Goal: Task Accomplishment & Management: Use online tool/utility

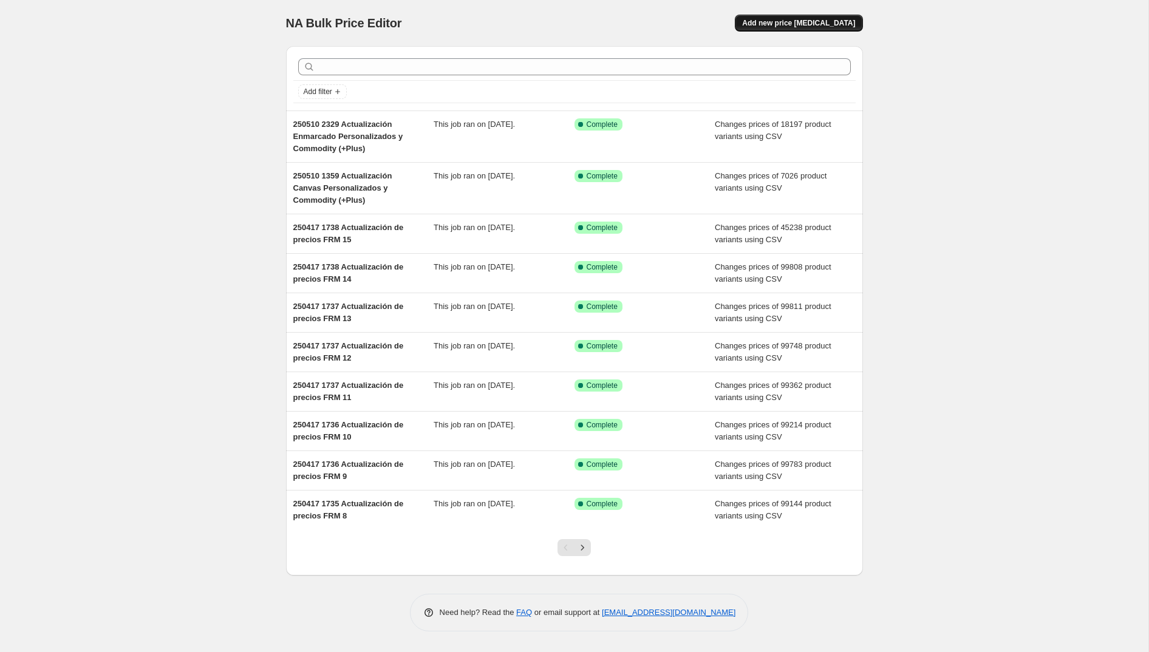
click at [764, 27] on button "Add new price [MEDICAL_DATA]" at bounding box center [799, 23] width 128 height 17
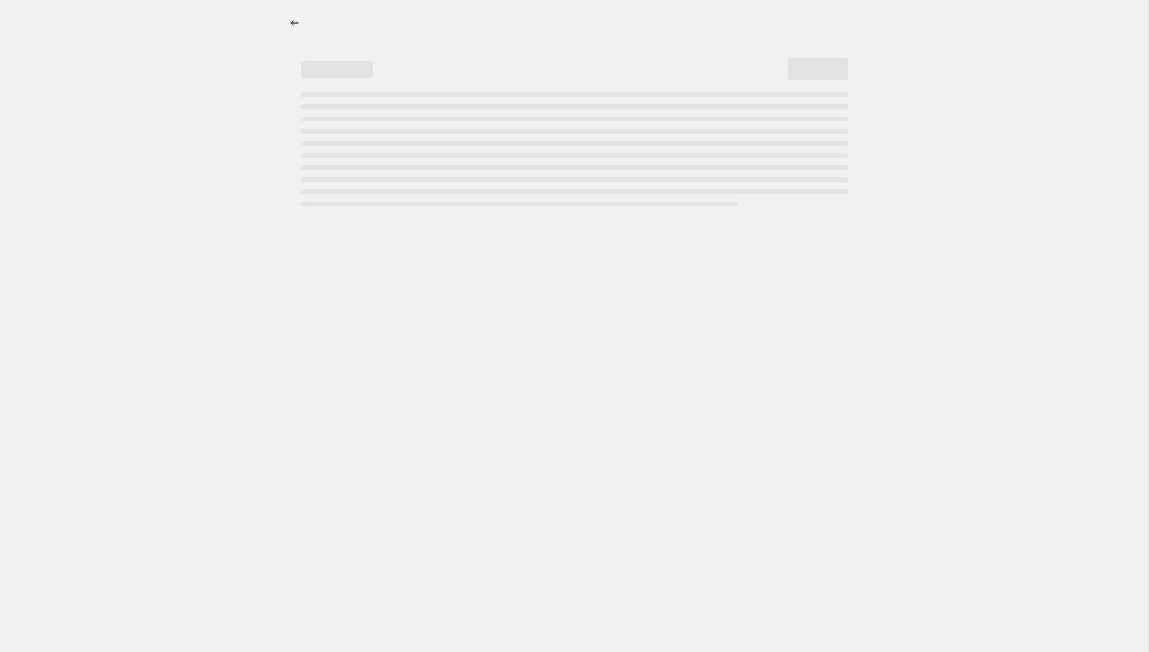
select select "percentage"
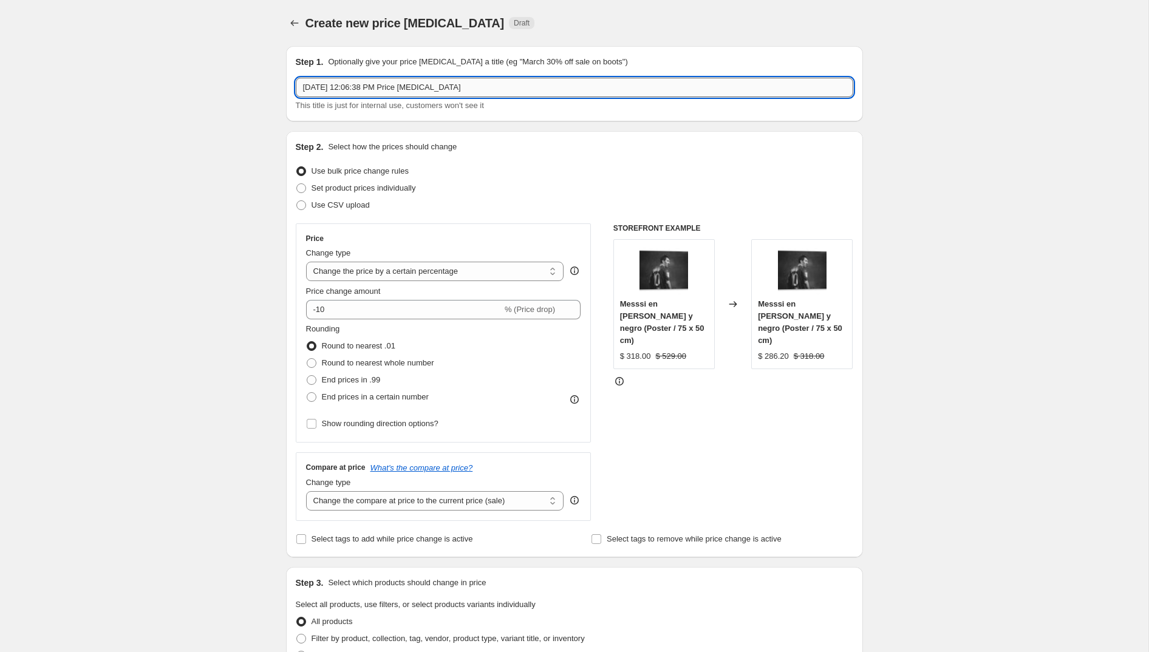
click at [378, 81] on input "[DATE] 12:06:38 PM Price [MEDICAL_DATA]" at bounding box center [575, 87] width 558 height 19
type input "251014 Actualiza tags productos 1:1"
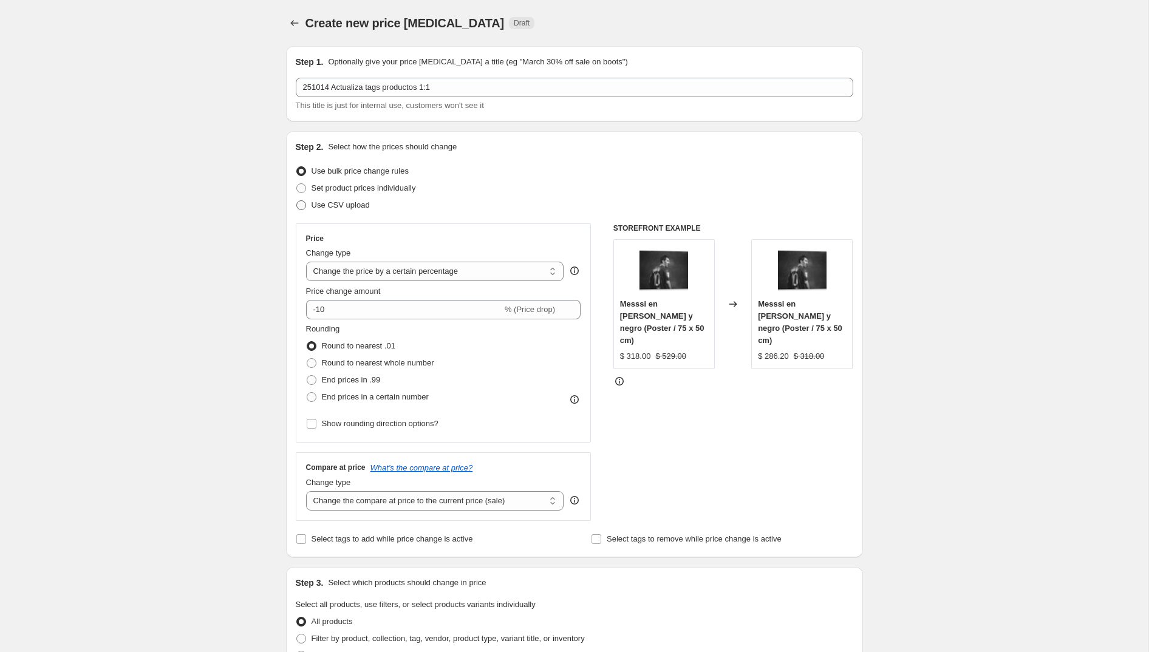
click at [302, 208] on span at bounding box center [301, 205] width 10 height 10
click at [297, 201] on input "Use CSV upload" at bounding box center [296, 200] width 1 height 1
radio input "true"
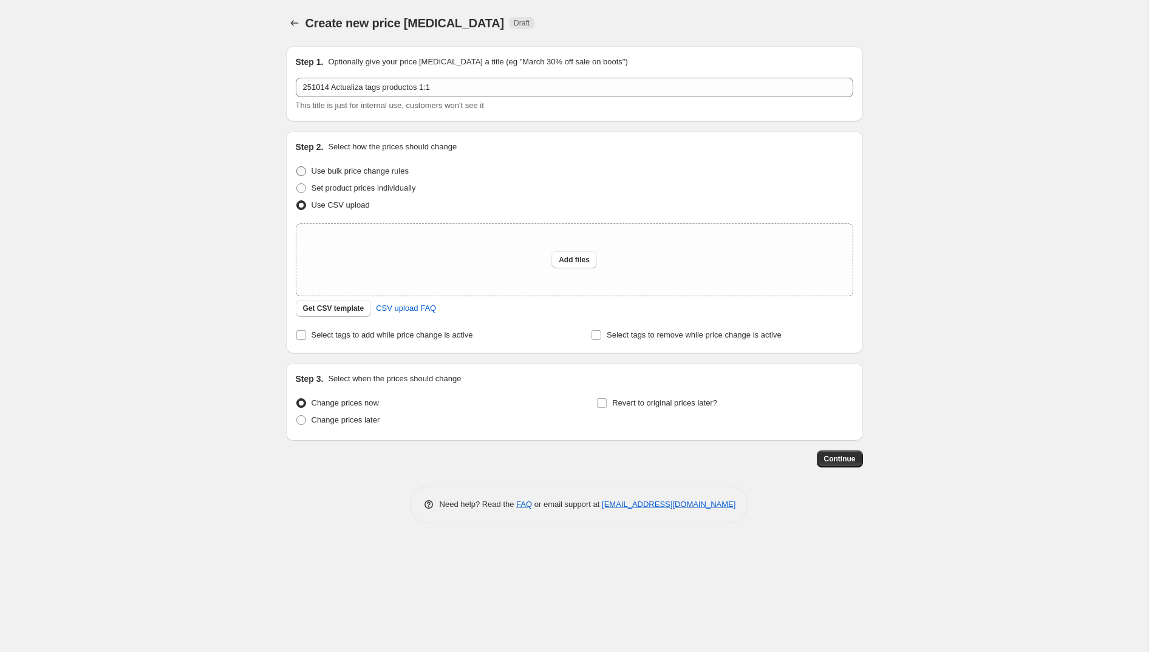
click at [304, 172] on span at bounding box center [301, 171] width 10 height 10
click at [297, 167] on input "Use bulk price change rules" at bounding box center [296, 166] width 1 height 1
radio input "true"
select select "percentage"
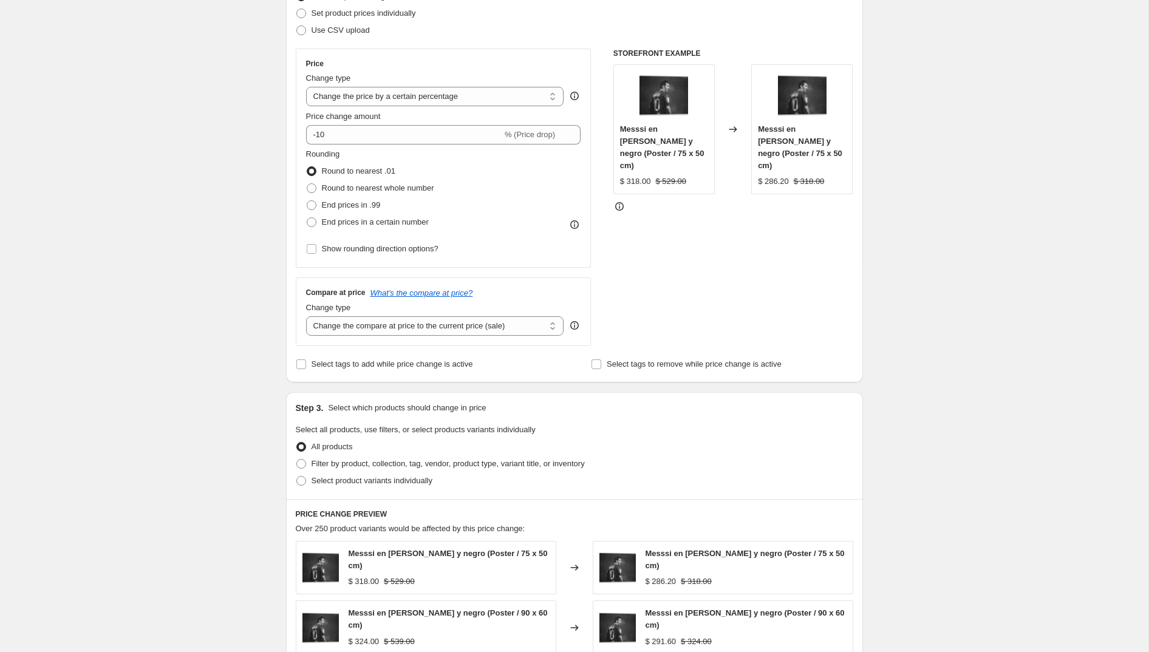
scroll to position [185, 0]
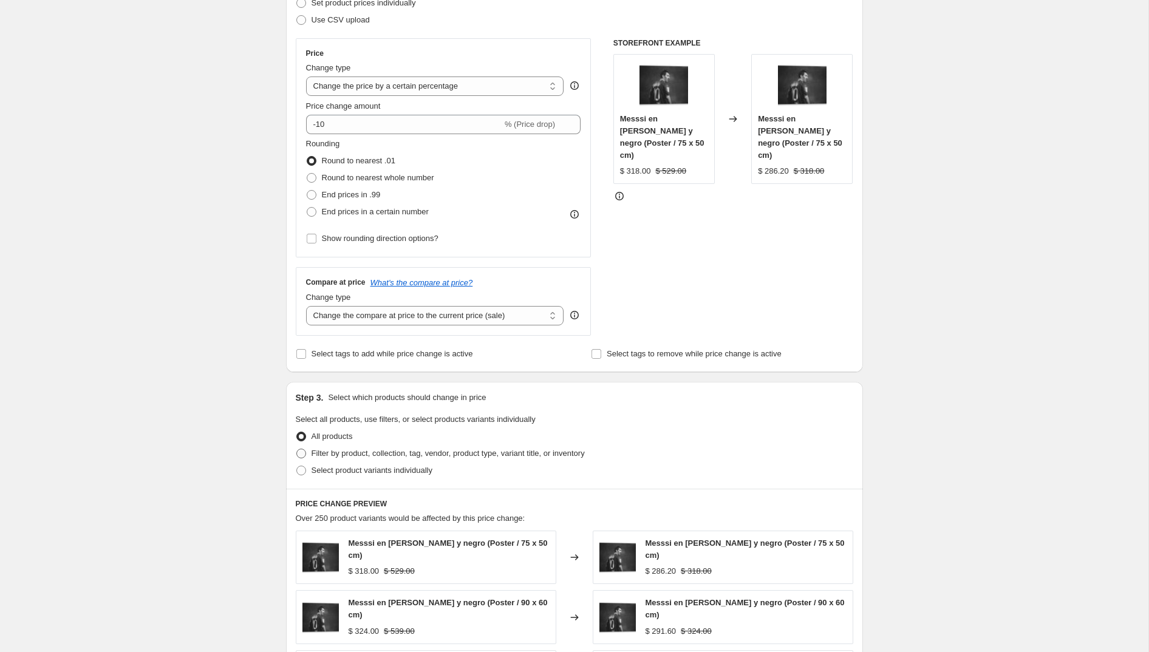
click at [302, 452] on span at bounding box center [301, 454] width 10 height 10
click at [297, 449] on input "Filter by product, collection, tag, vendor, product type, variant title, or inv…" at bounding box center [296, 449] width 1 height 1
radio input "true"
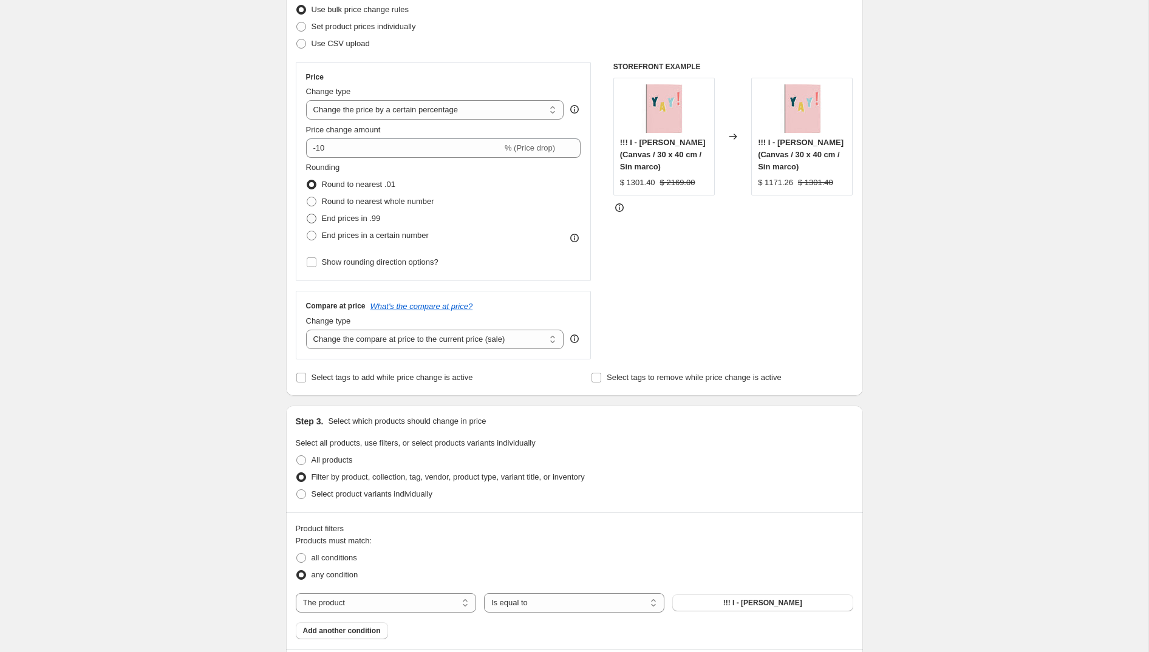
scroll to position [157, 0]
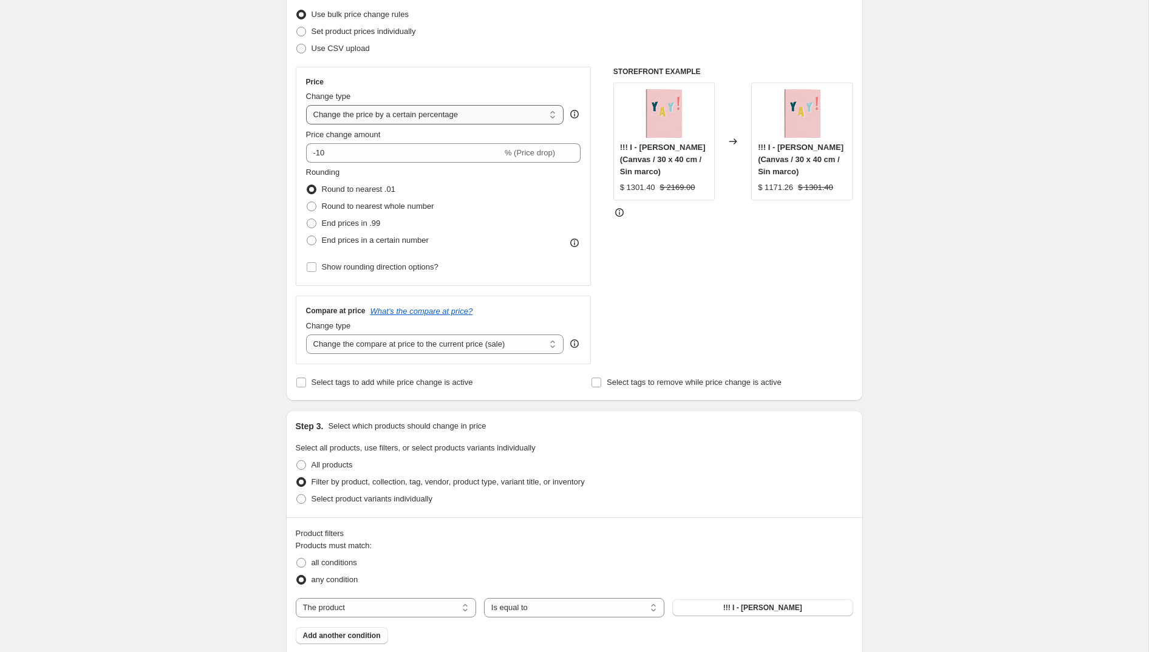
click at [381, 112] on select "Change the price to a certain amount Change the price by a certain amount Chang…" at bounding box center [435, 114] width 258 height 19
select select "to"
click at [306, 105] on select "Change the price to a certain amount Change the price by a certain amount Chang…" at bounding box center [435, 114] width 258 height 19
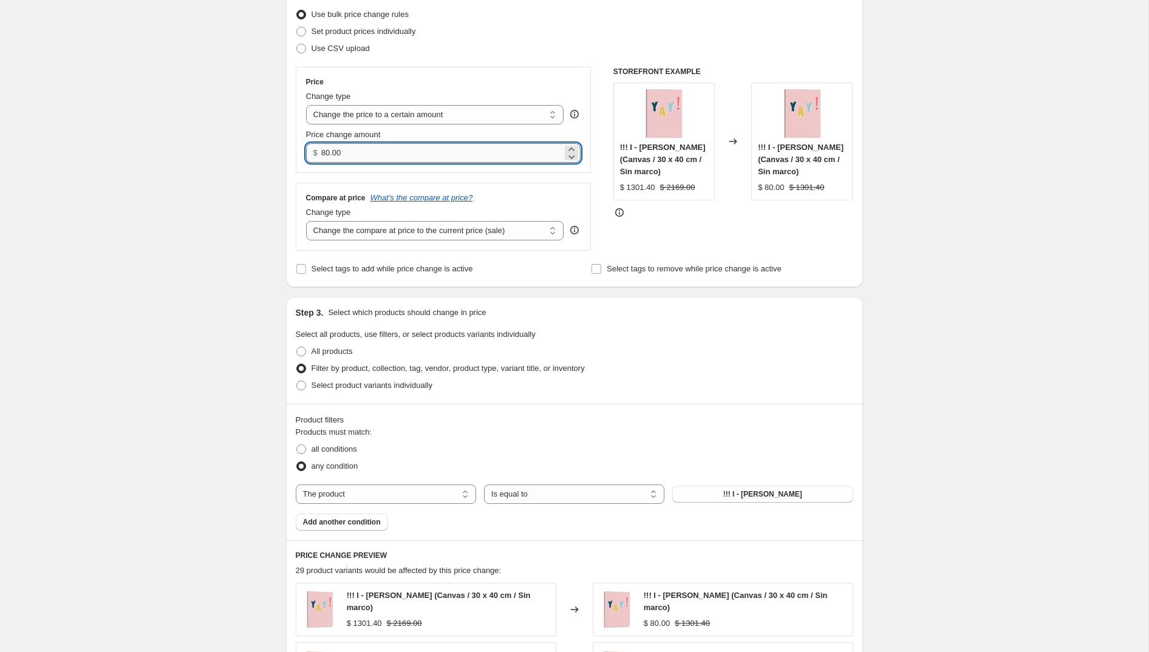
click at [352, 152] on input "80.00" at bounding box center [441, 152] width 241 height 19
click at [226, 219] on div "Create new price [MEDICAL_DATA]. This page is ready Create new price [MEDICAL_D…" at bounding box center [574, 471] width 1149 height 1257
type input "0.00"
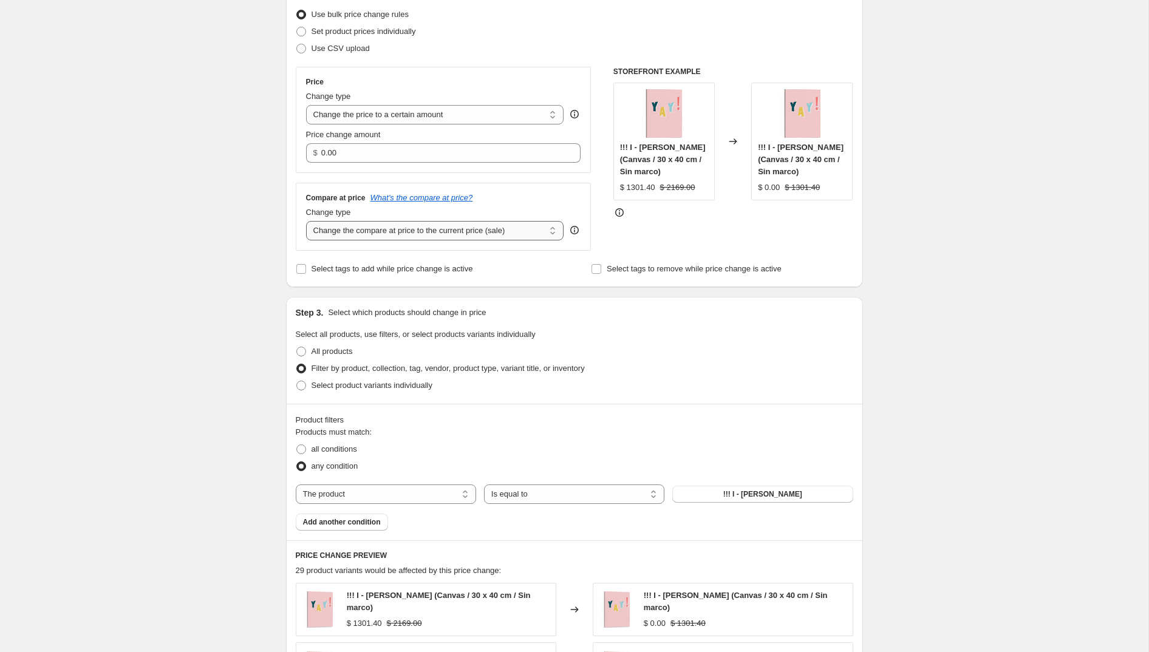
click at [352, 233] on select "Change the compare at price to the current price (sale) Change the compare at p…" at bounding box center [435, 230] width 258 height 19
select select "no_change"
click at [306, 221] on select "Change the compare at price to the current price (sale) Change the compare at p…" at bounding box center [435, 230] width 258 height 19
click at [388, 115] on select "Change the price to a certain amount Change the price by a certain amount Chang…" at bounding box center [435, 114] width 258 height 19
select select "no_change"
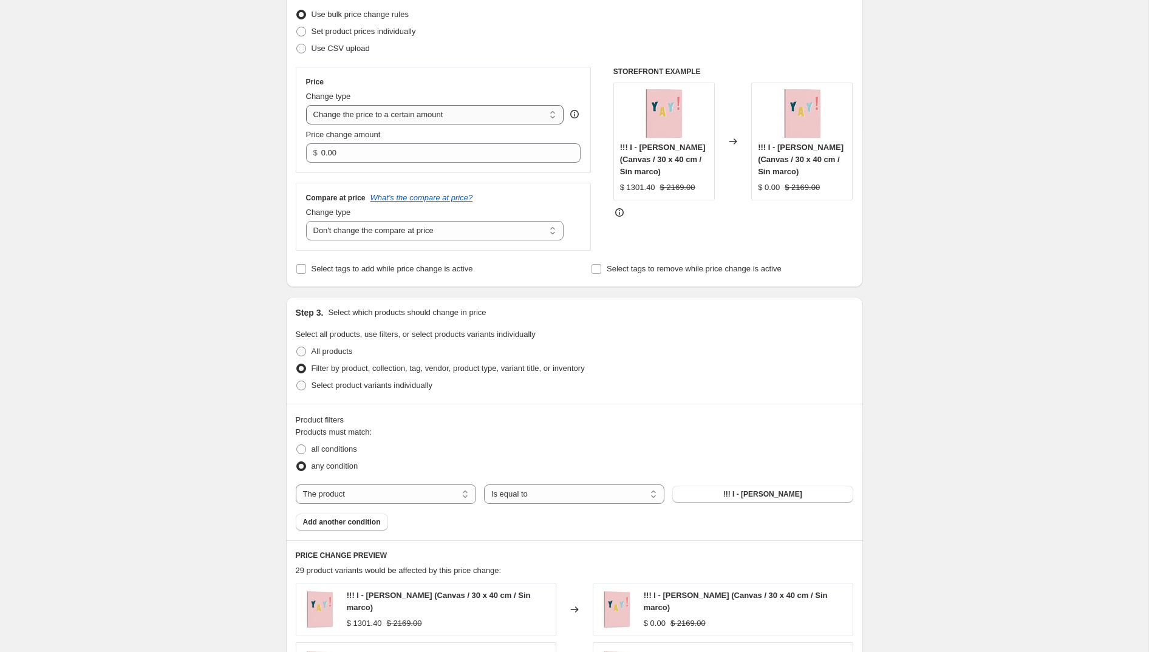
click at [306, 105] on select "Change the price to a certain amount Change the price by a certain amount Chang…" at bounding box center [435, 114] width 258 height 19
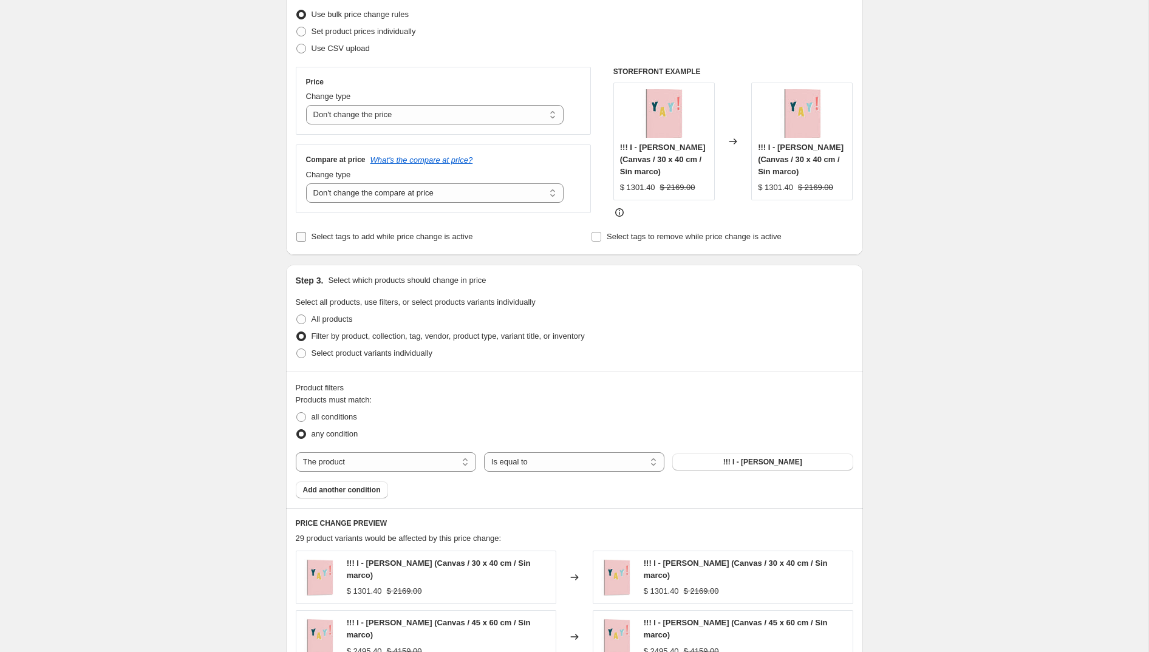
click at [302, 234] on input "Select tags to add while price change is active" at bounding box center [301, 237] width 10 height 10
checkbox input "true"
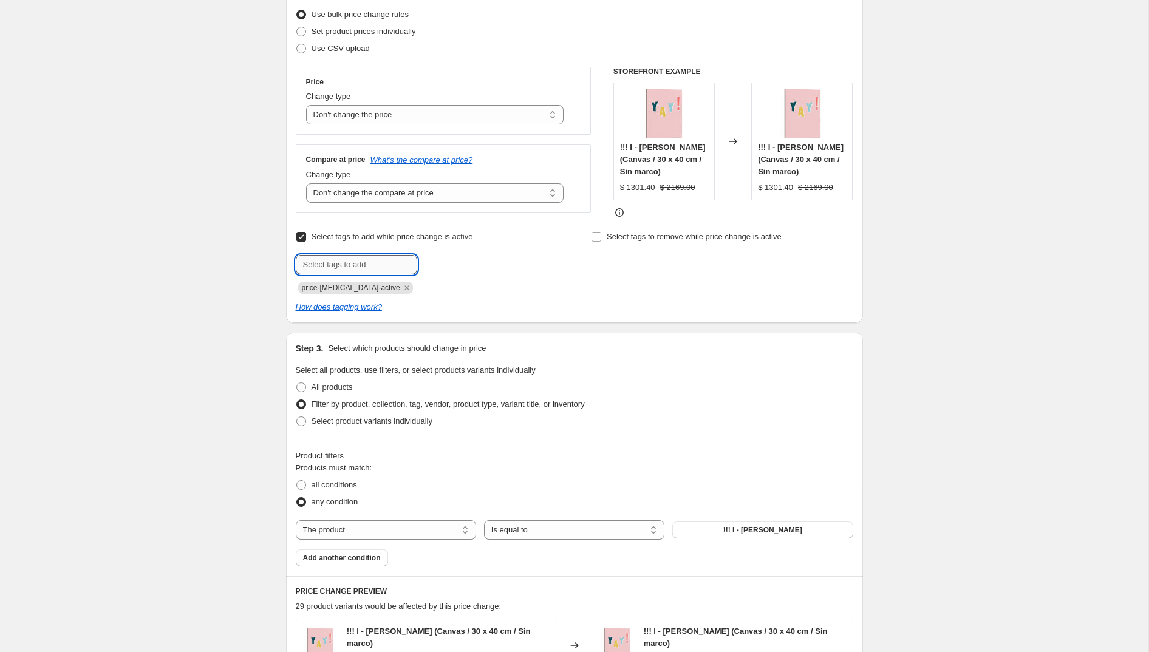
click at [324, 263] on input "text" at bounding box center [356, 264] width 121 height 19
type input "forma_cuadrado"
click at [402, 286] on icon "Remove price-change-job-active" at bounding box center [407, 287] width 11 height 11
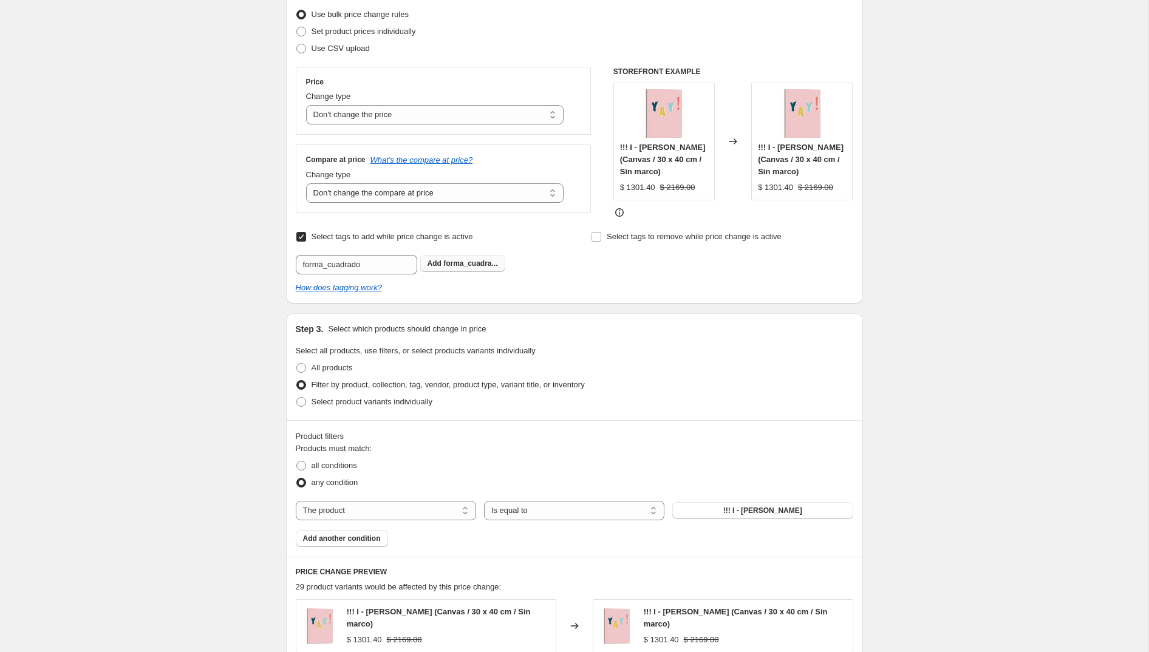
click at [457, 264] on span "forma_cuadra..." at bounding box center [470, 263] width 54 height 9
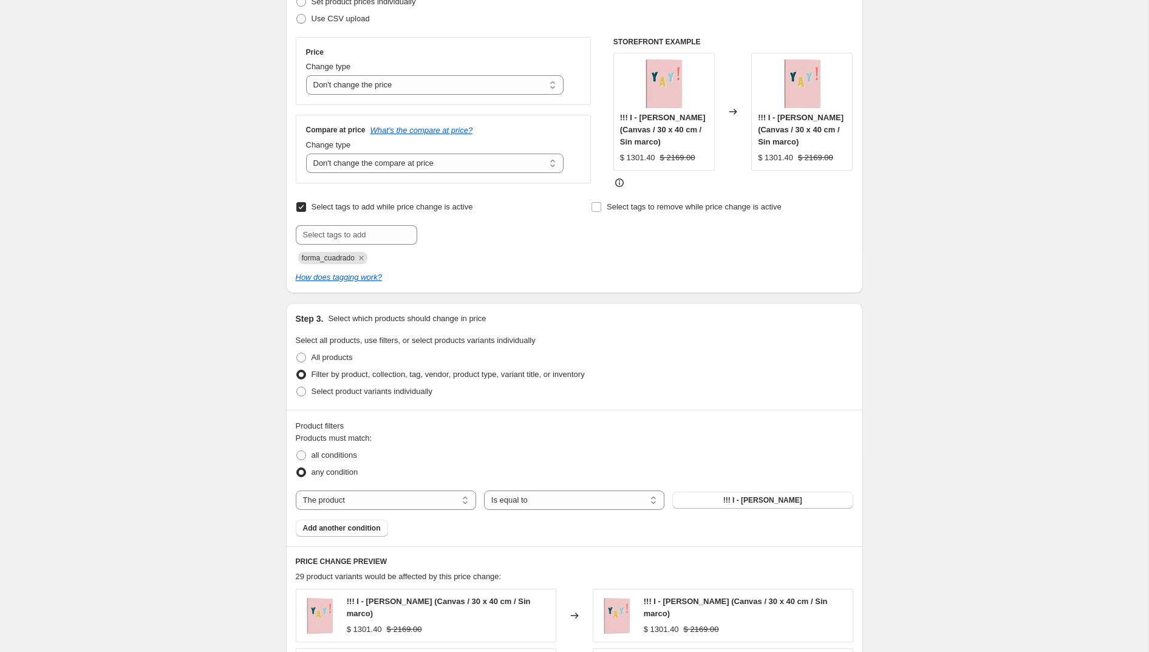
scroll to position [199, 0]
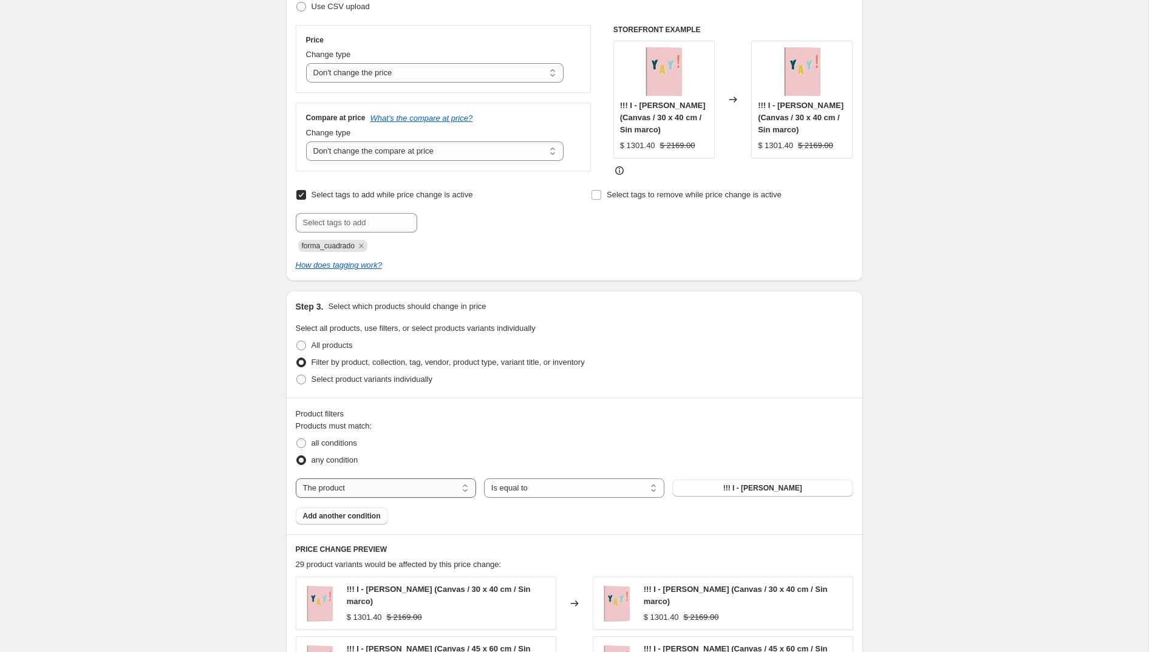
click at [425, 492] on select "The product The product's collection The product's tag The product's vendor The…" at bounding box center [386, 488] width 180 height 19
select select "tag"
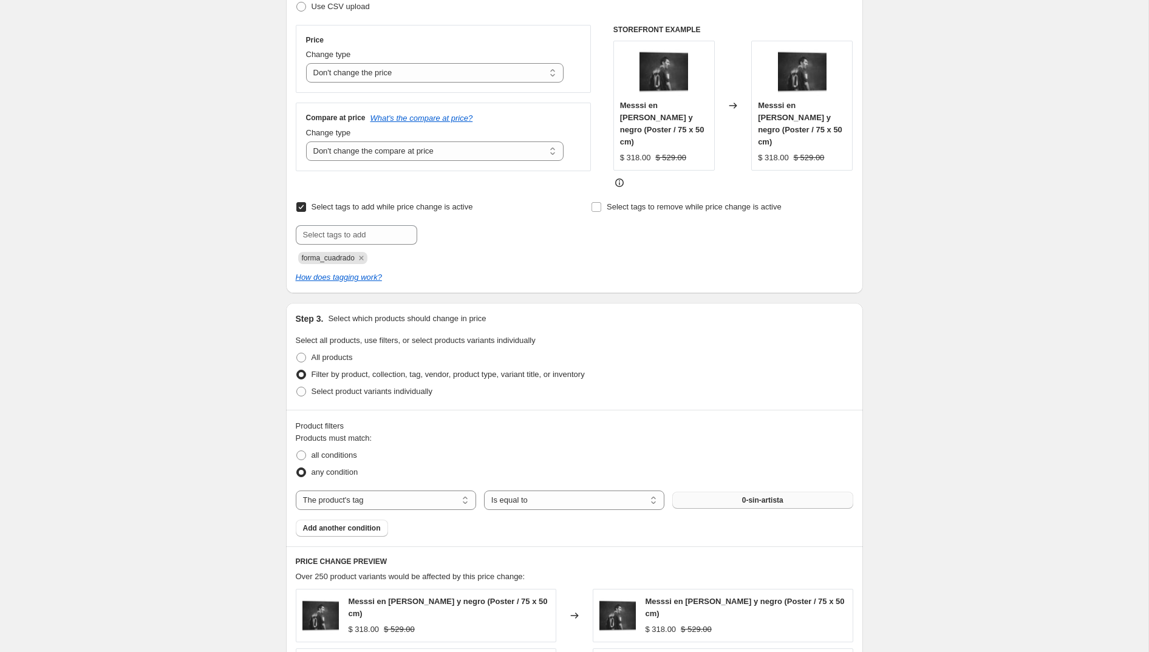
click at [733, 492] on button "0-sin-artista" at bounding box center [762, 500] width 180 height 17
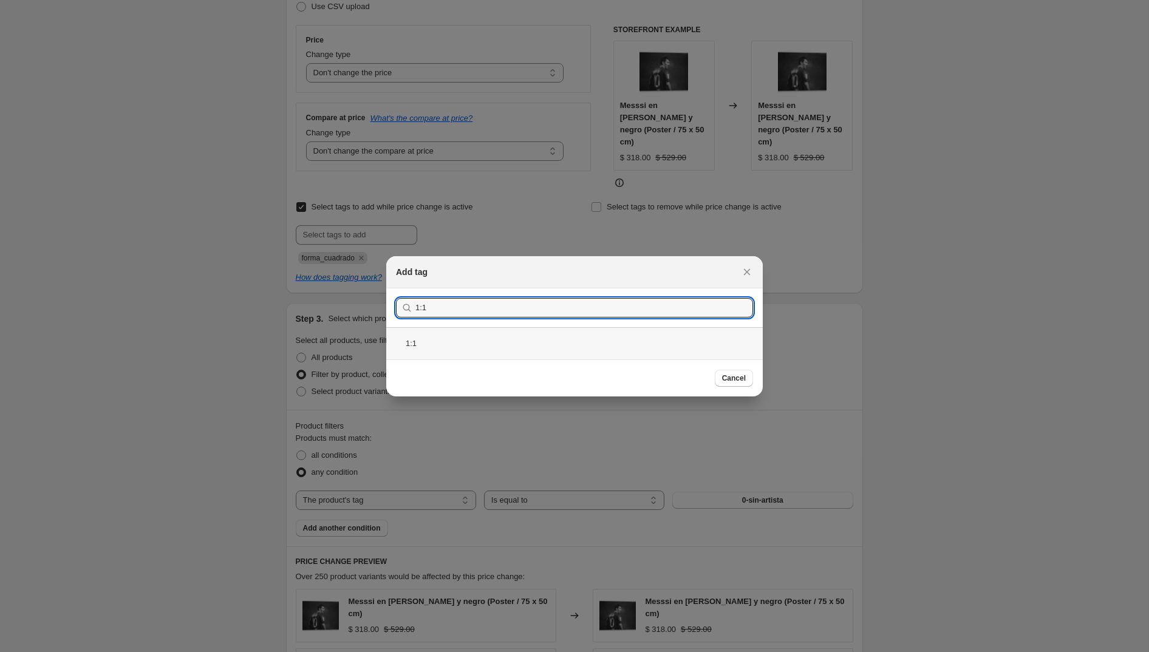
type input "1:1"
click at [425, 339] on div "1:1" at bounding box center [574, 343] width 377 height 32
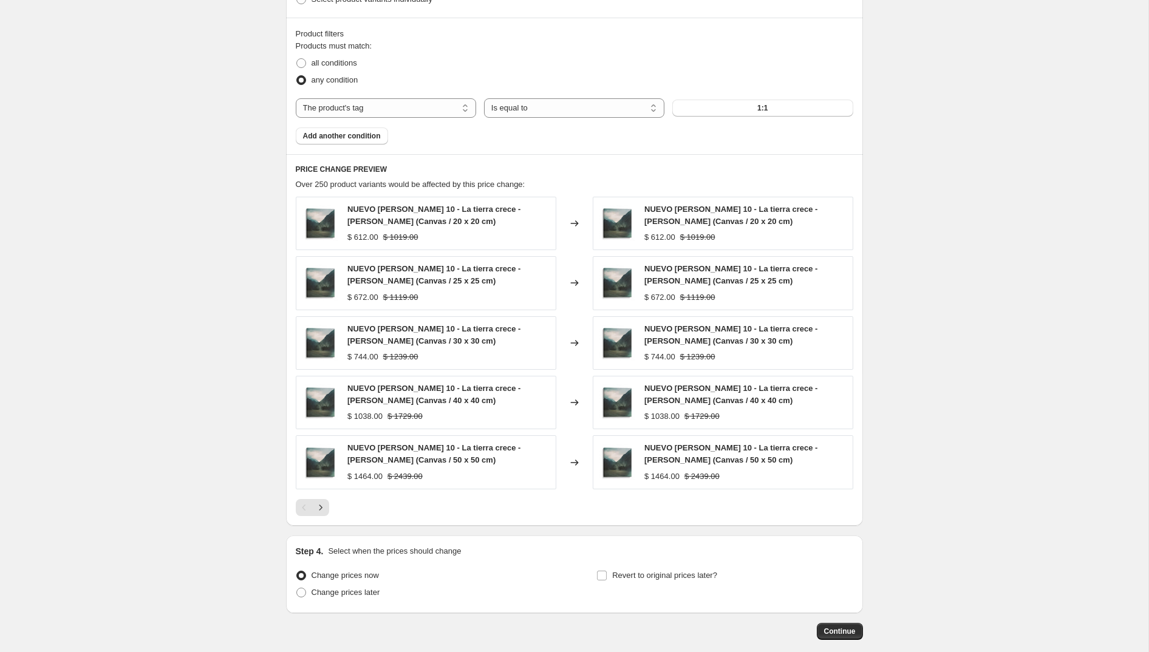
scroll to position [602, 0]
click at [842, 628] on span "Continue" at bounding box center [840, 633] width 32 height 10
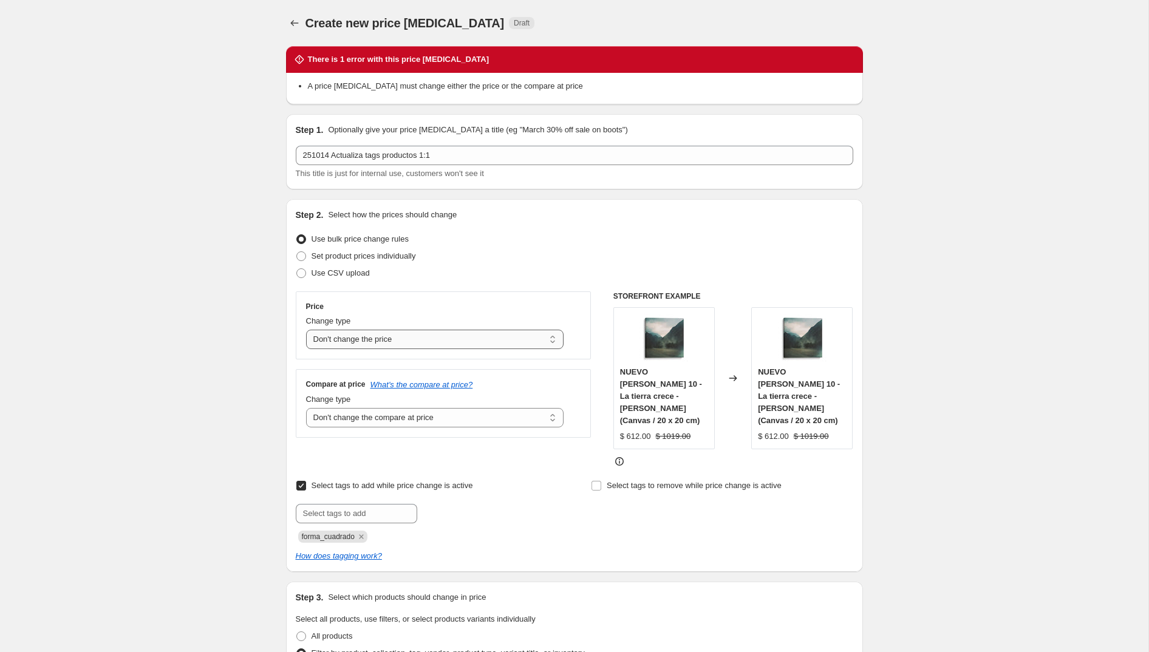
click at [442, 343] on select "Change the price to a certain amount Change the price by a certain amount Chang…" at bounding box center [435, 339] width 258 height 19
select select "to"
click at [306, 330] on select "Change the price to a certain amount Change the price by a certain amount Chang…" at bounding box center [435, 339] width 258 height 19
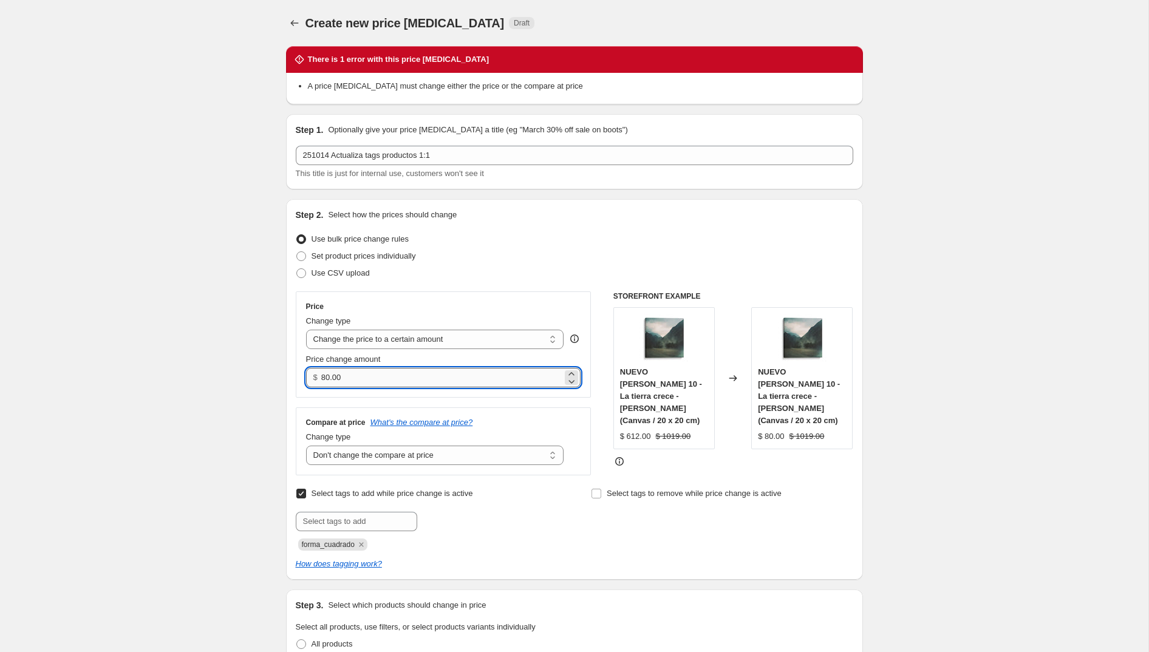
click at [380, 377] on input "80.00" at bounding box center [441, 377] width 241 height 19
type input "0.00"
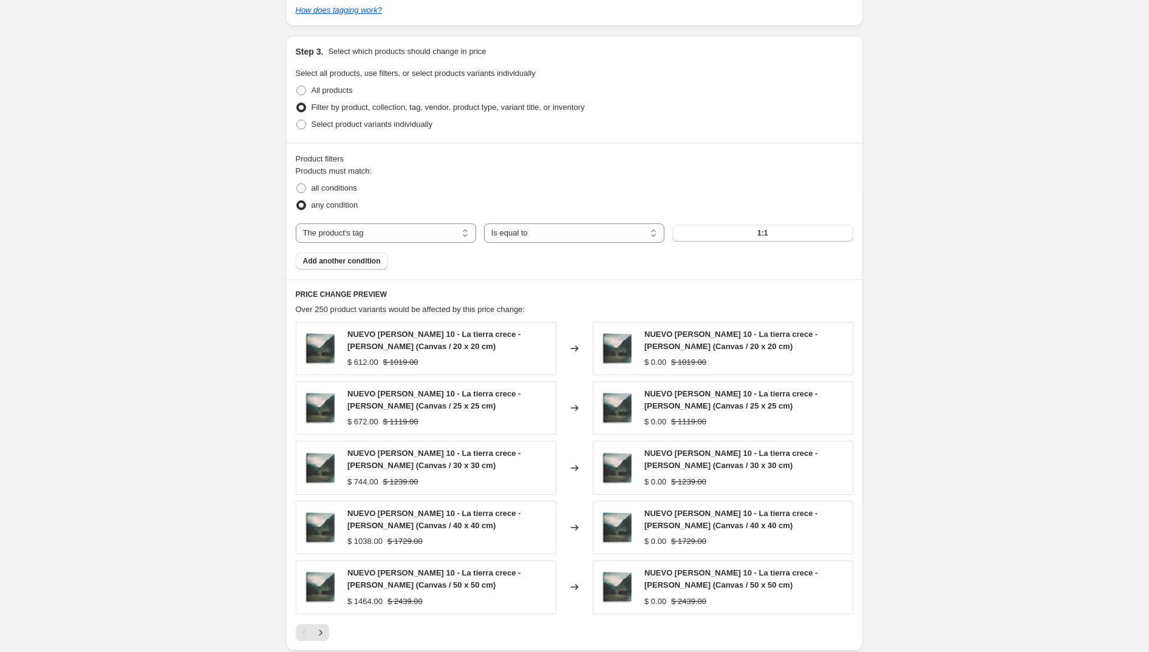
scroll to position [736, 0]
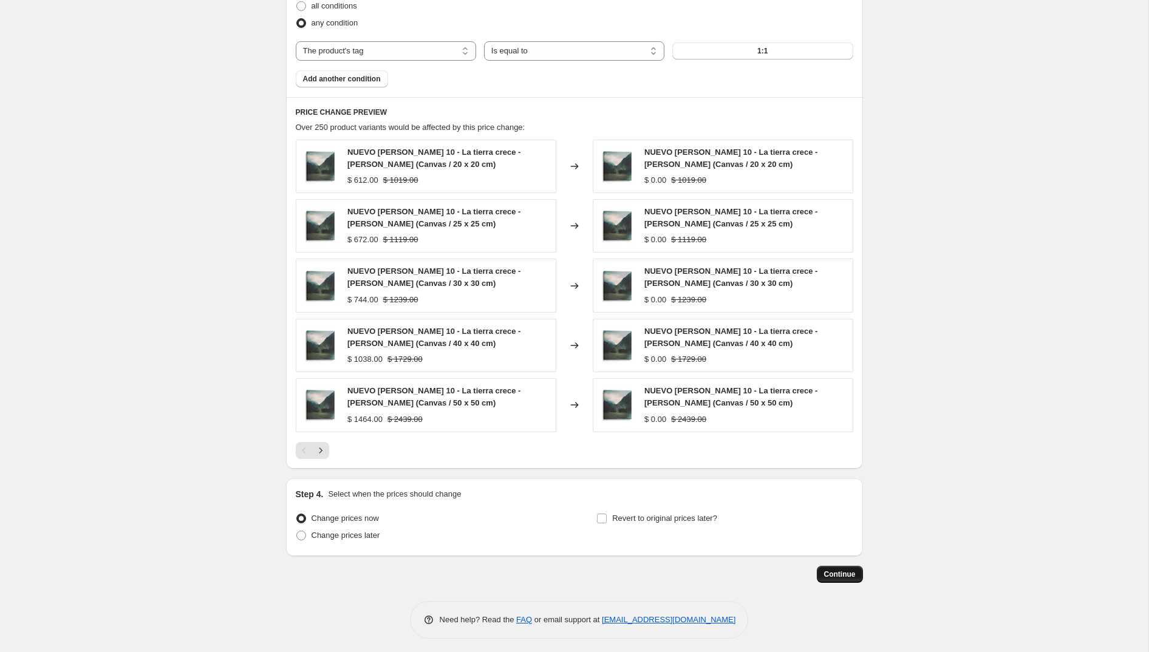
click at [852, 576] on button "Continue" at bounding box center [840, 574] width 46 height 17
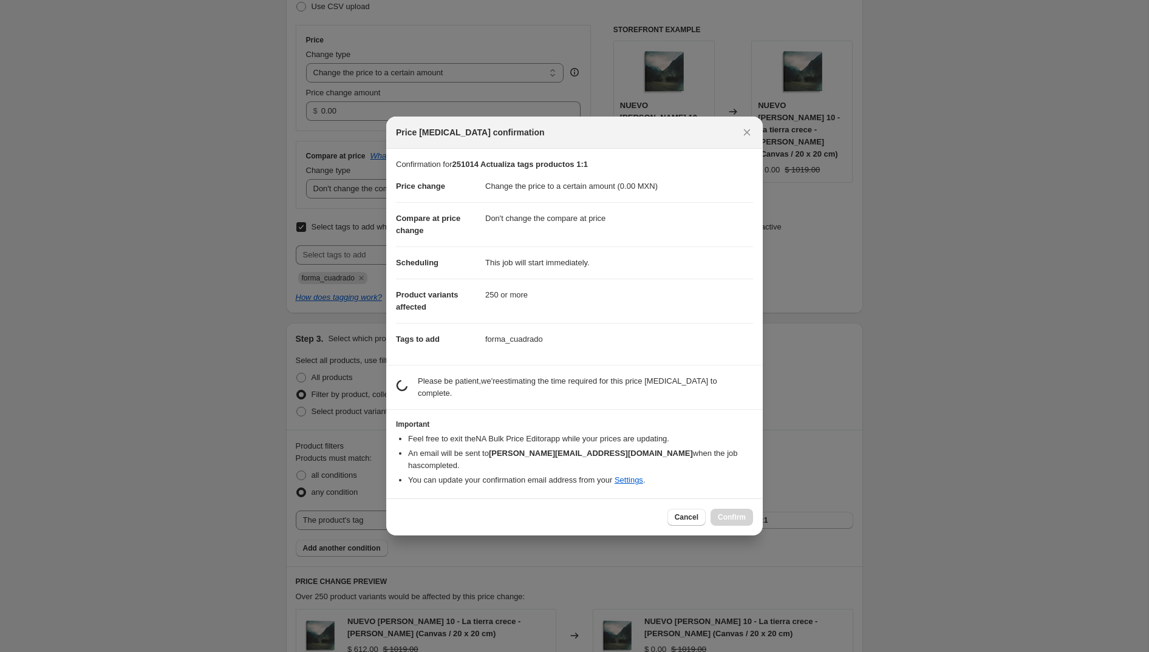
scroll to position [668, 0]
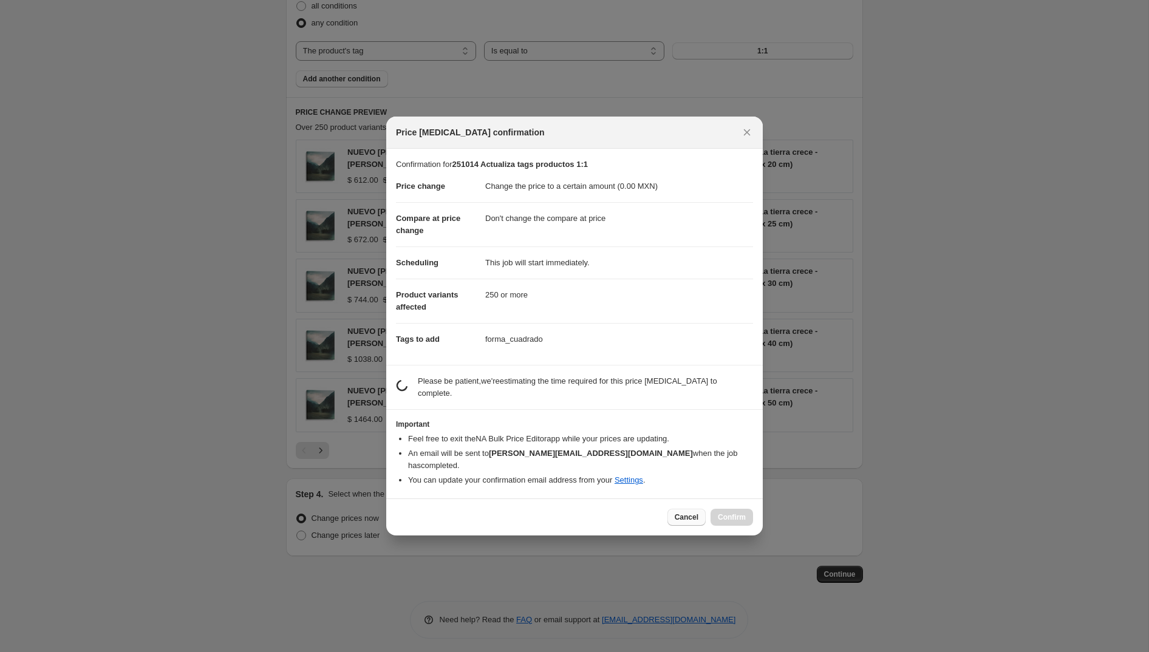
click at [679, 513] on span "Cancel" at bounding box center [687, 518] width 24 height 10
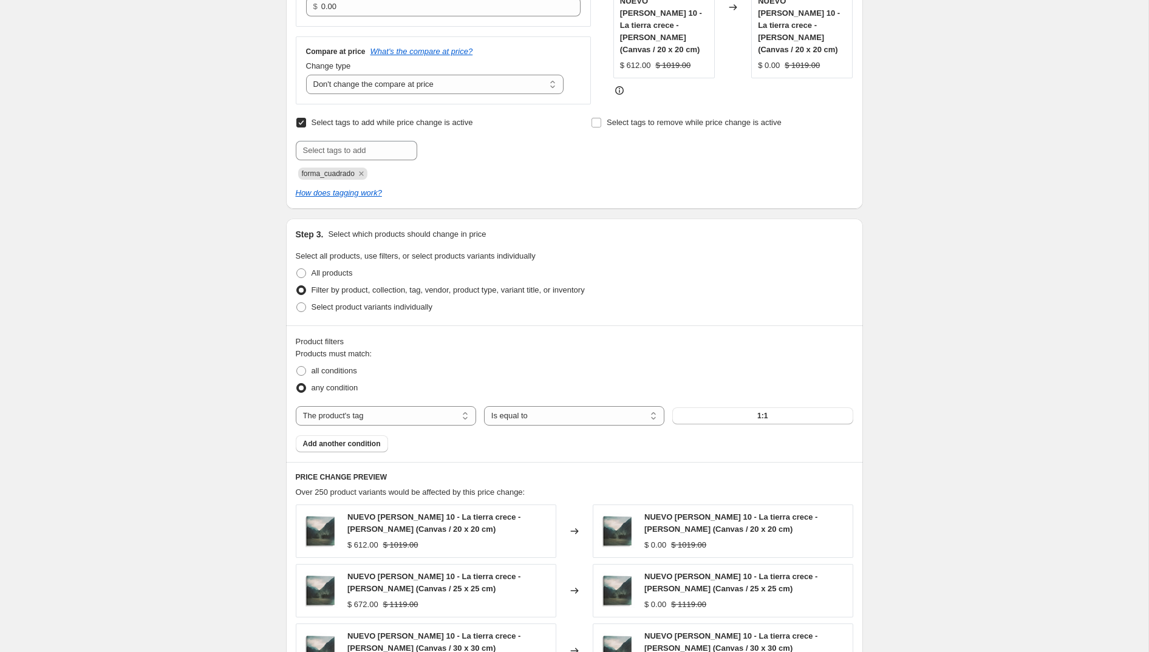
scroll to position [0, 0]
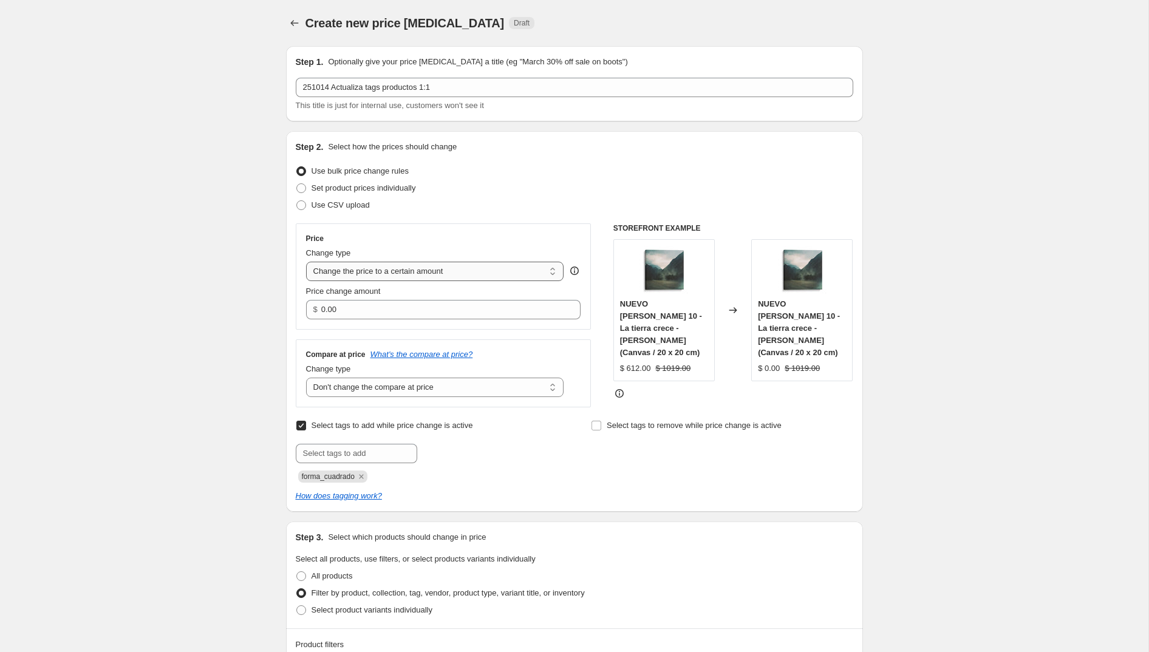
click at [392, 270] on select "Change the price to a certain amount Change the price by a certain amount Chang…" at bounding box center [435, 271] width 258 height 19
select select "by"
click at [306, 262] on select "Change the price to a certain amount Change the price by a certain amount Chang…" at bounding box center [435, 271] width 258 height 19
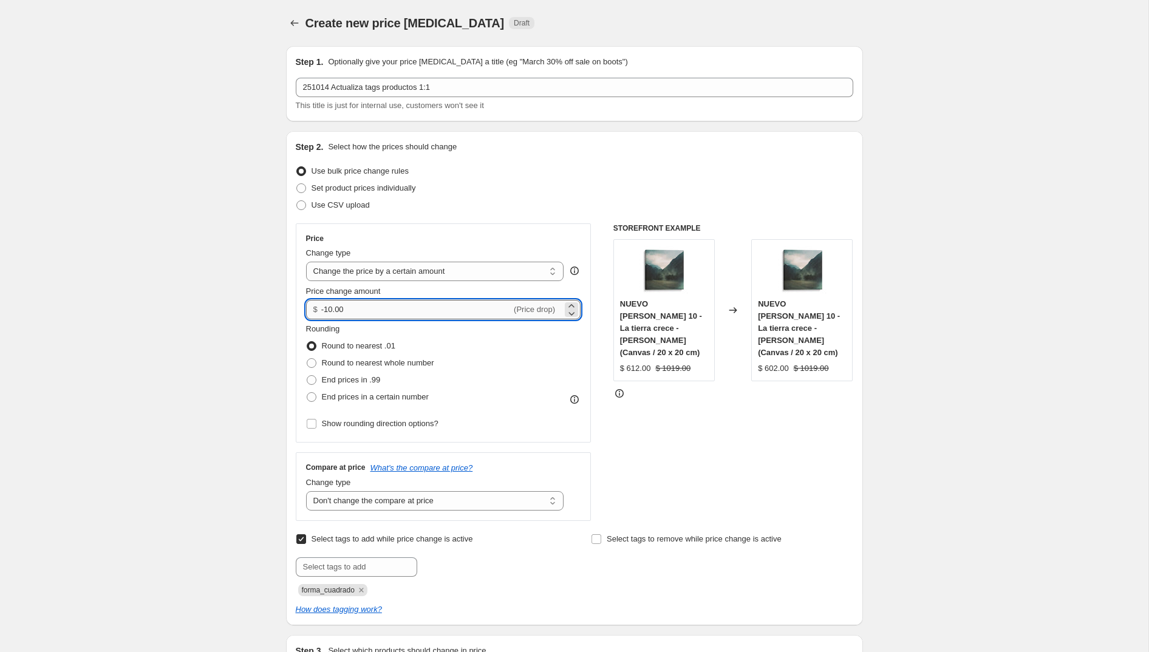
click at [354, 312] on input "-10.00" at bounding box center [416, 309] width 190 height 19
type input "0.00"
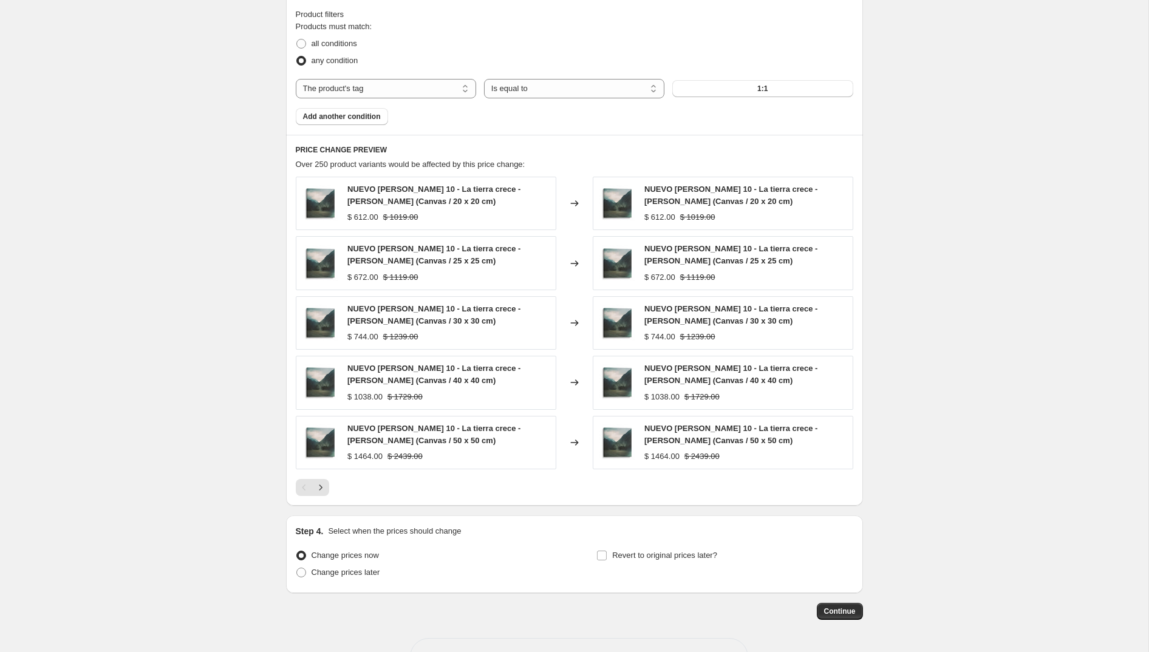
scroll to position [749, 0]
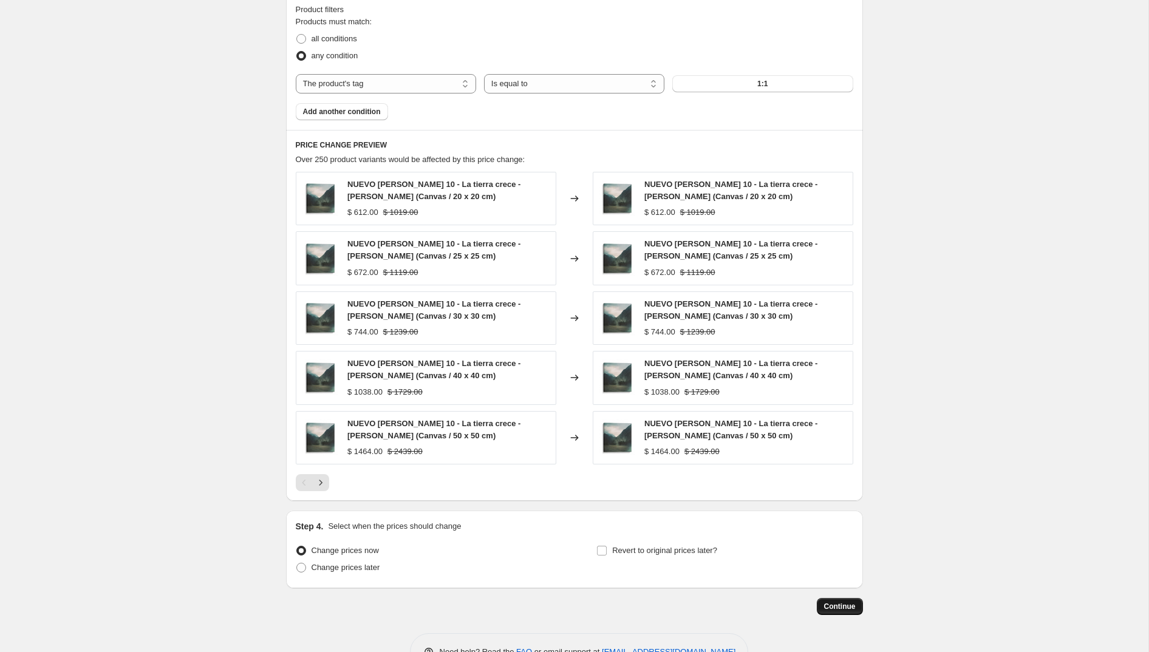
click at [850, 605] on span "Continue" at bounding box center [840, 607] width 32 height 10
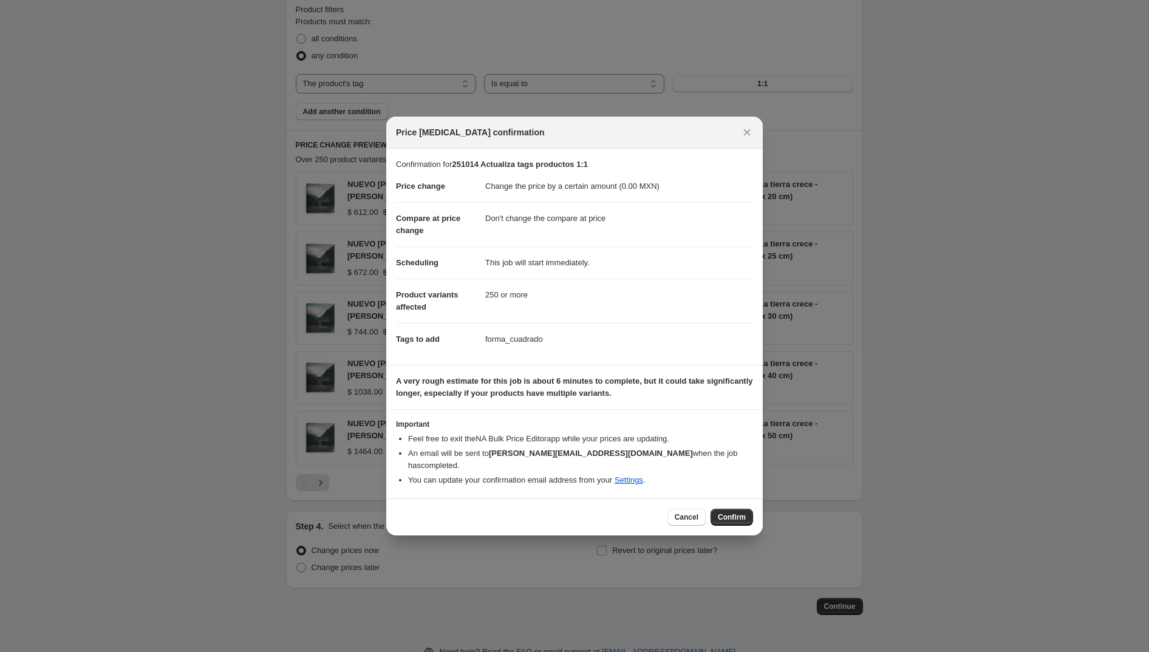
click at [507, 354] on dd "forma_cuadrado" at bounding box center [619, 339] width 268 height 32
copy dd "forma_cuadrado"
click at [732, 513] on span "Confirm" at bounding box center [732, 518] width 28 height 10
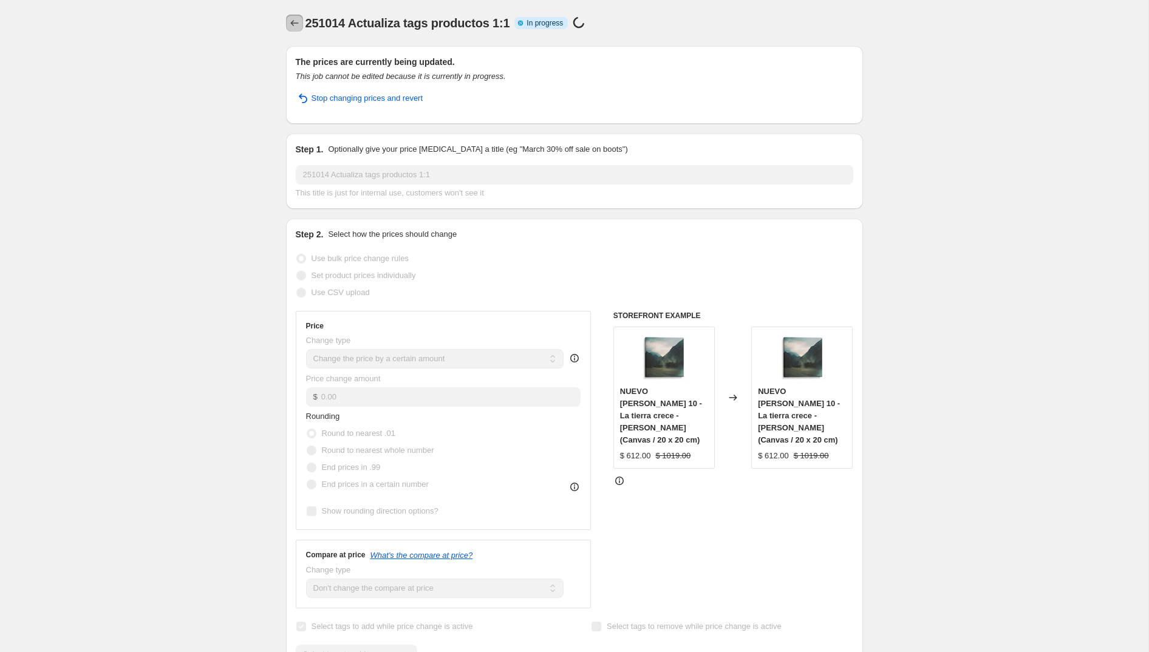
click at [299, 24] on icon "Price change jobs" at bounding box center [295, 23] width 12 height 12
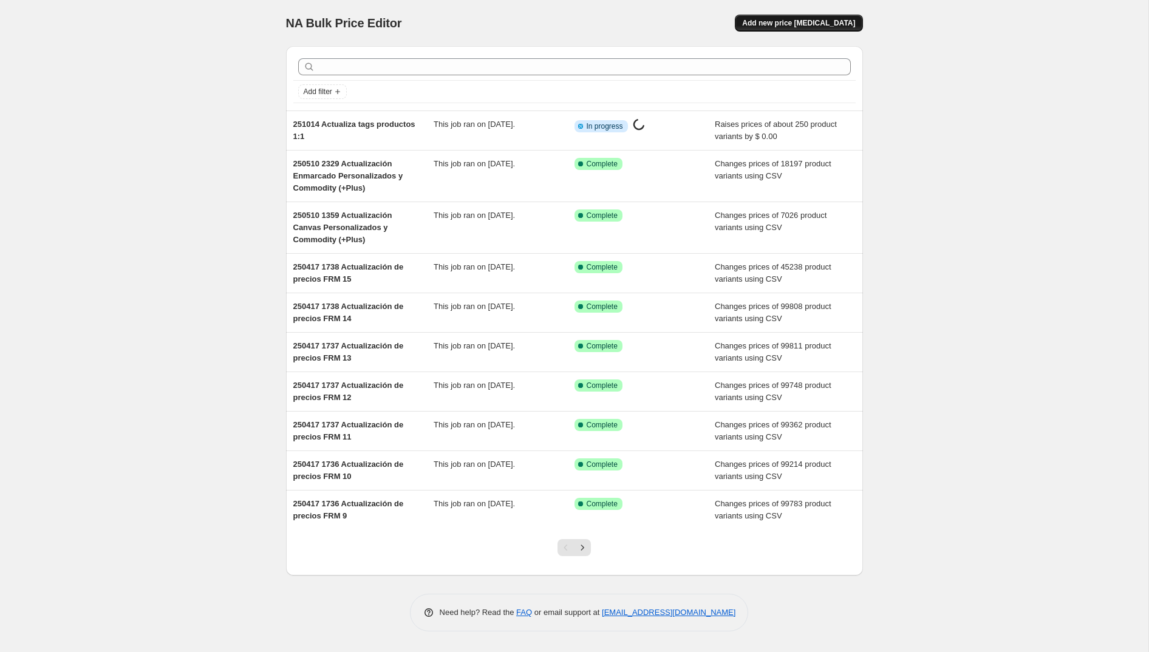
click at [835, 27] on span "Add new price [MEDICAL_DATA]" at bounding box center [798, 23] width 113 height 10
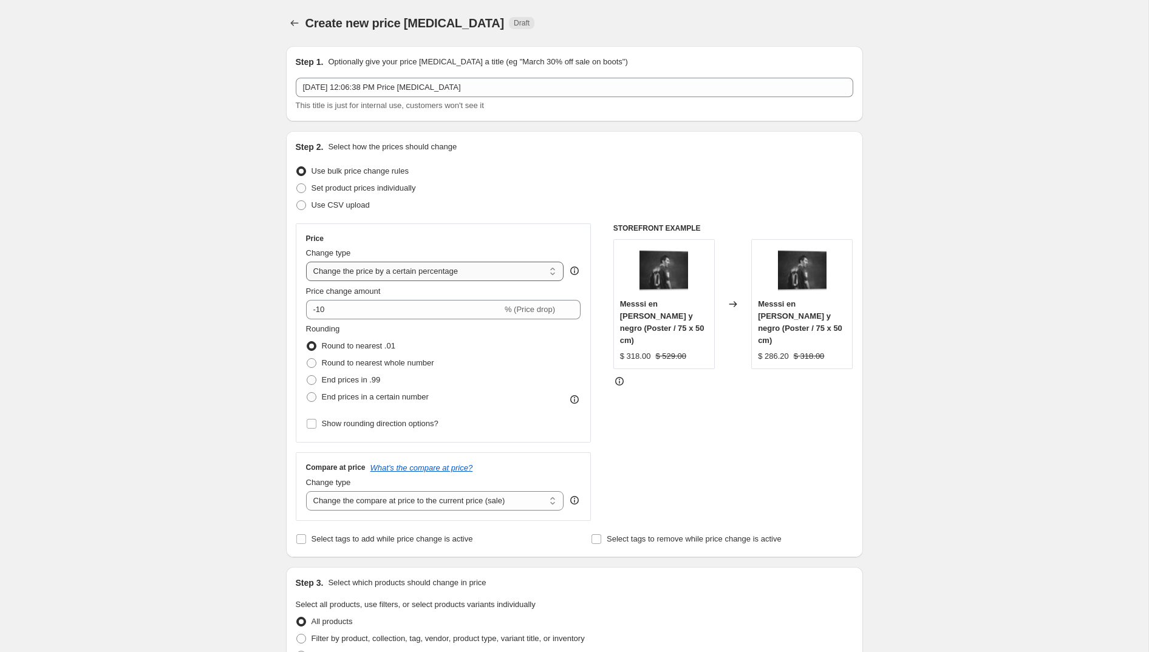
click at [364, 269] on select "Change the price to a certain amount Change the price by a certain amount Chang…" at bounding box center [435, 271] width 258 height 19
select select "by"
click at [306, 262] on select "Change the price to a certain amount Change the price by a certain amount Chang…" at bounding box center [435, 271] width 258 height 19
click at [348, 308] on input "-10.00" at bounding box center [416, 309] width 190 height 19
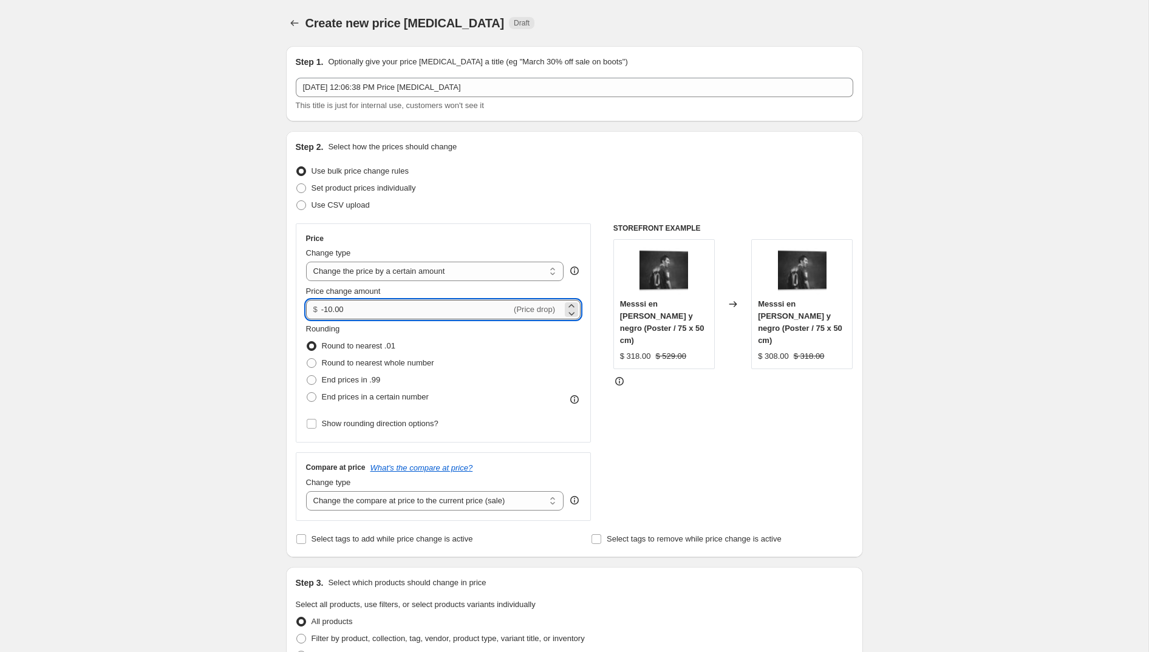
click at [348, 308] on input "-10.00" at bounding box center [416, 309] width 190 height 19
type input "0.00"
click at [209, 394] on div "Create new price [MEDICAL_DATA]. This page is ready Create new price [MEDICAL_D…" at bounding box center [574, 611] width 1149 height 1222
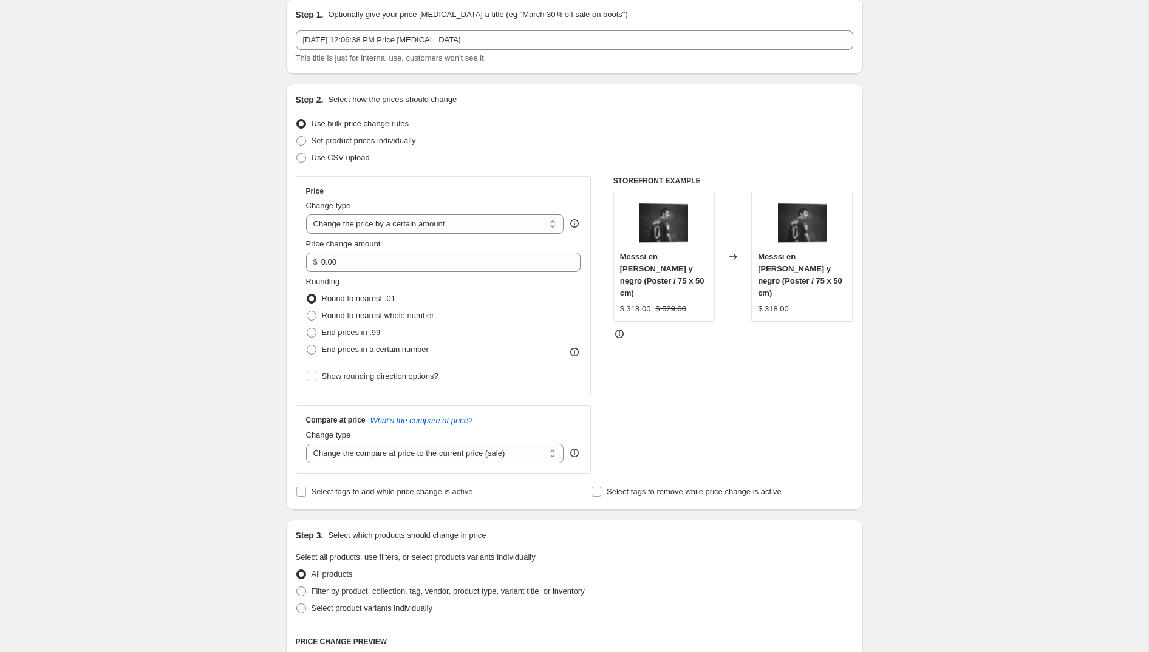
scroll to position [56, 0]
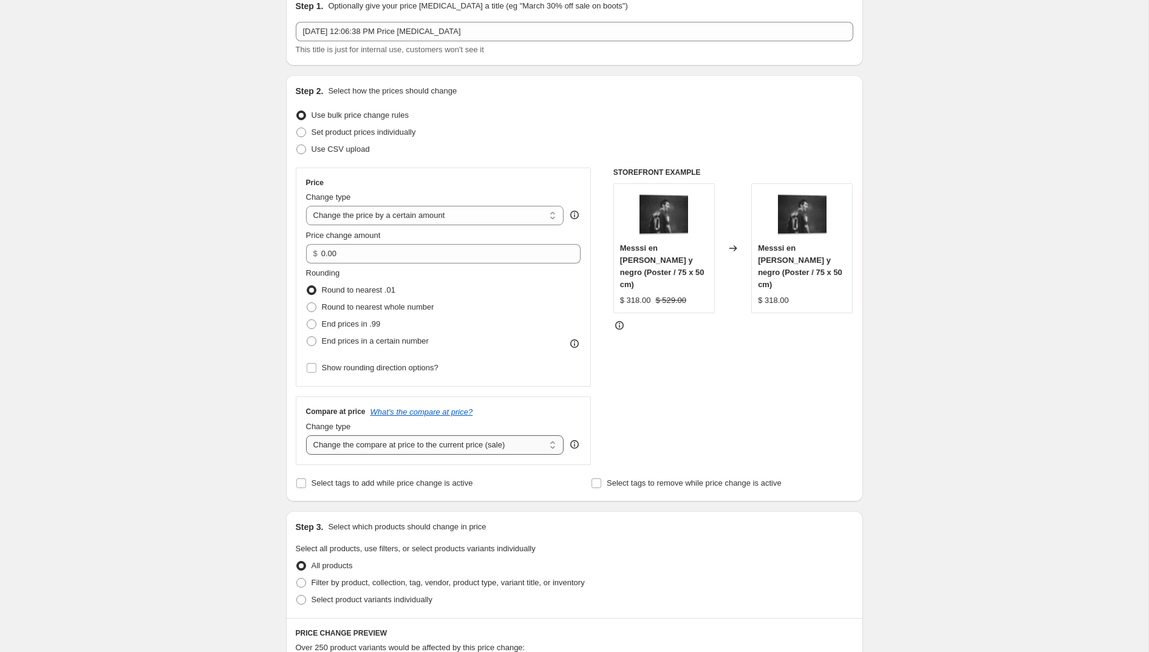
click at [342, 442] on select "Change the compare at price to the current price (sale) Change the compare at p…" at bounding box center [435, 445] width 258 height 19
select select "no_change"
click at [306, 436] on select "Change the compare at price to the current price (sale) Change the compare at p…" at bounding box center [435, 445] width 258 height 19
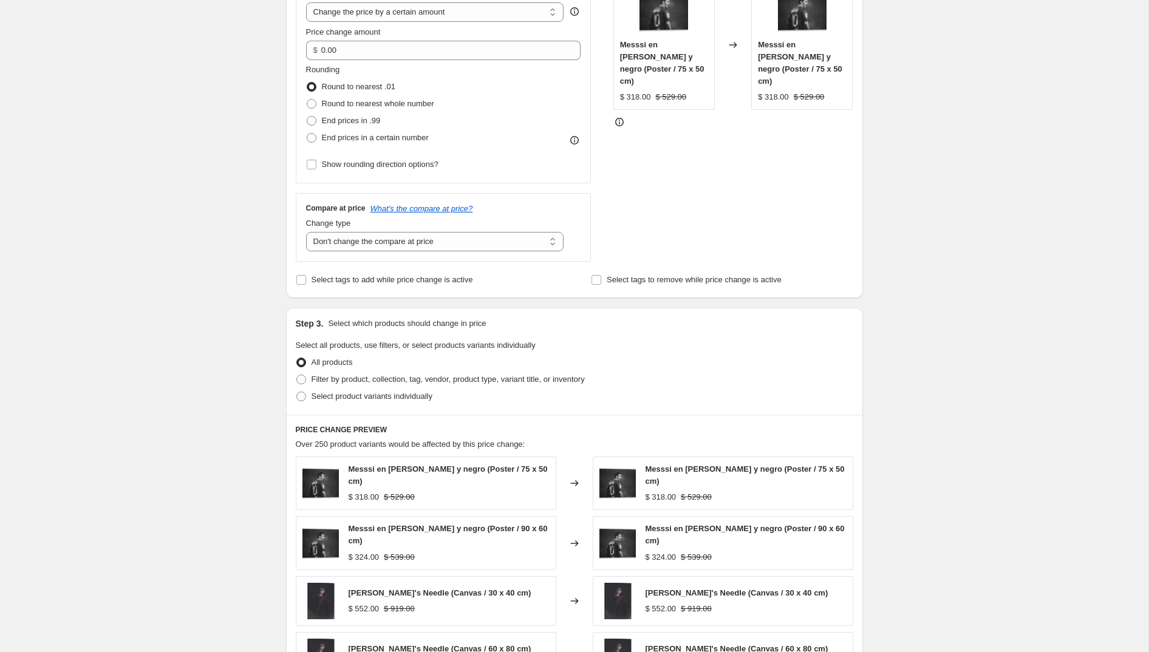
scroll to position [273, 0]
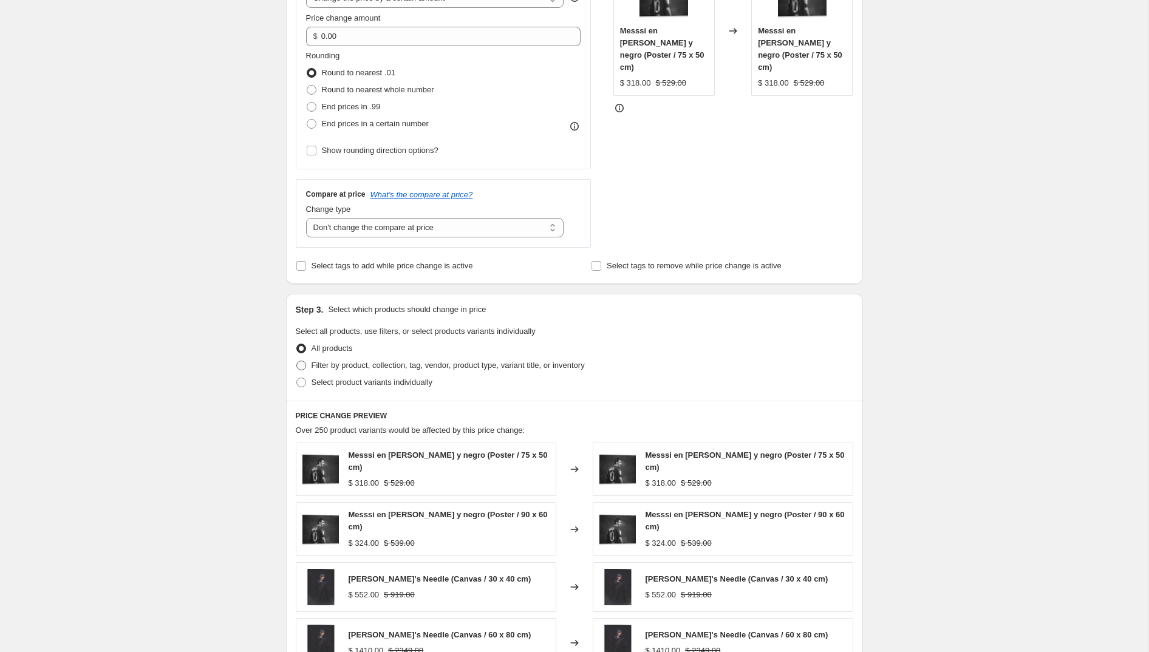
click at [339, 361] on span "Filter by product, collection, tag, vendor, product type, variant title, or inv…" at bounding box center [448, 365] width 273 height 9
click at [297, 361] on input "Filter by product, collection, tag, vendor, product type, variant title, or inv…" at bounding box center [296, 361] width 1 height 1
radio input "true"
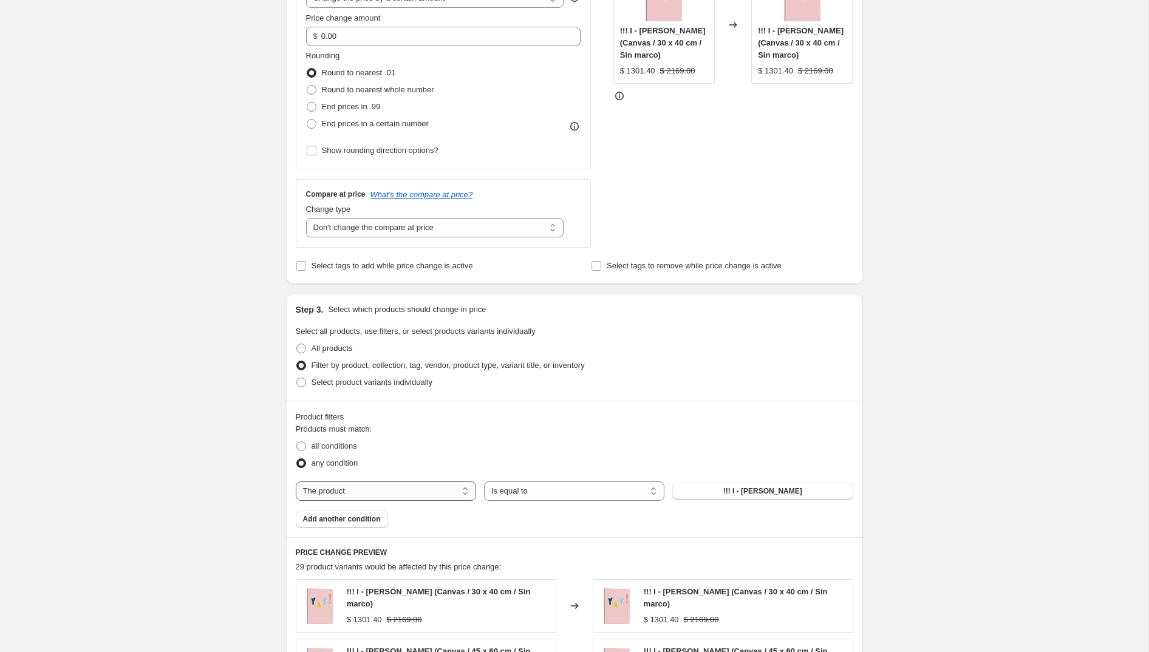
click at [438, 496] on select "The product The product's collection The product's tag The product's vendor The…" at bounding box center [386, 491] width 180 height 19
select select "tag"
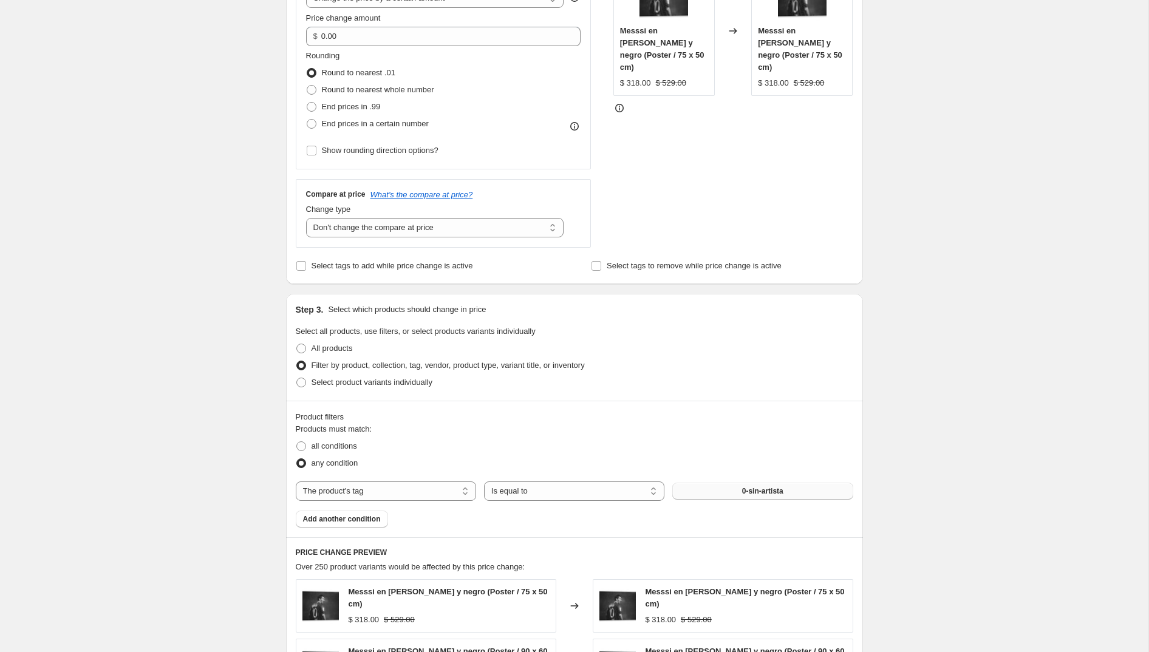
click at [743, 487] on span "0-sin-artista" at bounding box center [762, 492] width 41 height 10
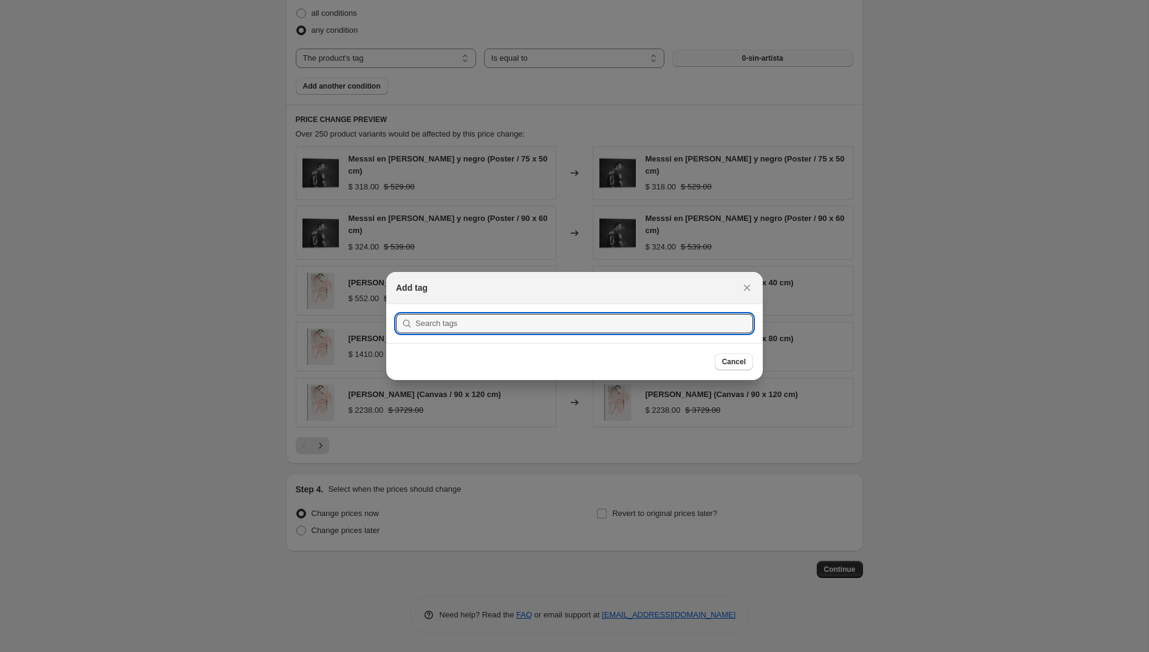
scroll to position [0, 0]
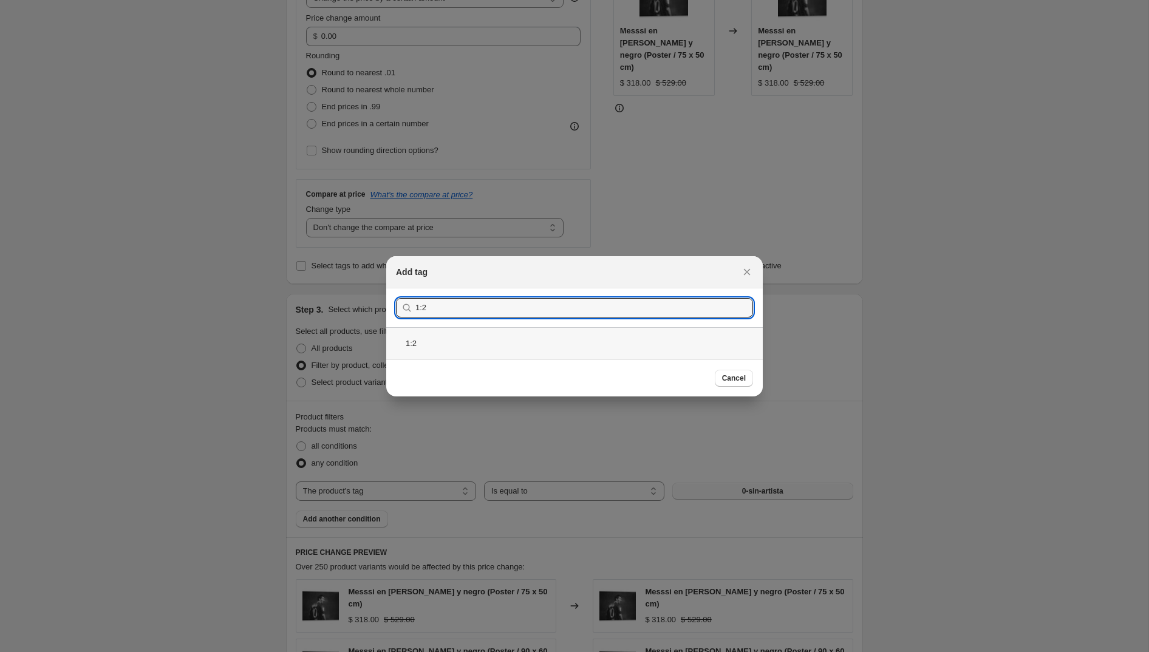
type input "1:2"
click at [437, 337] on div "1:2" at bounding box center [574, 343] width 377 height 32
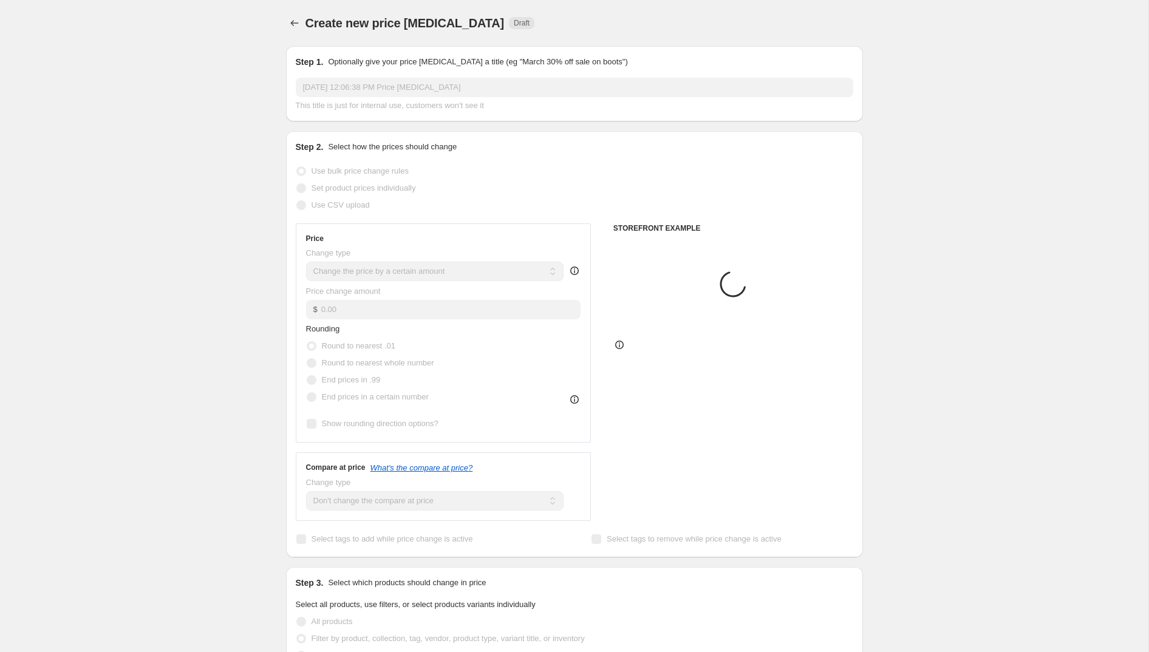
scroll to position [273, 0]
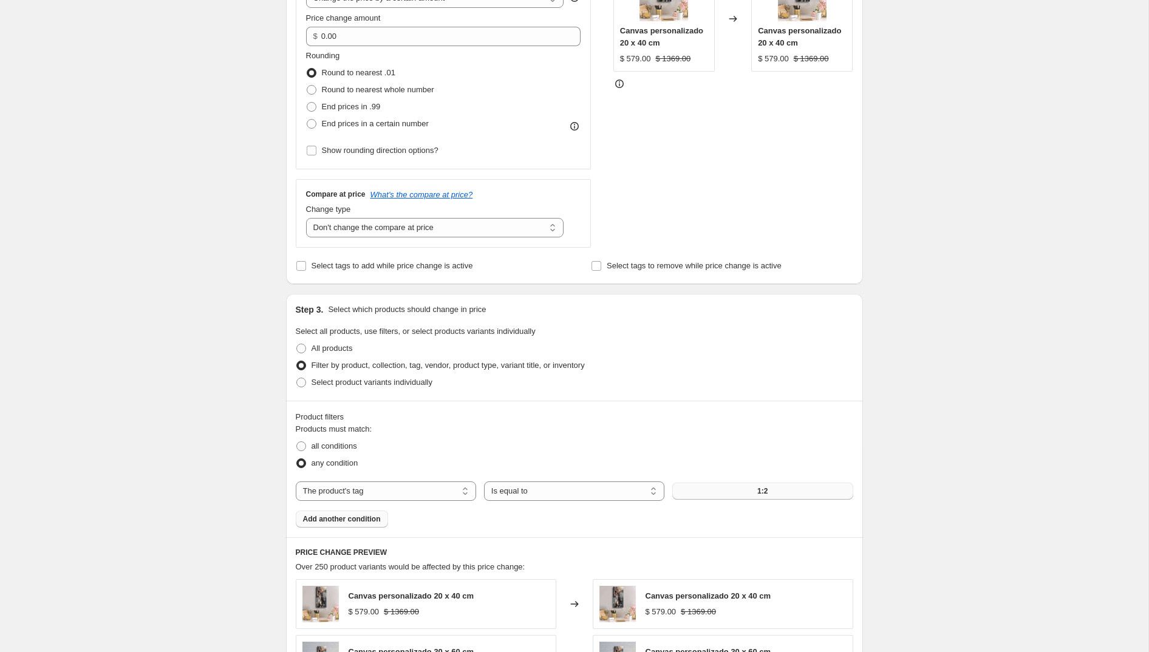
click at [365, 518] on span "Add another condition" at bounding box center [342, 519] width 78 height 10
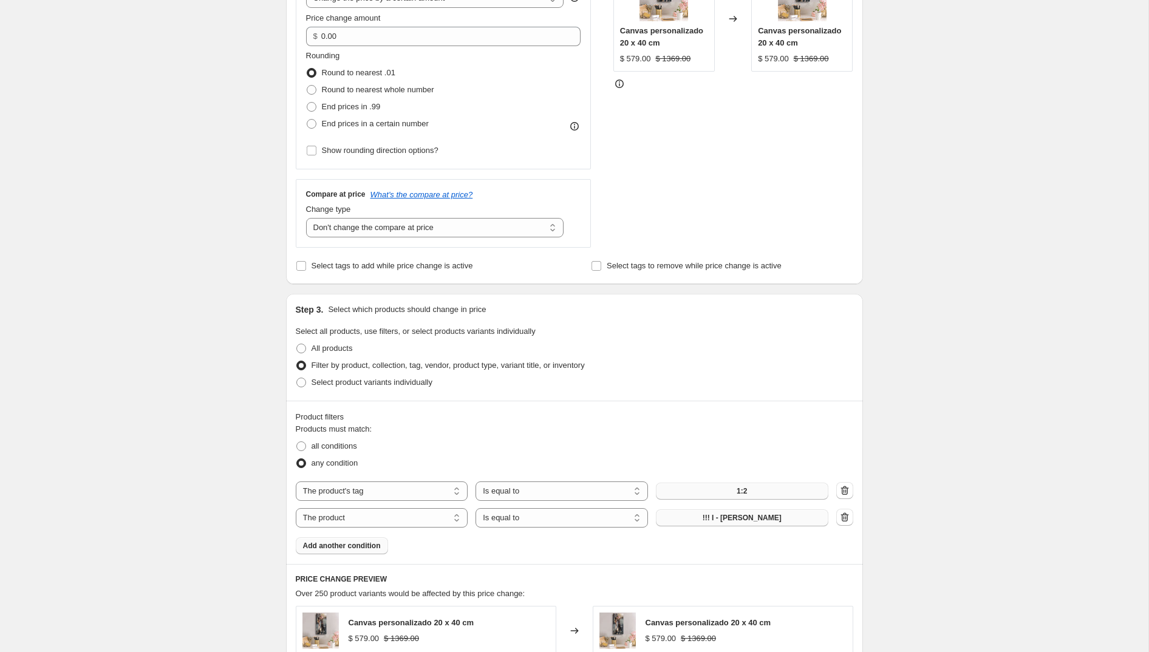
click at [743, 510] on button "!!! I - [PERSON_NAME]" at bounding box center [742, 518] width 173 height 17
click at [411, 515] on select "The product The product's collection The product's tag The product's vendor The…" at bounding box center [382, 517] width 173 height 19
select select "tag"
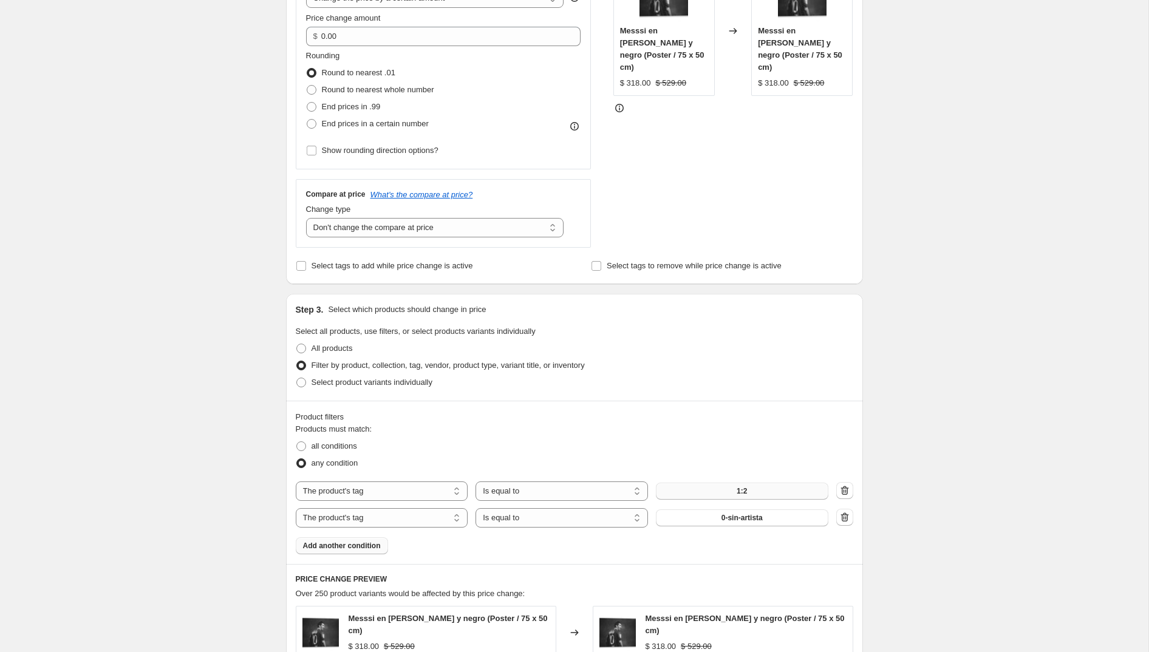
click at [731, 518] on span "0-sin-artista" at bounding box center [742, 518] width 41 height 10
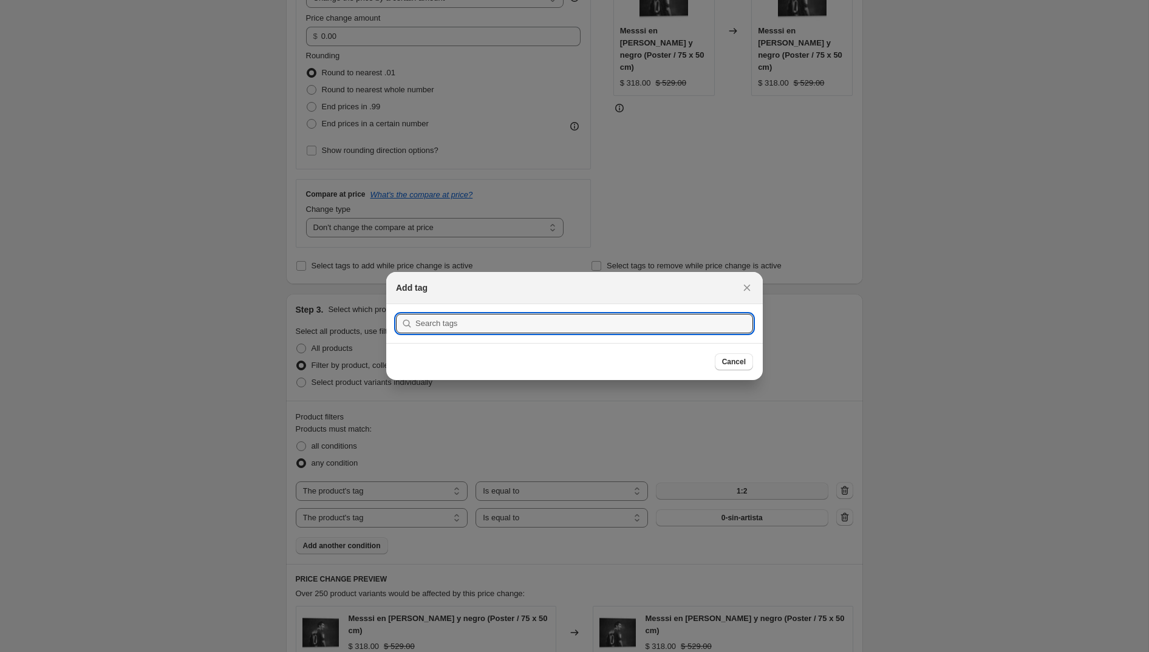
scroll to position [0, 0]
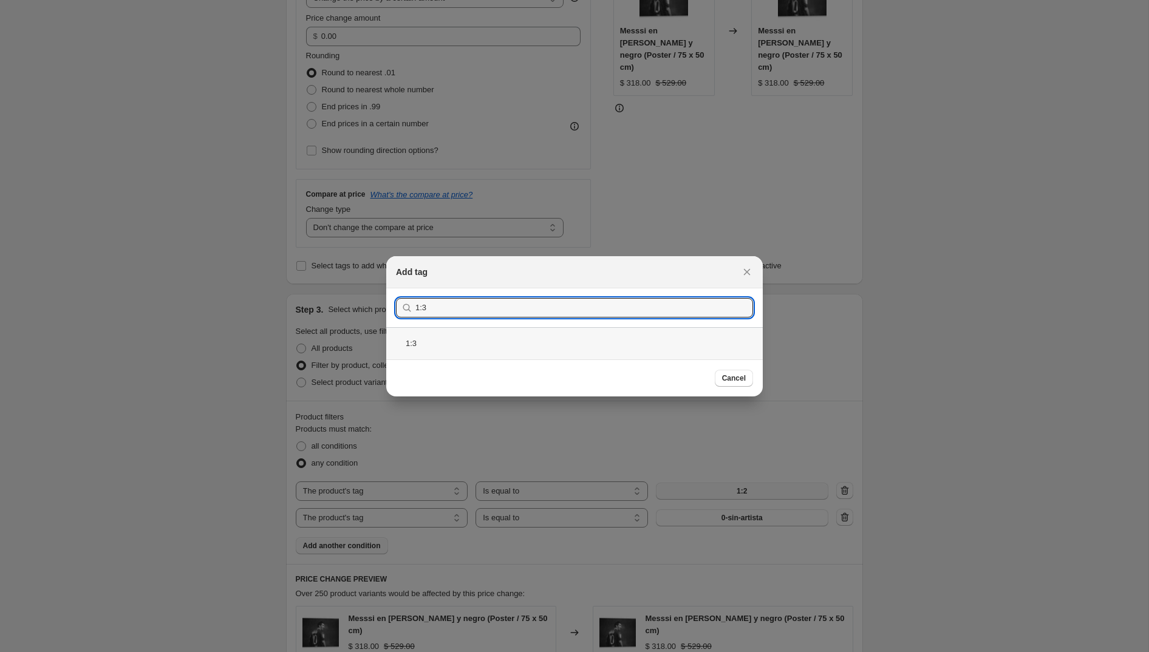
type input "1:3"
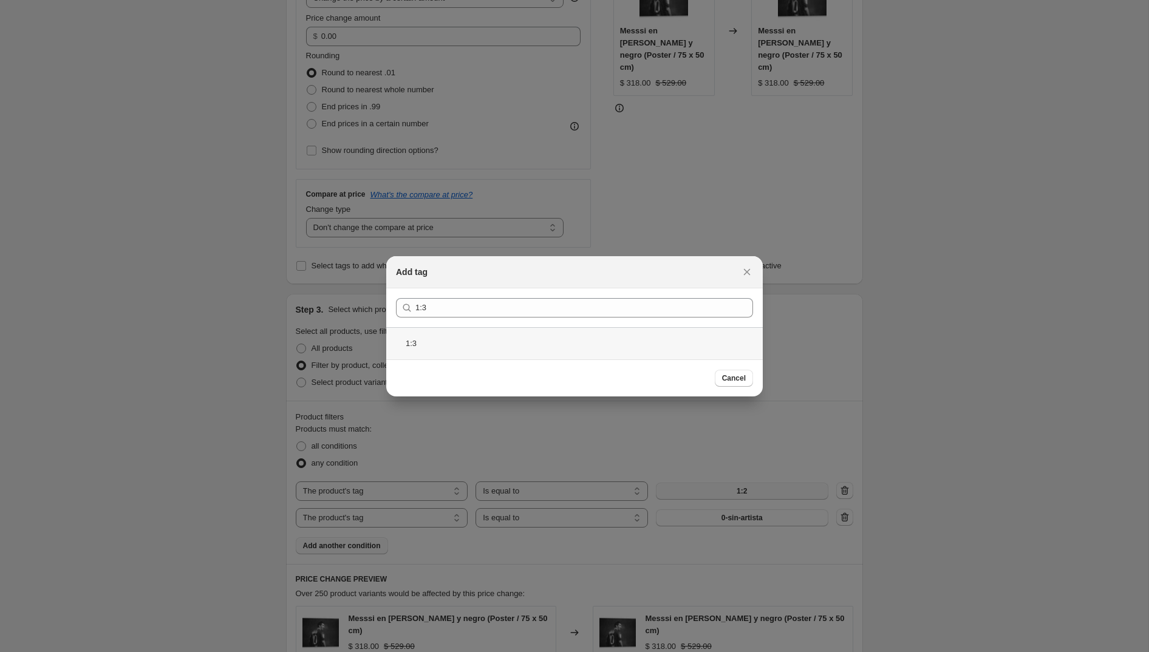
click at [479, 349] on div "1:3" at bounding box center [574, 343] width 377 height 32
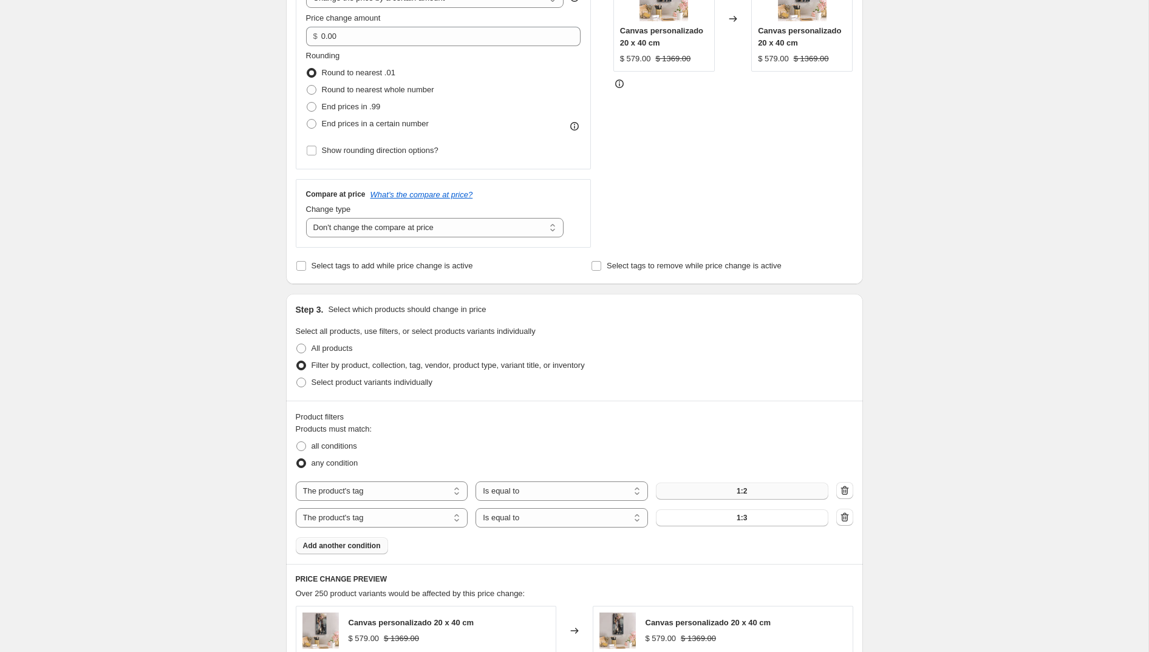
click at [360, 547] on span "Add another condition" at bounding box center [342, 546] width 78 height 10
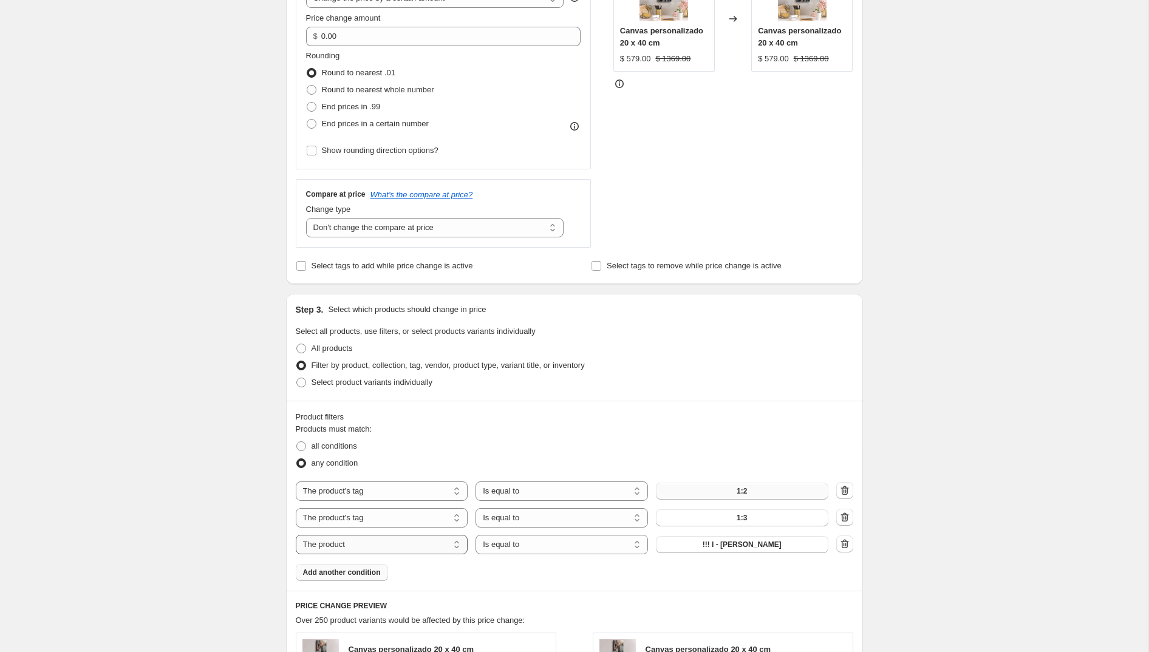
click at [414, 547] on select "The product The product's collection The product's tag The product's vendor The…" at bounding box center [382, 544] width 173 height 19
select select "tag"
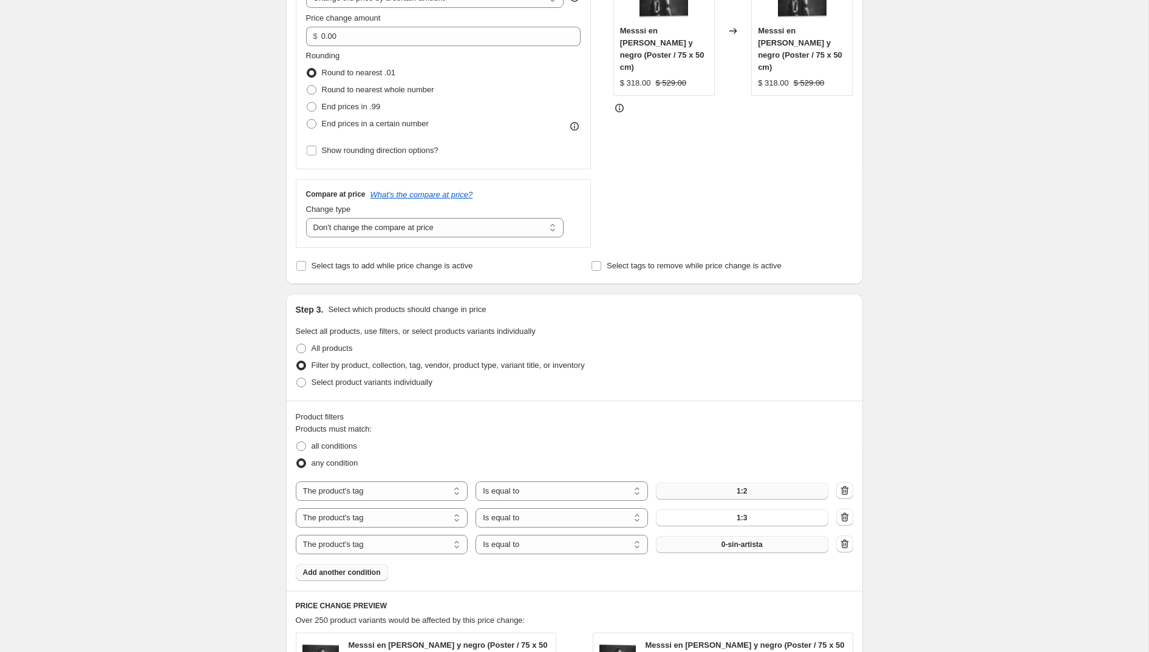
click at [726, 544] on span "0-sin-artista" at bounding box center [742, 545] width 41 height 10
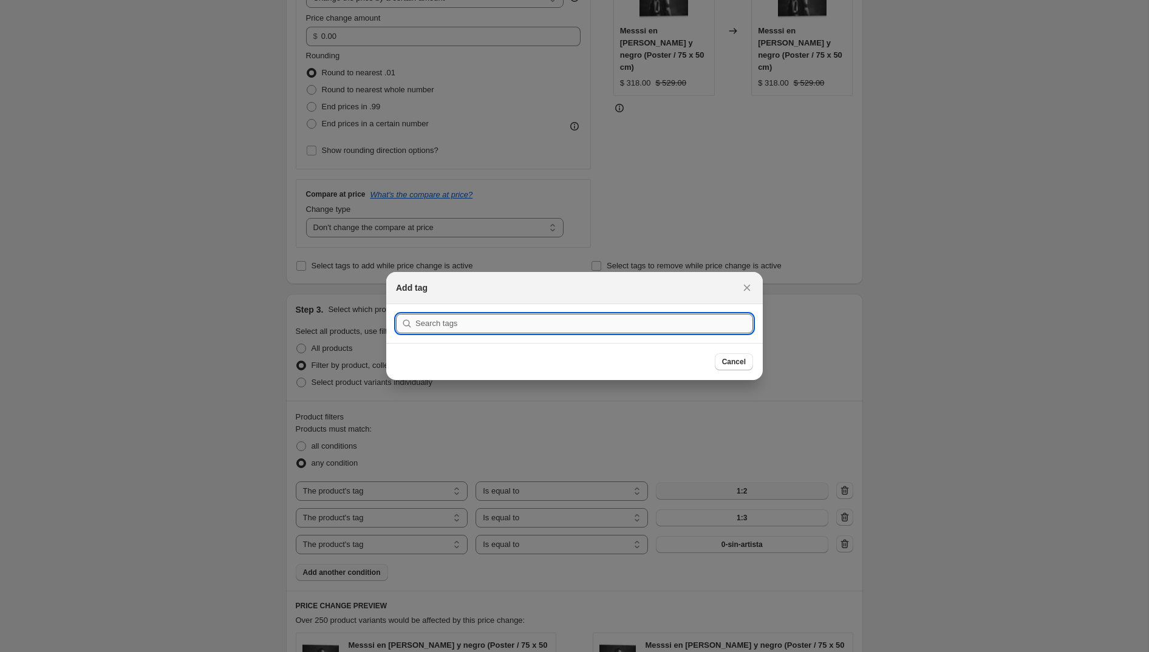
click at [564, 323] on input ":r6f:" at bounding box center [584, 323] width 338 height 19
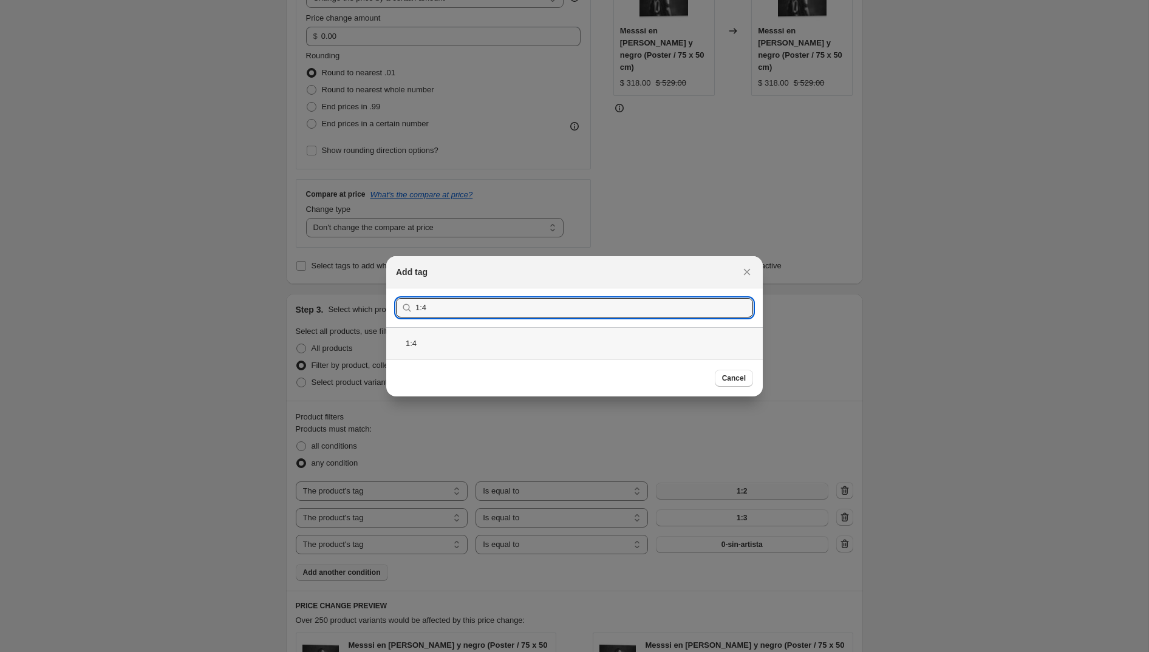
type input "1:4"
click at [620, 345] on div "1:4" at bounding box center [574, 343] width 377 height 32
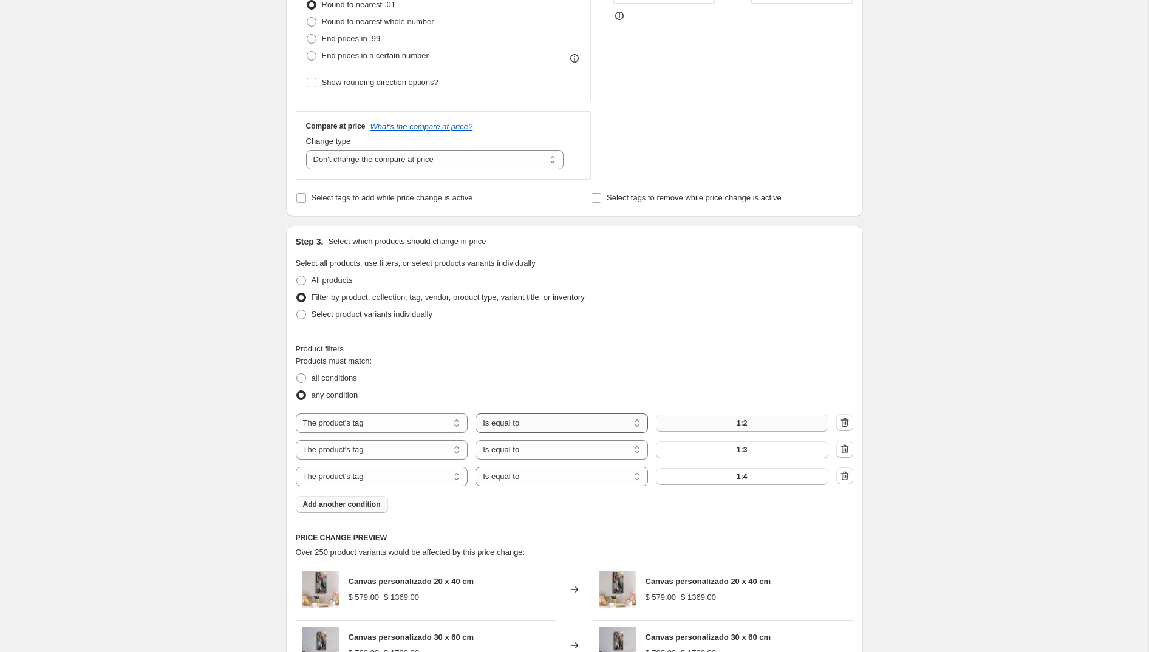
scroll to position [343, 0]
click at [378, 502] on span "Add another condition" at bounding box center [342, 503] width 78 height 10
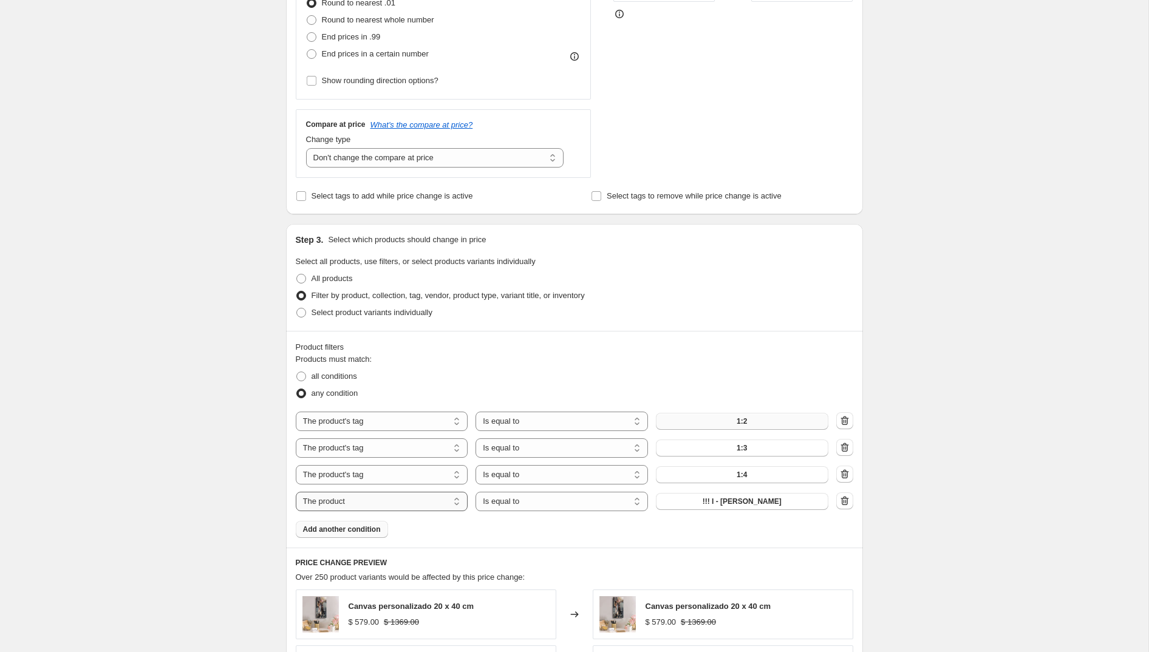
click at [390, 502] on select "The product The product's collection The product's tag The product's vendor The…" at bounding box center [382, 501] width 173 height 19
select select "tag"
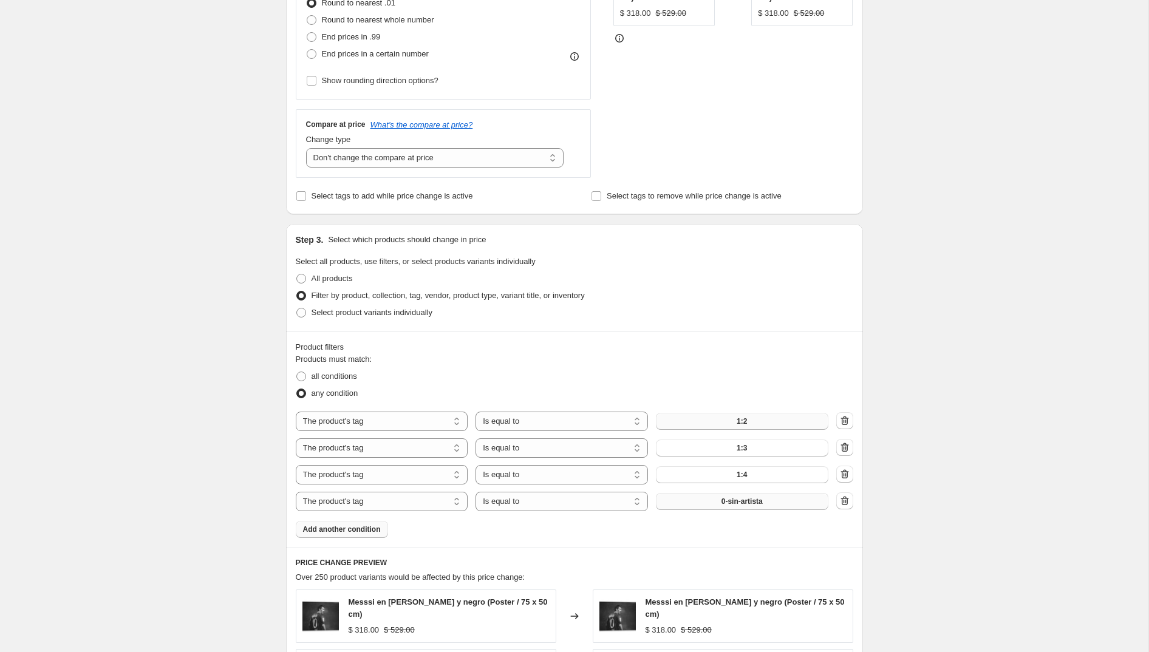
click at [714, 504] on button "0-sin-artista" at bounding box center [742, 501] width 173 height 17
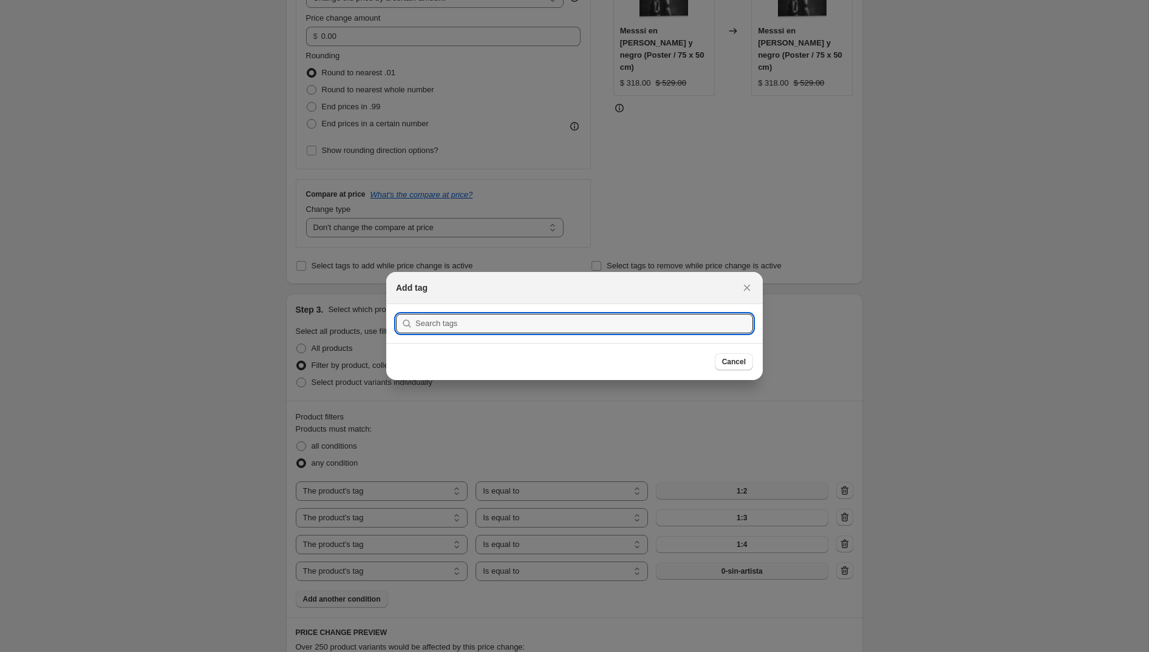
scroll to position [0, 0]
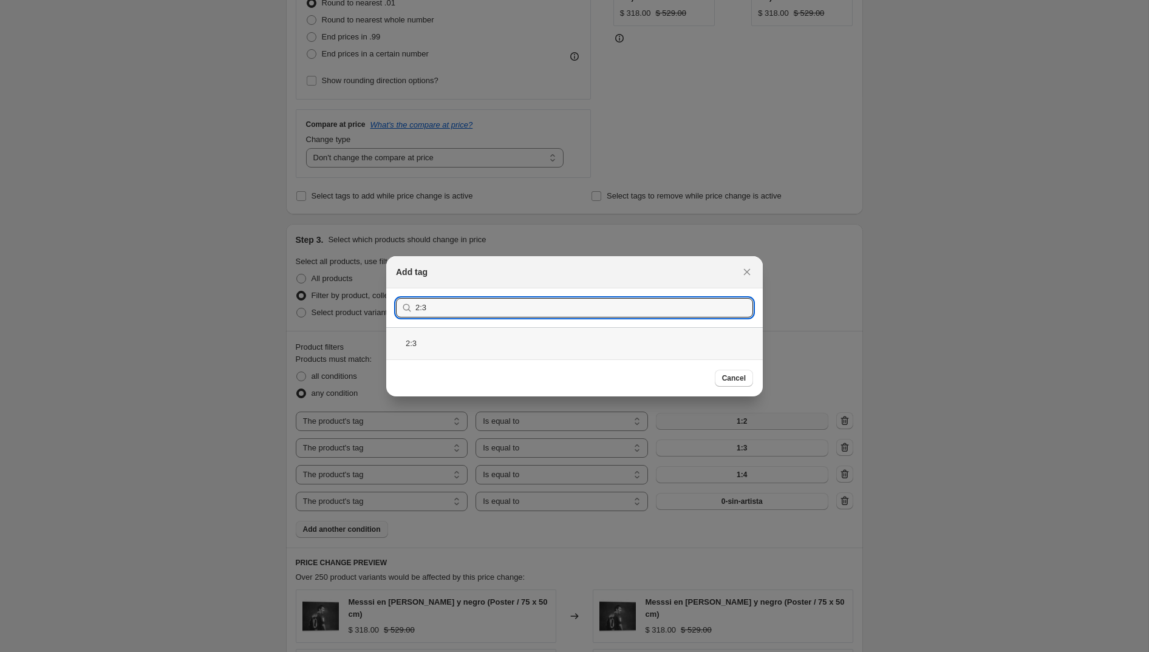
type input "2:3"
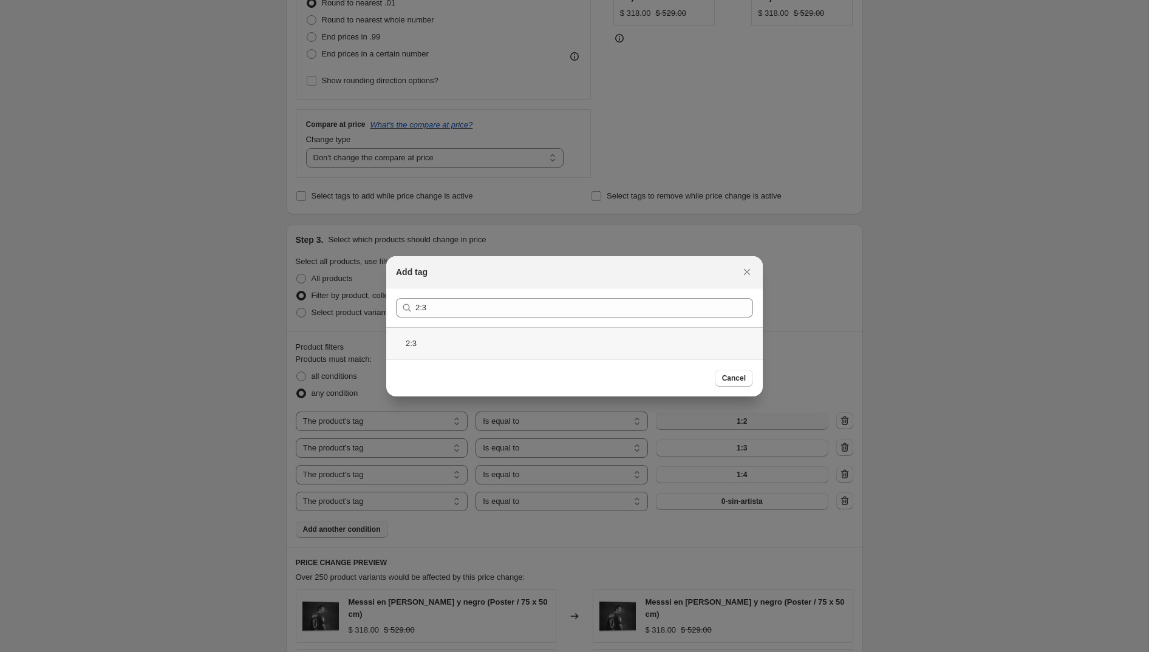
click at [526, 352] on div "2:3" at bounding box center [574, 343] width 377 height 32
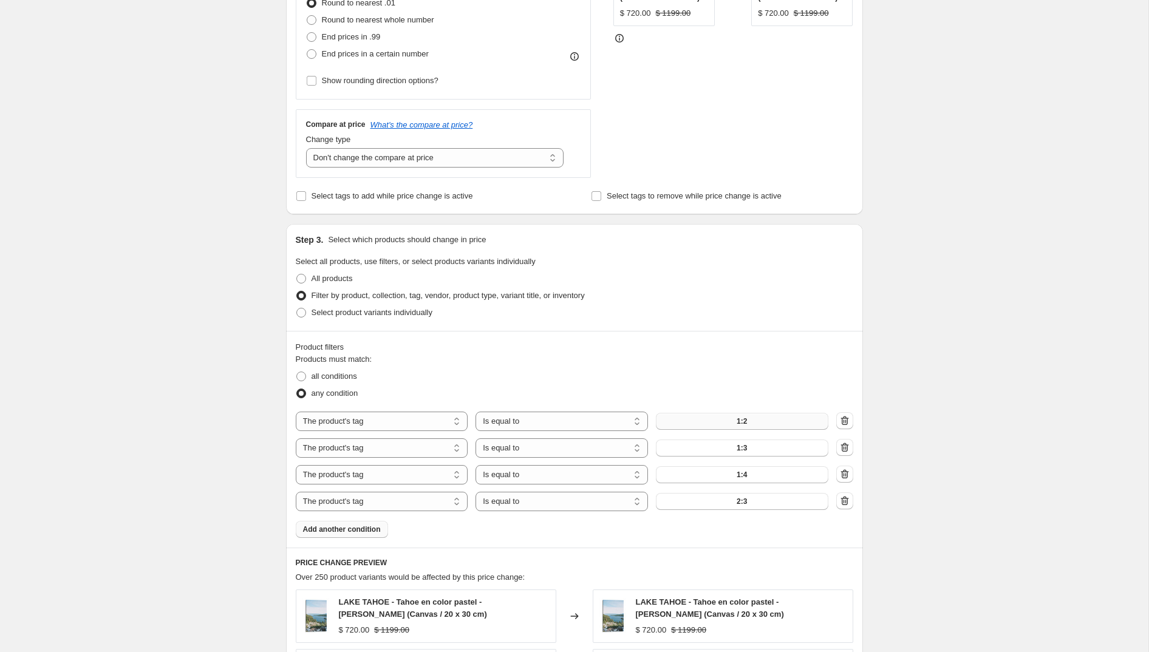
click at [377, 525] on span "Add another condition" at bounding box center [342, 530] width 78 height 10
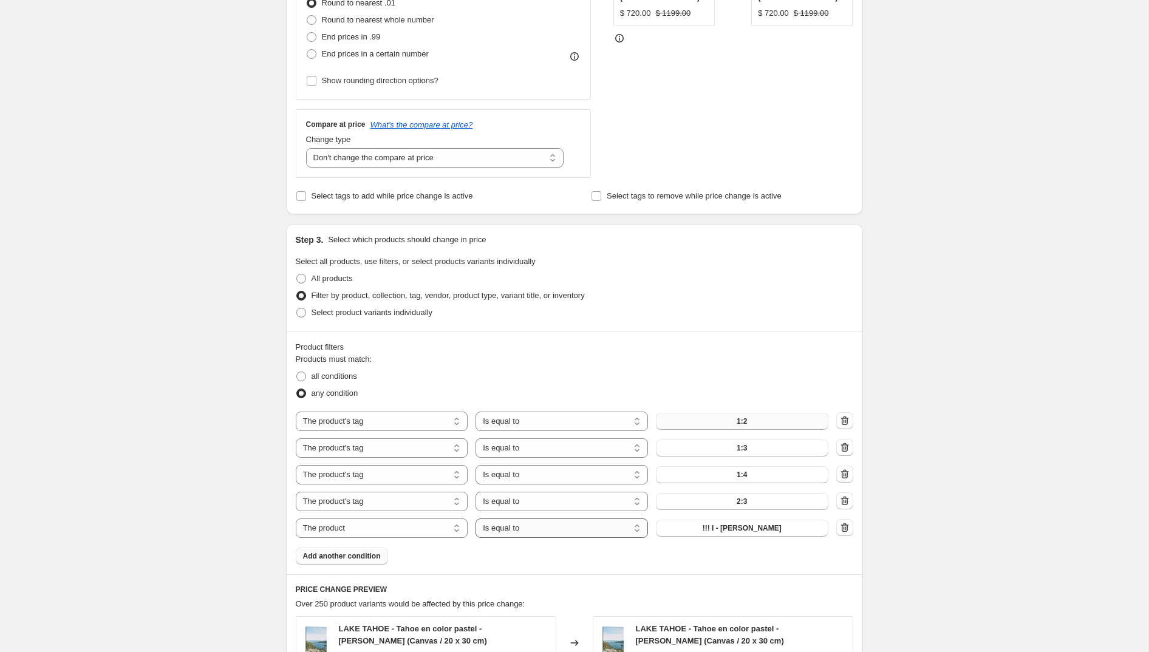
click at [555, 527] on select "Is equal to Is not equal to" at bounding box center [562, 528] width 173 height 19
click at [411, 527] on select "The product The product's collection The product's tag The product's vendor The…" at bounding box center [382, 528] width 173 height 19
select select "tag"
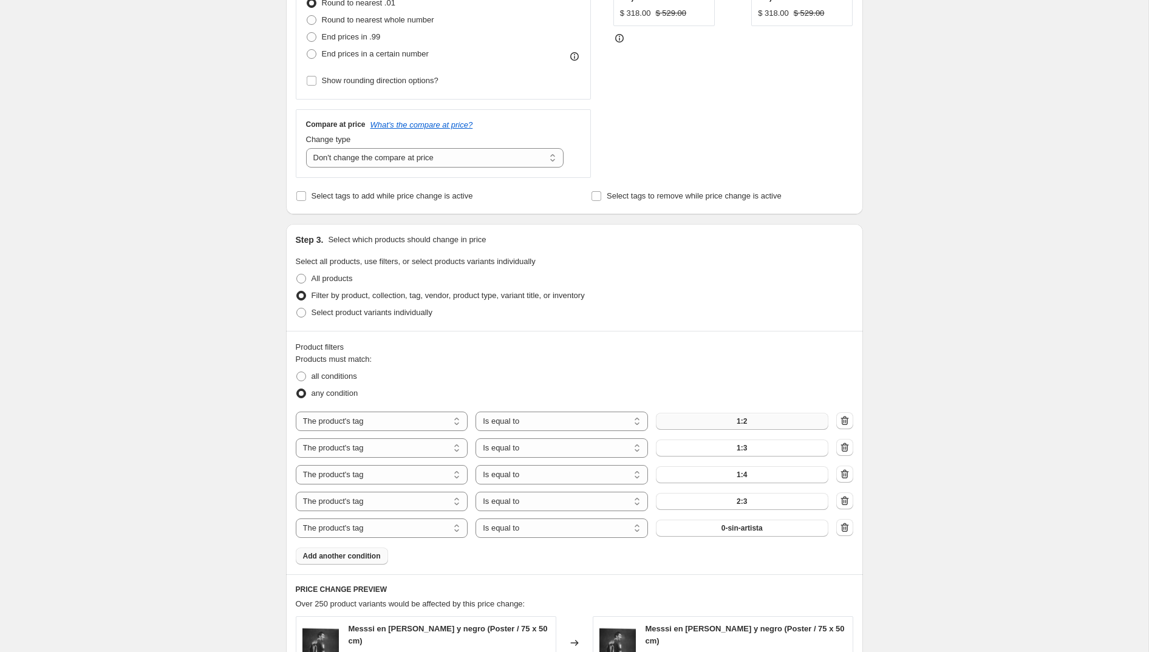
click at [759, 528] on span "0-sin-artista" at bounding box center [742, 529] width 41 height 10
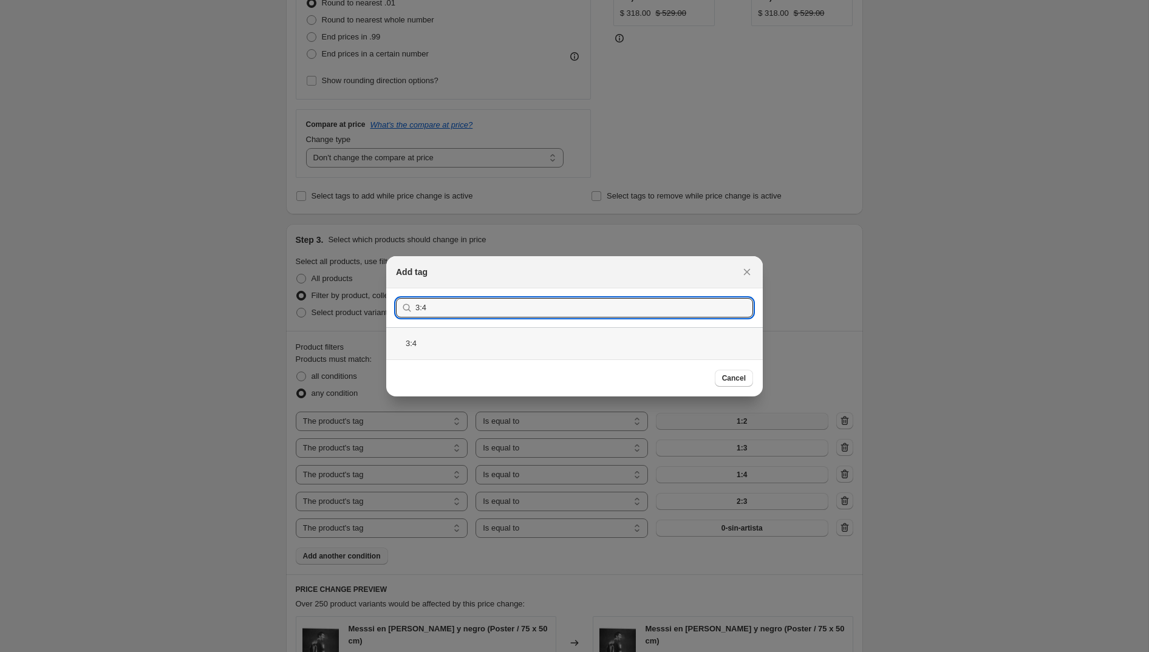
type input "3:4"
click at [483, 349] on div "3:4" at bounding box center [574, 343] width 377 height 32
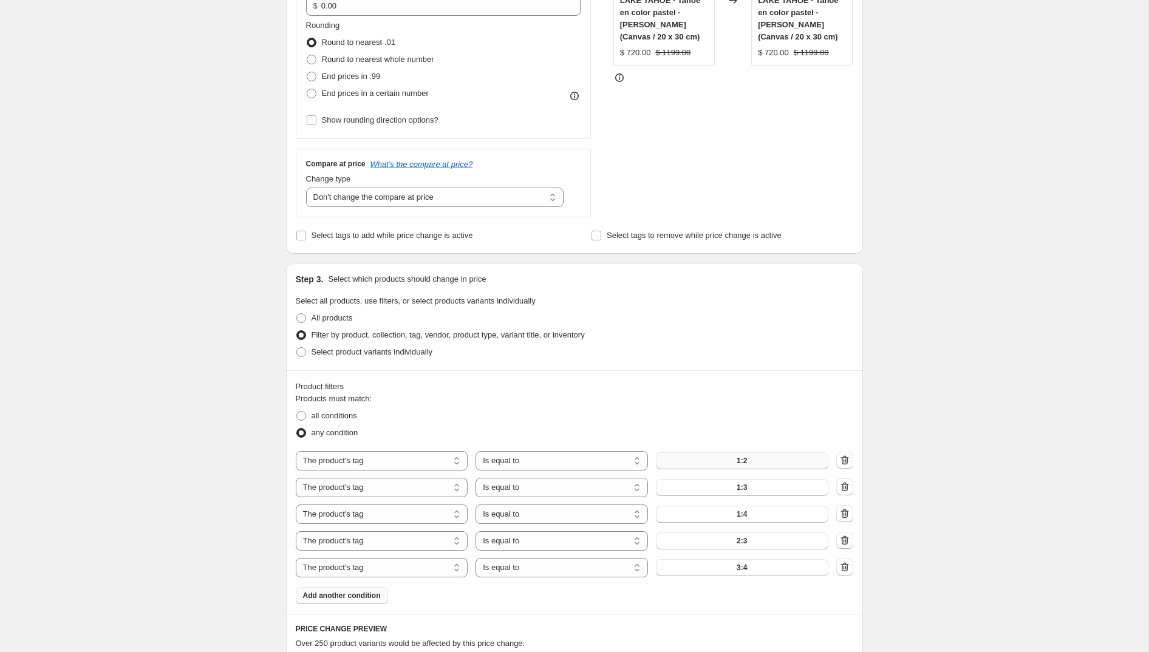
scroll to position [298, 0]
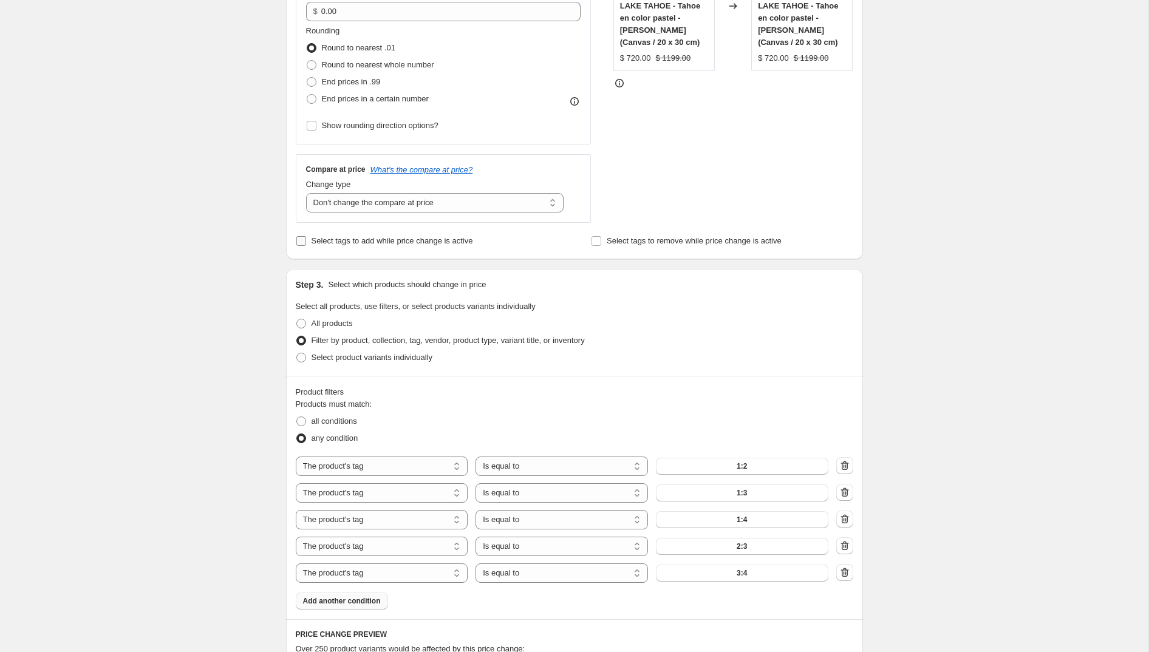
click at [302, 238] on input "Select tags to add while price change is active" at bounding box center [301, 241] width 10 height 10
checkbox input "true"
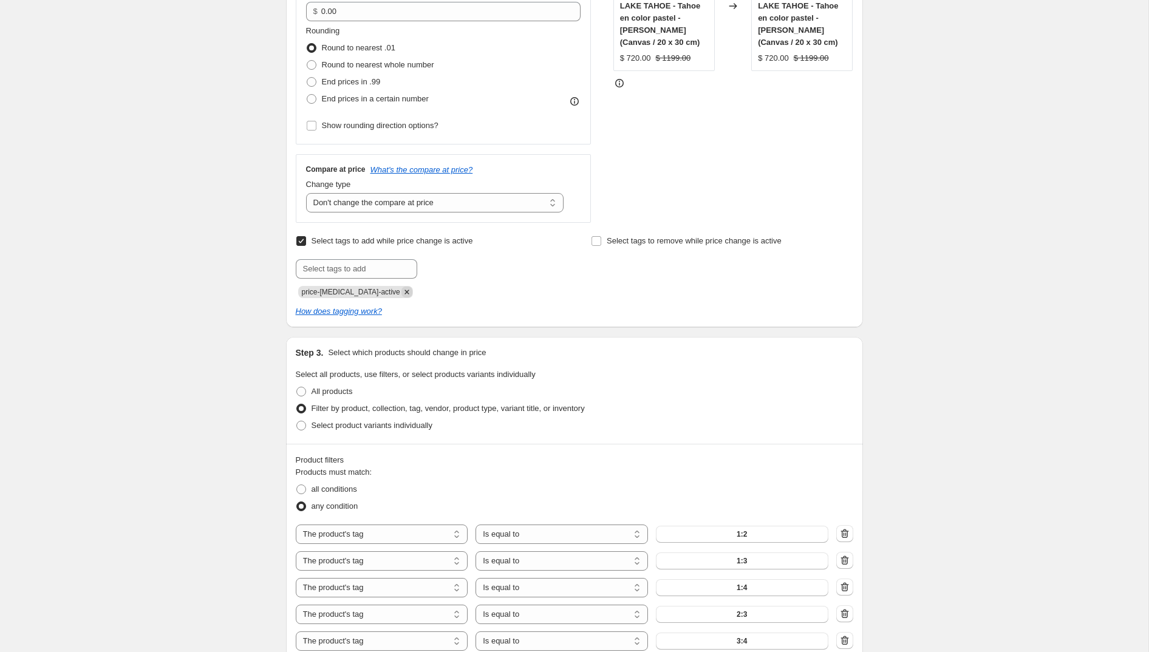
click at [405, 292] on icon "Remove price-change-job-active" at bounding box center [407, 292] width 4 height 4
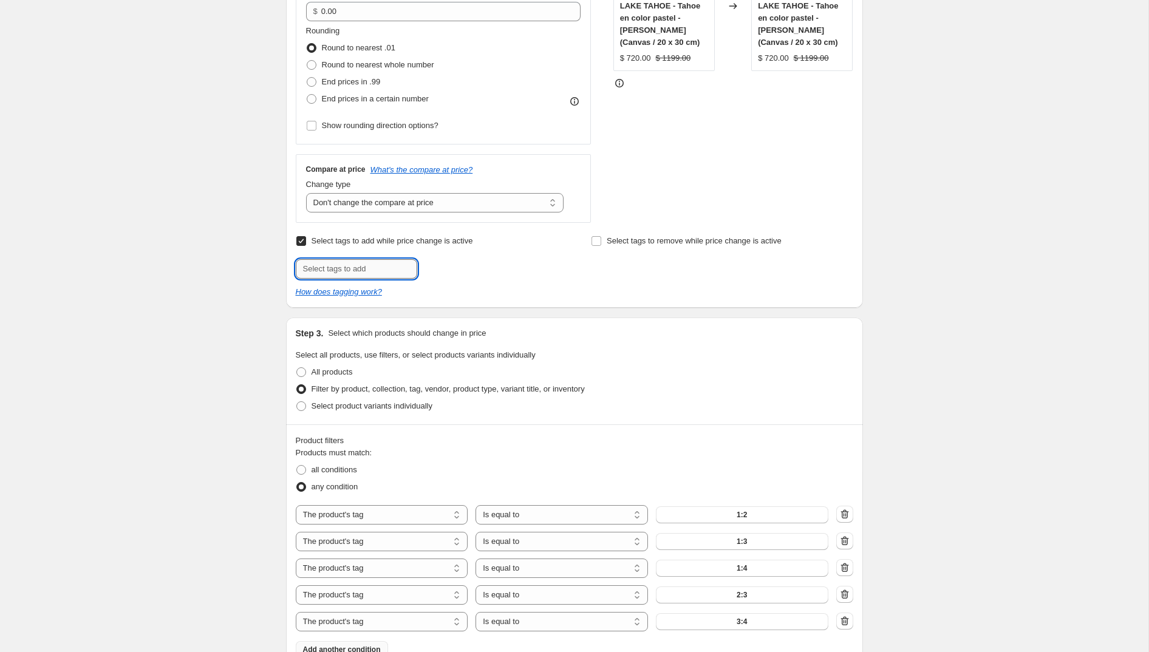
click at [353, 270] on input "text" at bounding box center [356, 268] width 121 height 19
paste input "forma_horizontal"
type input "forma_horizontal"
click at [478, 269] on span "forma_horizo..." at bounding box center [469, 268] width 52 height 9
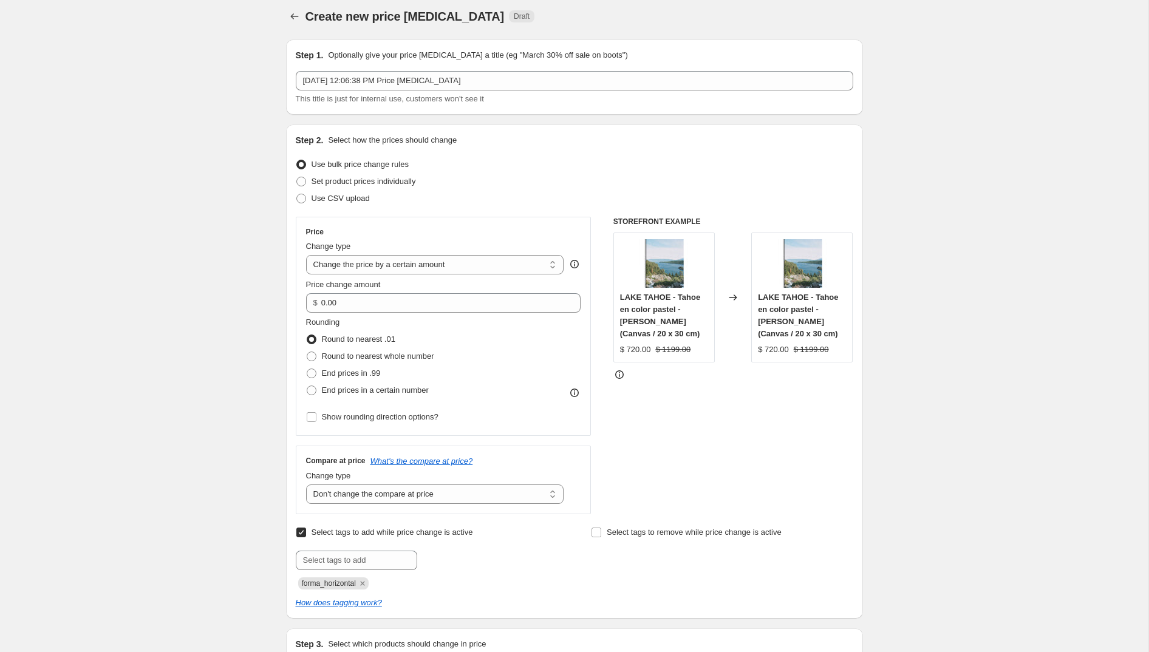
scroll to position [0, 0]
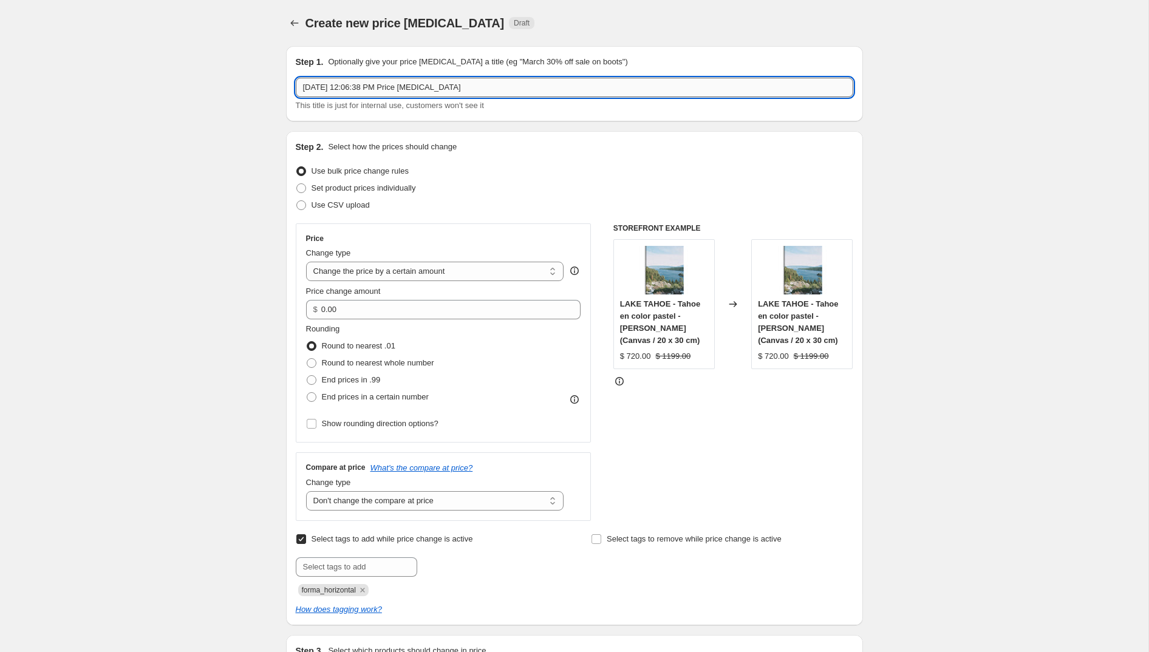
click at [434, 78] on input "[DATE] 12:06:38 PM Price [MEDICAL_DATA]" at bounding box center [575, 87] width 558 height 19
paste input "251014 Actualiza tags productos 1:1"
type input "251014 Actualiza tags productos 1:2, 1:3, 1:4"
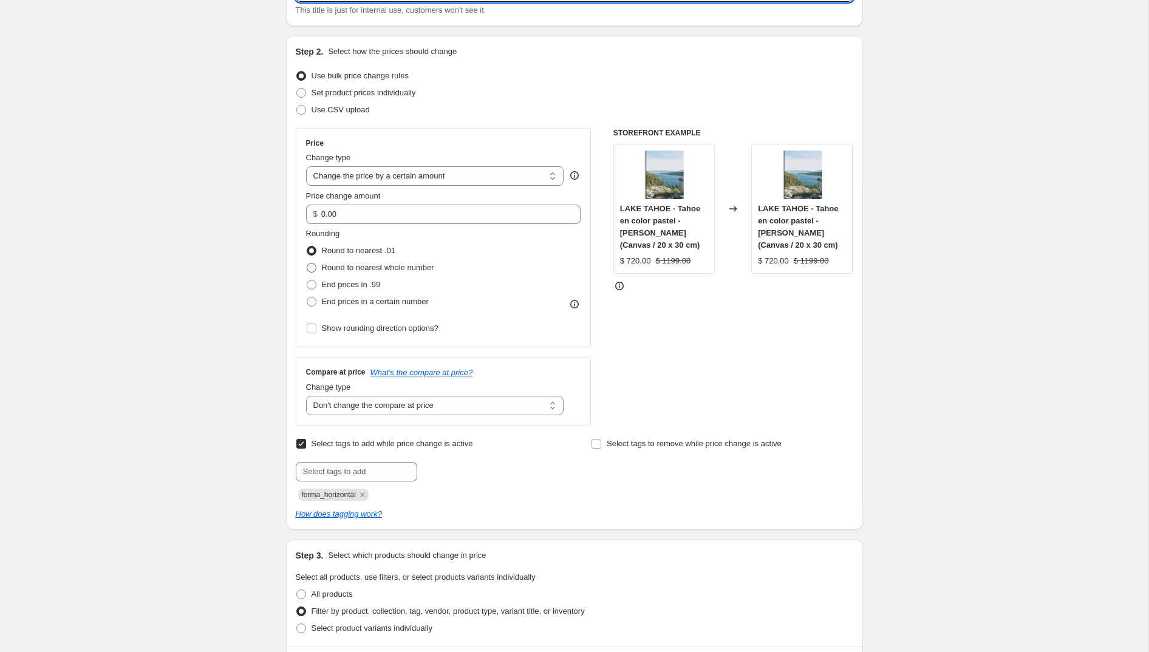
scroll to position [98, 0]
click at [364, 491] on icon "Remove forma_horizontal" at bounding box center [362, 492] width 11 height 11
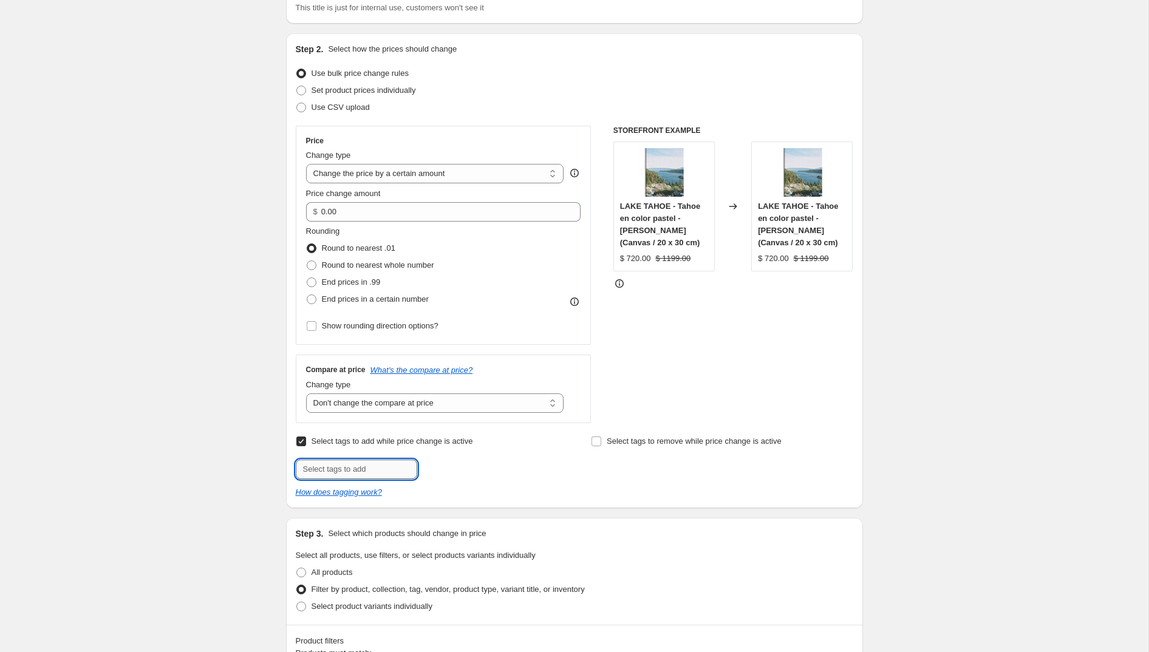
click at [354, 476] on input "text" at bounding box center [356, 469] width 121 height 19
paste input "forma_pano_horizontal"
type input "forma_pano_horizontal"
click at [454, 470] on span "forma_pano_h..." at bounding box center [471, 468] width 56 height 9
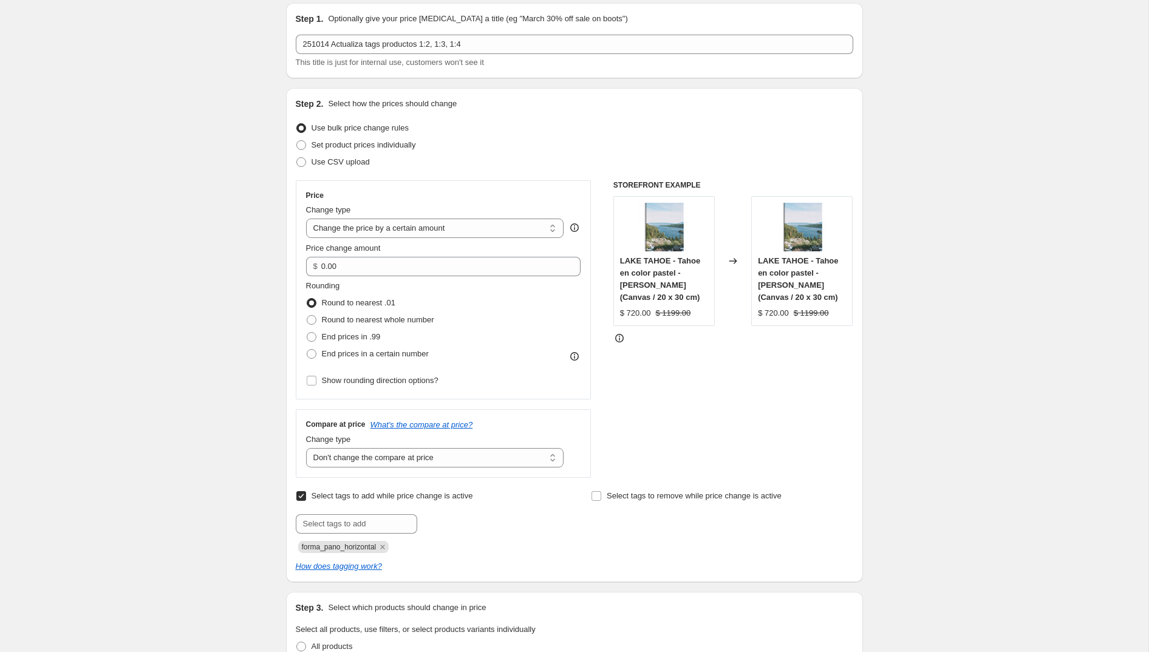
scroll to position [20, 0]
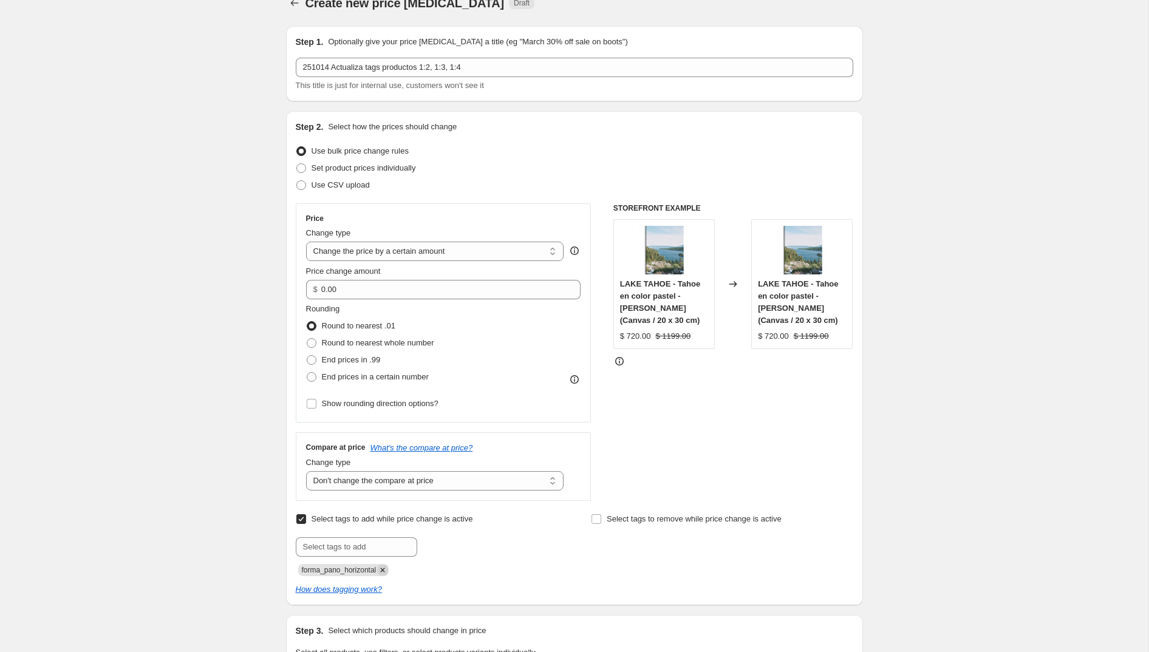
click at [386, 569] on icon "Remove forma_pano_horizontal" at bounding box center [382, 570] width 11 height 11
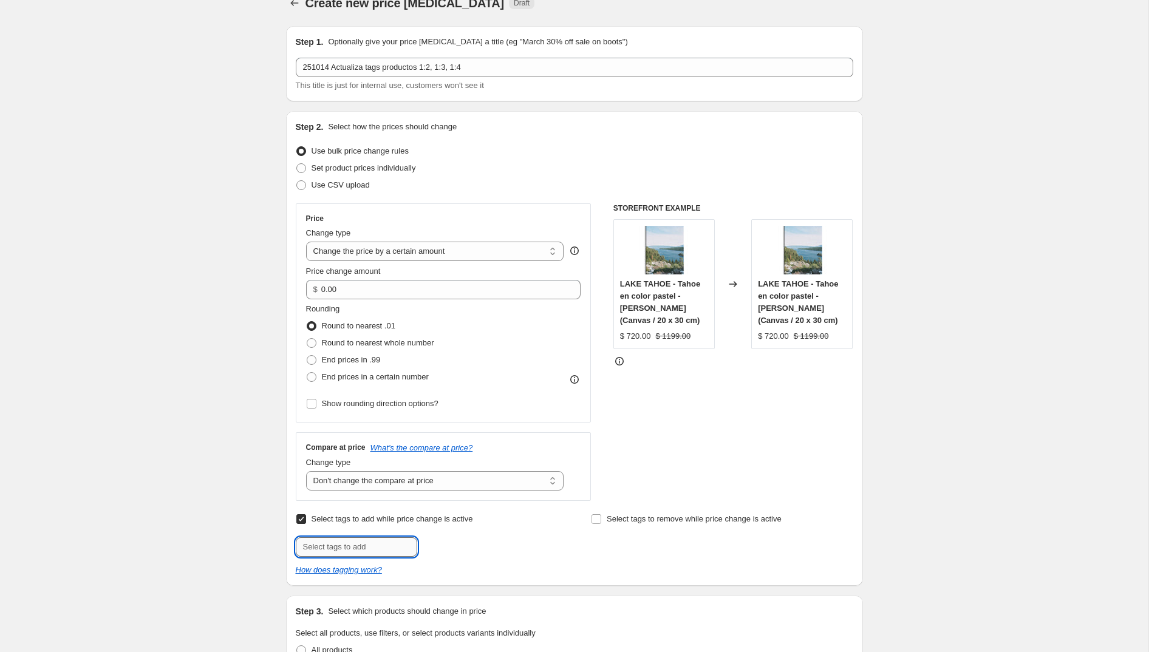
click at [369, 550] on input "text" at bounding box center [356, 547] width 121 height 19
paste input "forma_pano_vertical"
type input "forma_pano_vertical"
click at [473, 544] on span "forma_pano_v..." at bounding box center [470, 546] width 55 height 9
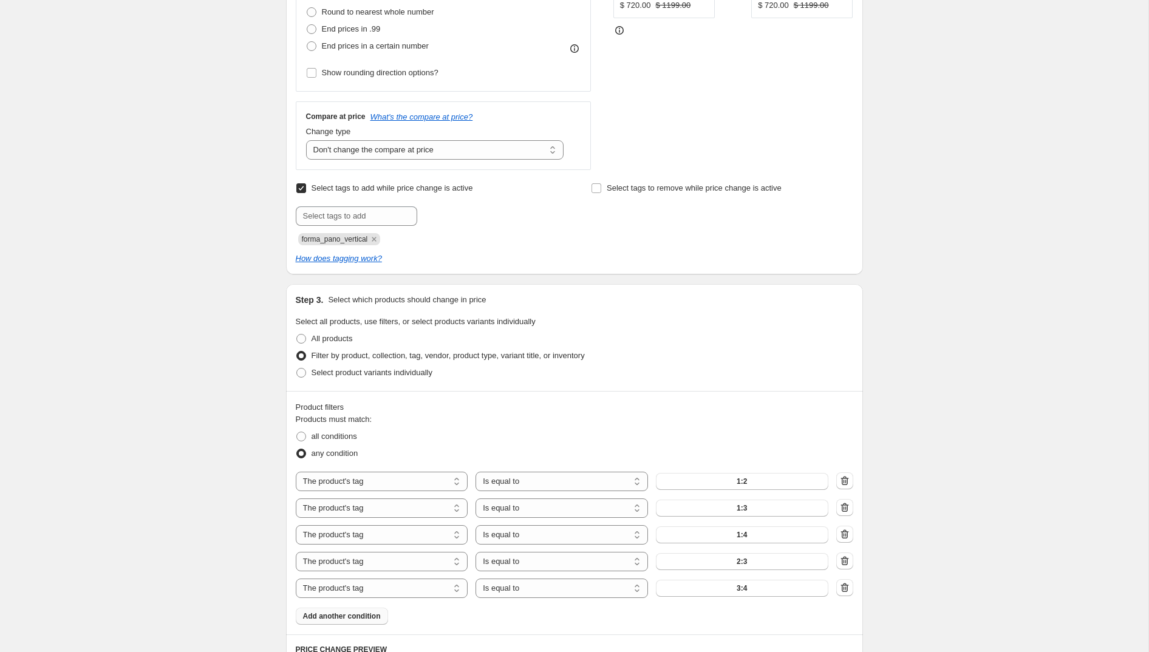
scroll to position [360, 0]
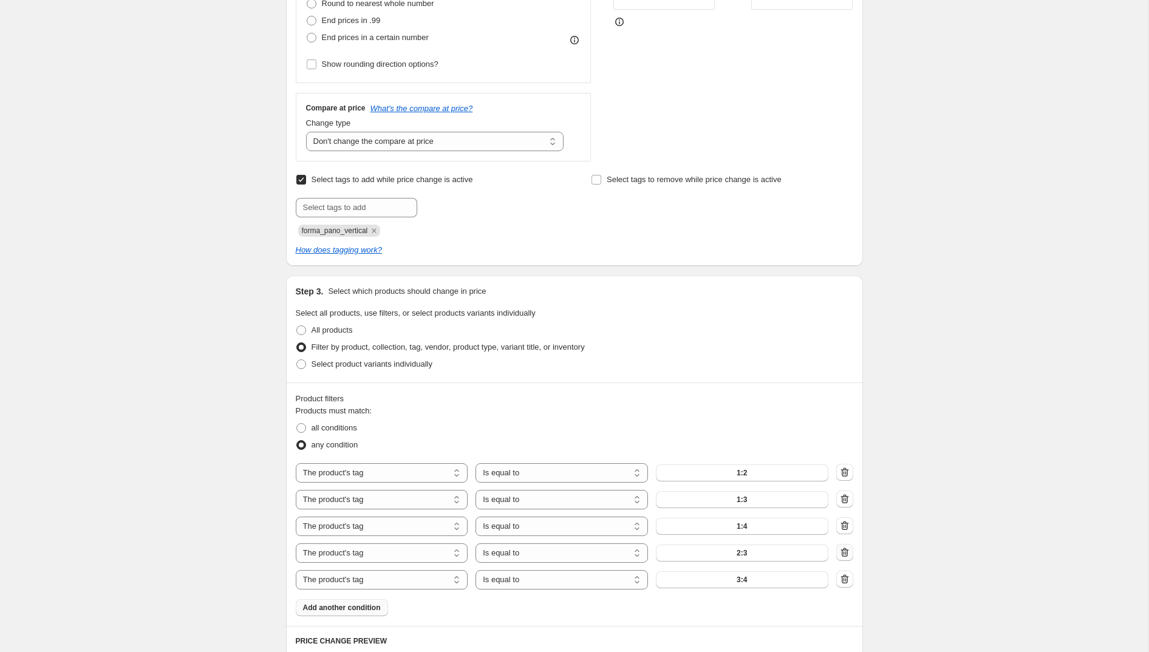
click at [846, 555] on icon "button" at bounding box center [845, 553] width 12 height 12
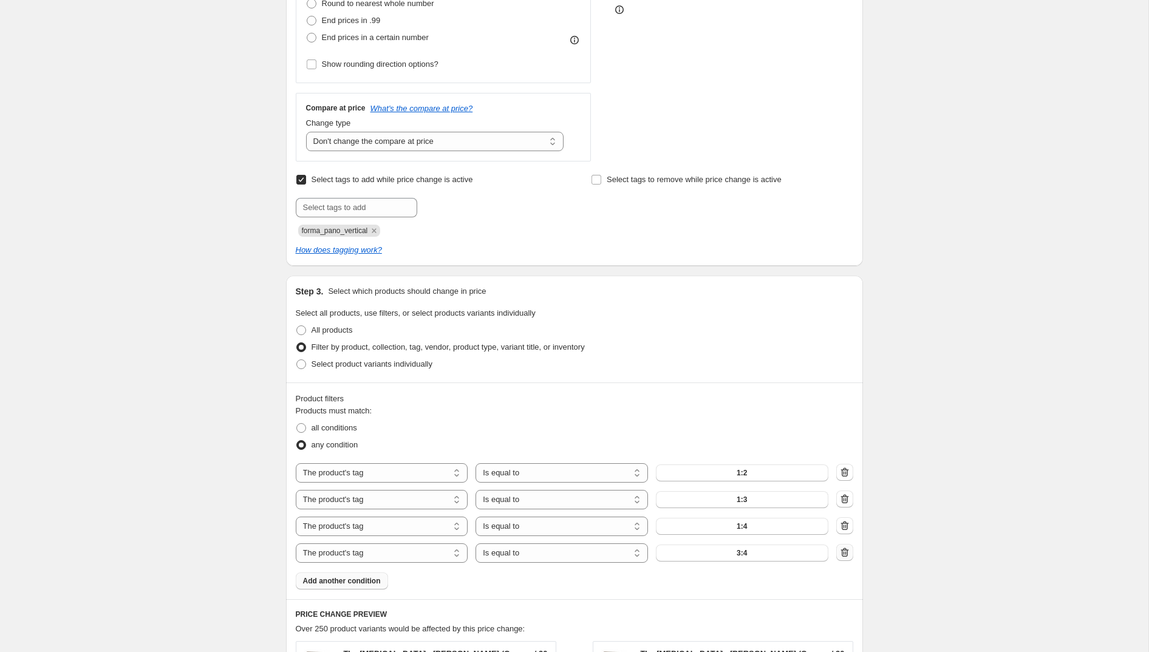
click at [844, 555] on icon "button" at bounding box center [845, 553] width 12 height 12
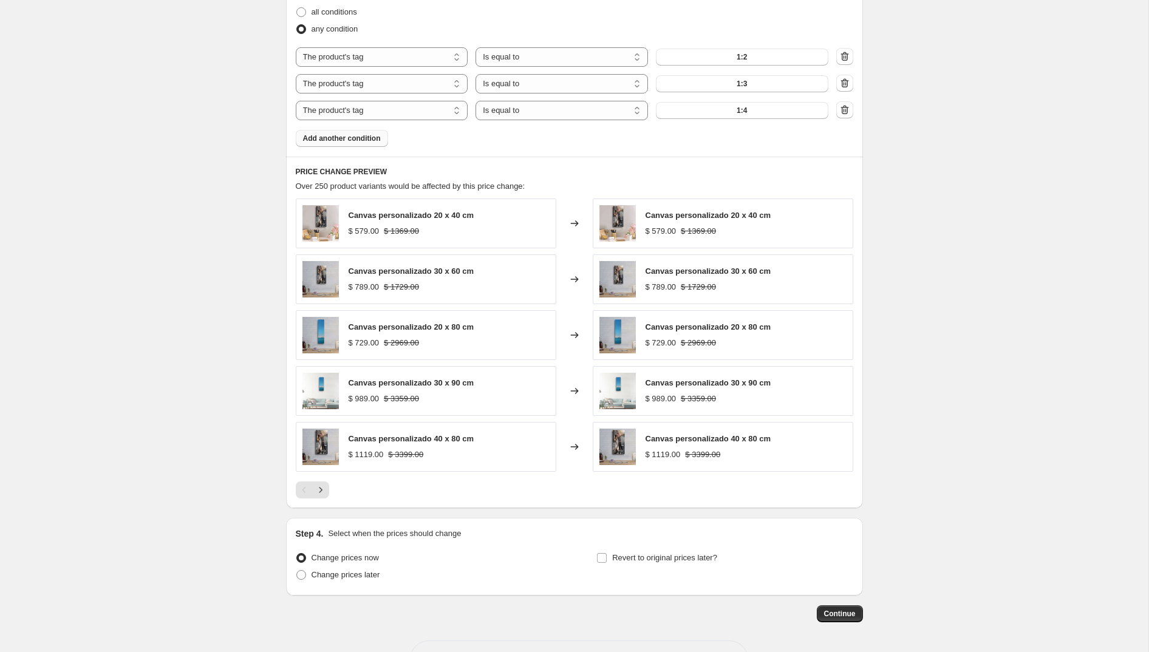
scroll to position [816, 0]
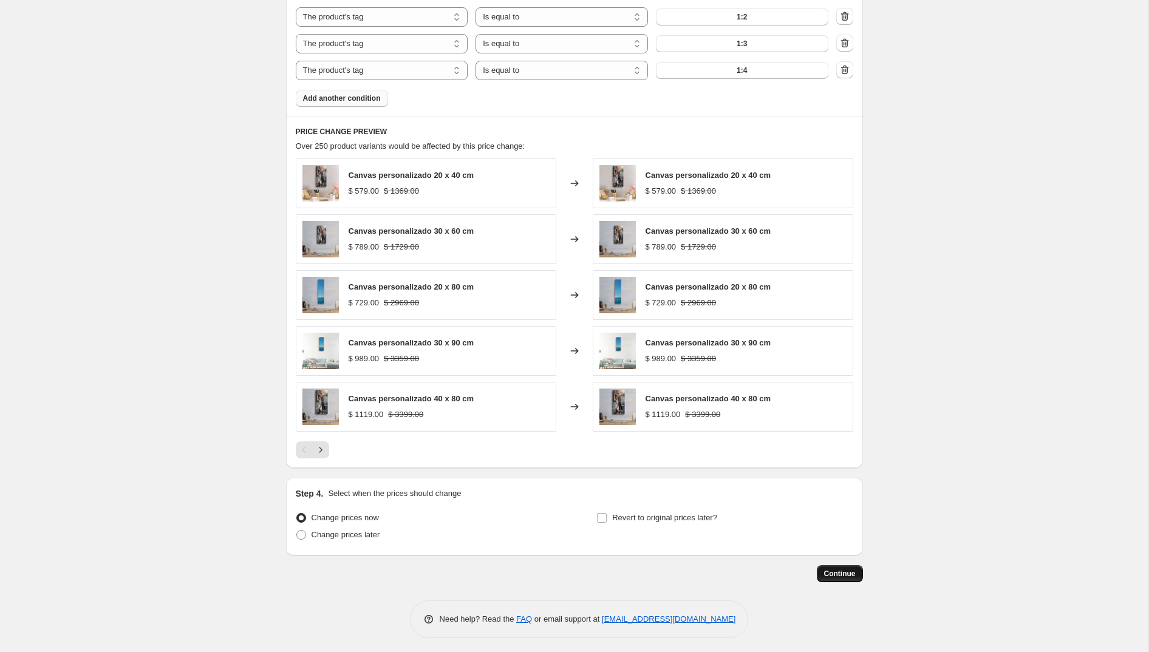
click at [850, 575] on button "Continue" at bounding box center [840, 574] width 46 height 17
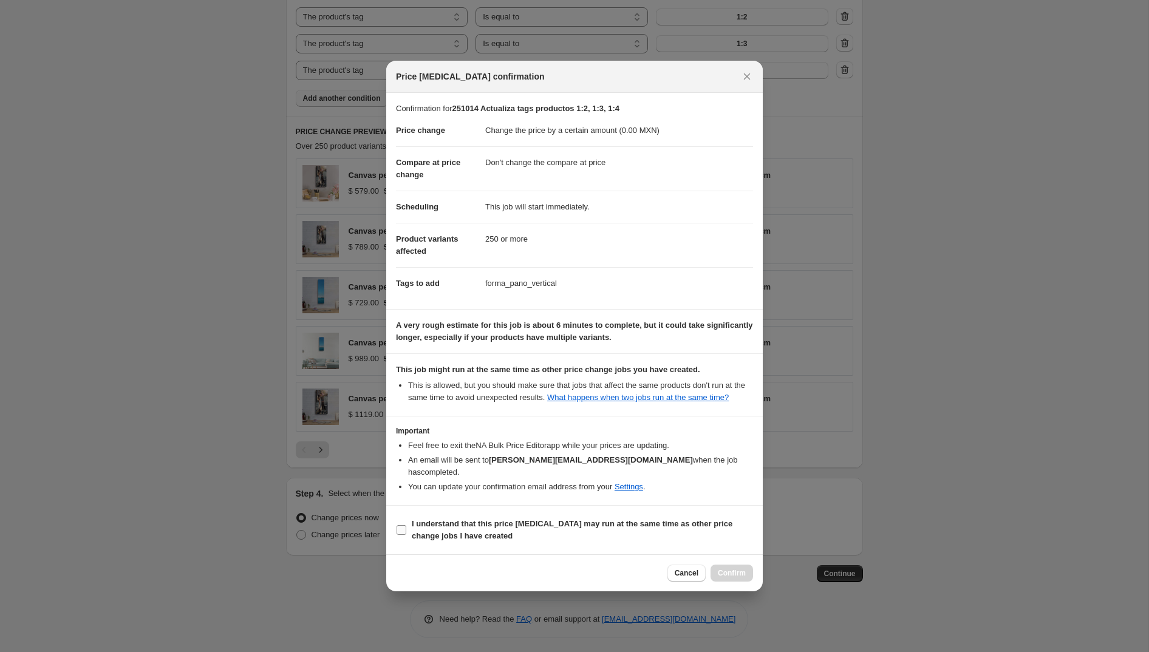
click at [466, 522] on b "I understand that this price [MEDICAL_DATA] may run at the same time as other p…" at bounding box center [572, 529] width 321 height 21
click at [406, 525] on input "I understand that this price [MEDICAL_DATA] may run at the same time as other p…" at bounding box center [402, 530] width 10 height 10
checkbox input "true"
click at [735, 575] on span "Confirm" at bounding box center [732, 574] width 28 height 10
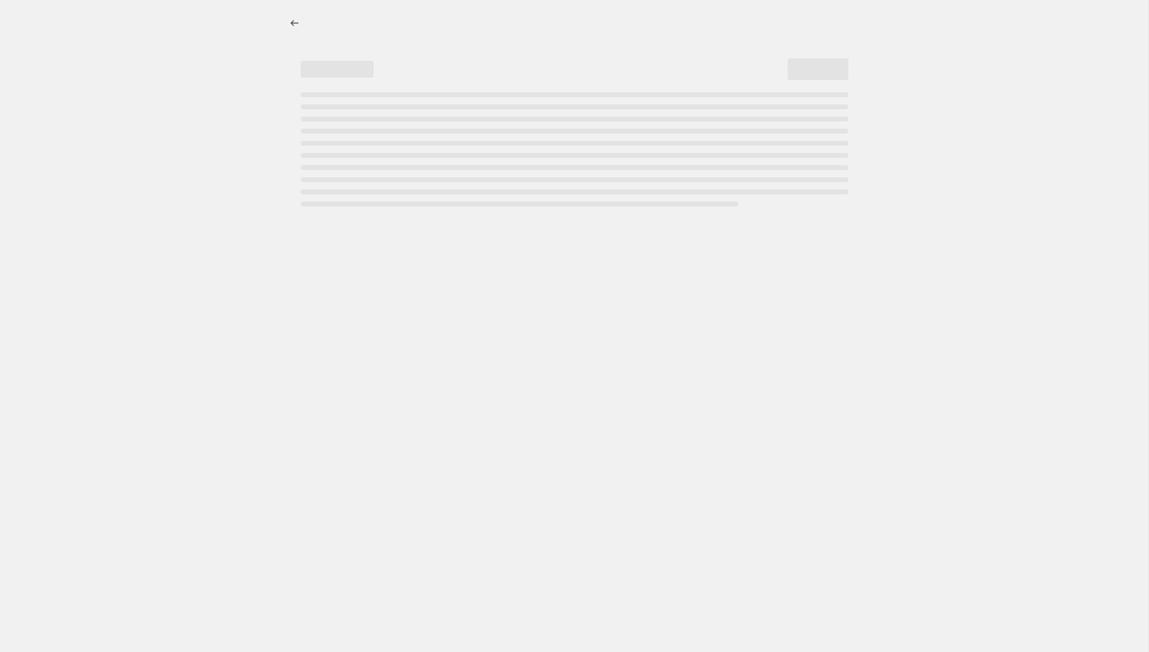
select select "percentage"
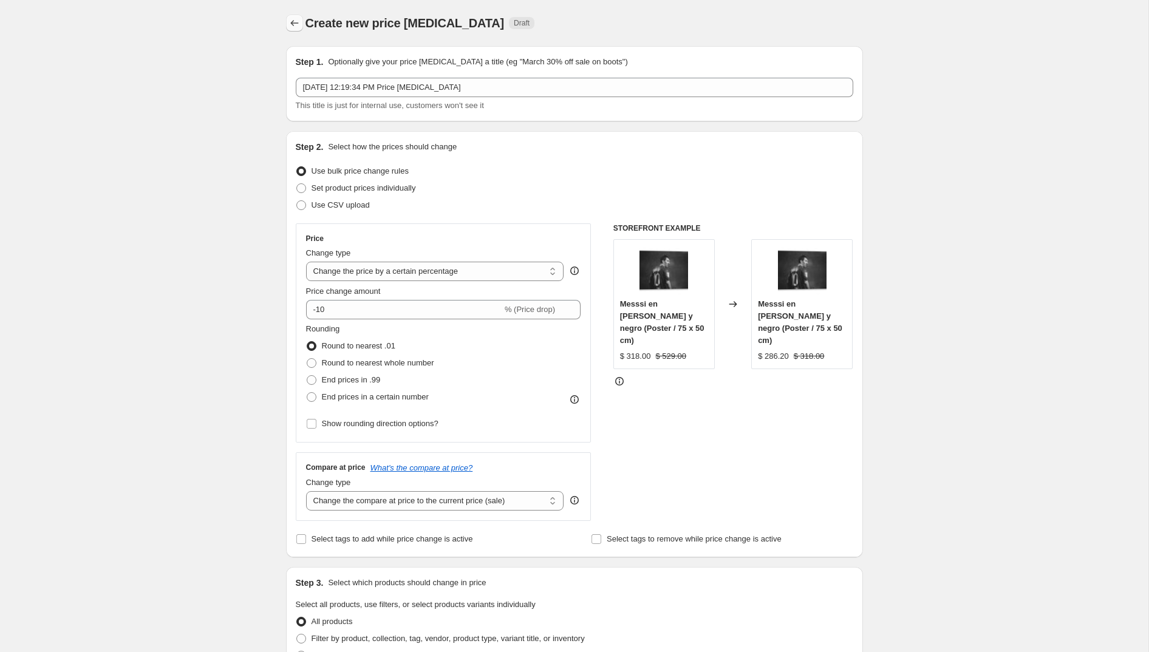
click at [295, 29] on button "Price change jobs" at bounding box center [294, 23] width 17 height 17
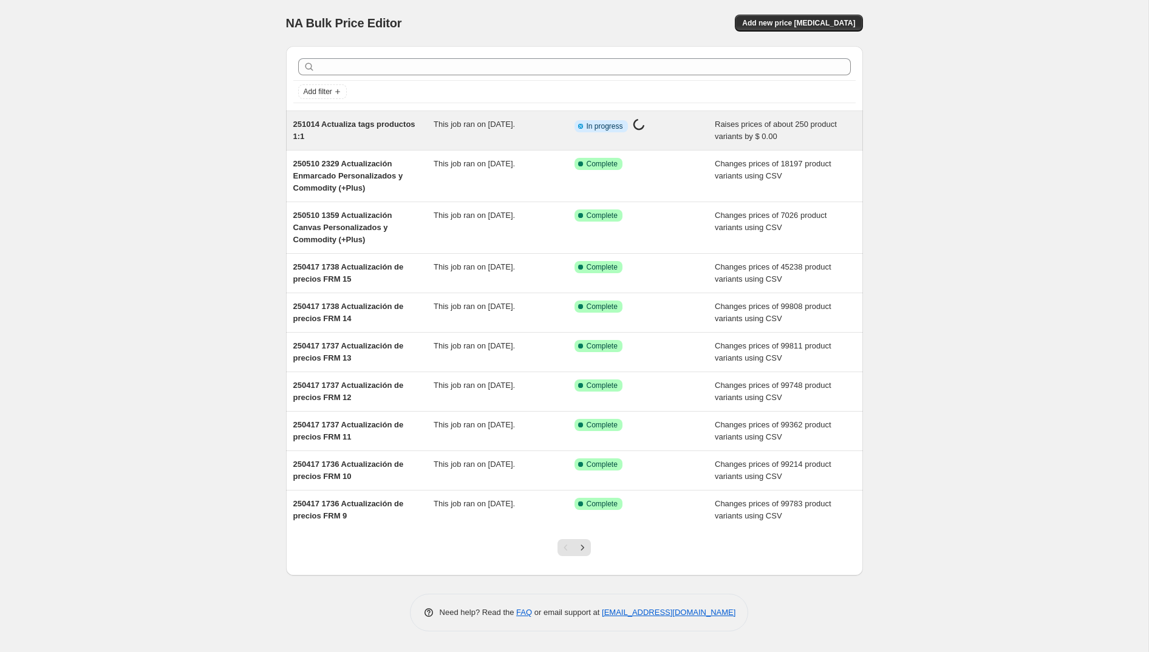
click at [341, 138] on span "251014 Actualiza tags productos 1:1" at bounding box center [354, 130] width 122 height 21
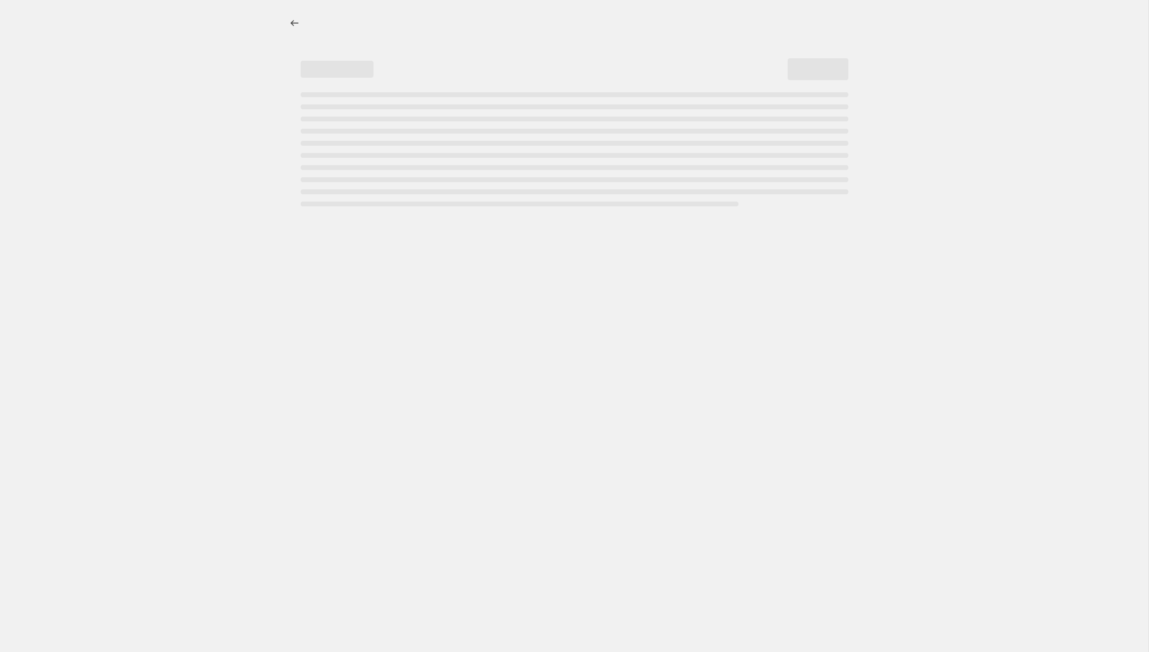
select select "by"
select select "no_change"
select select "tag"
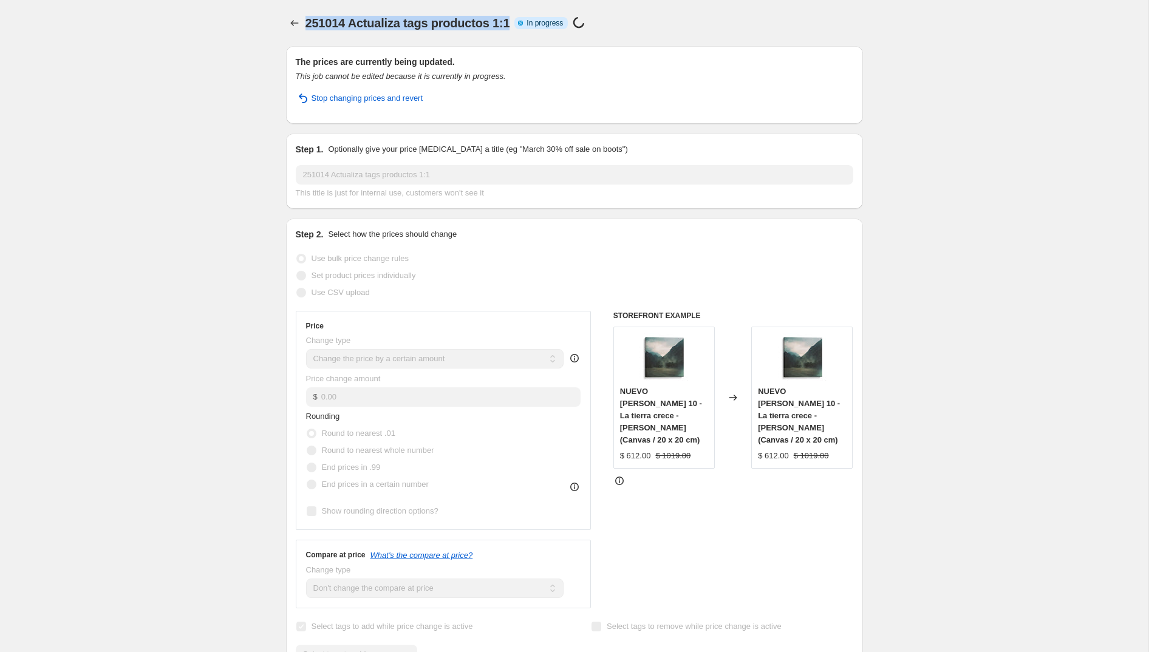
drag, startPoint x: 507, startPoint y: 24, endPoint x: 306, endPoint y: 25, distance: 200.5
click at [306, 25] on span "251014 Actualiza tags productos 1:1" at bounding box center [408, 22] width 205 height 13
copy span "251014 Actualiza tags productos 1:1"
